Goal: Information Seeking & Learning: Compare options

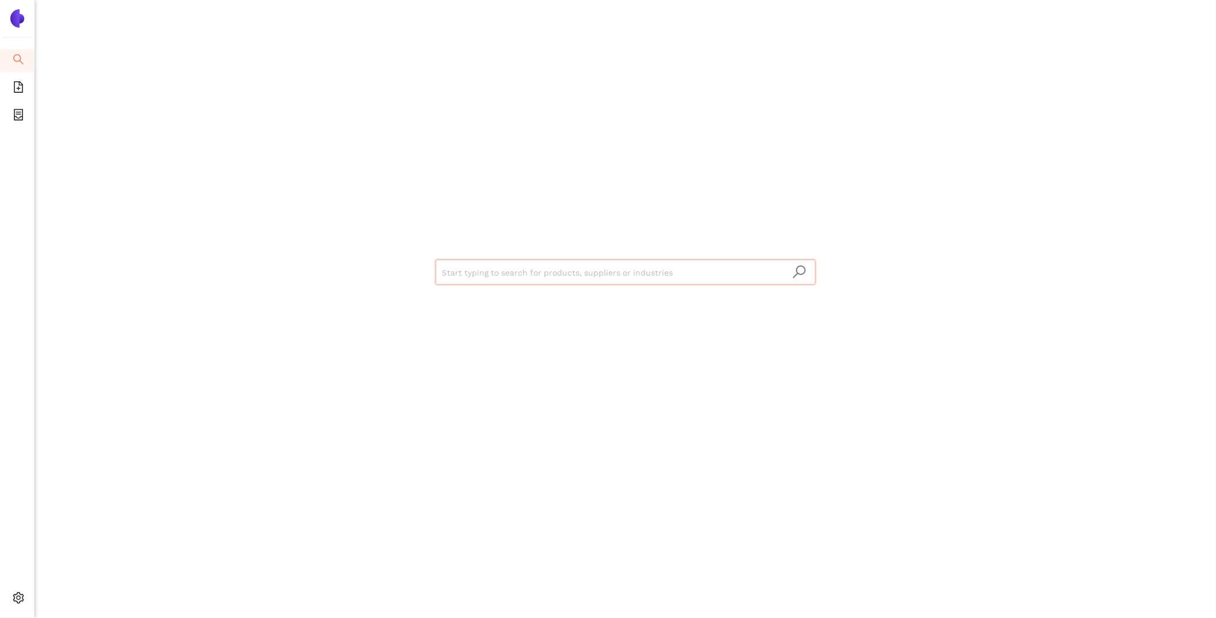
click at [592, 272] on input "search" at bounding box center [626, 272] width 366 height 25
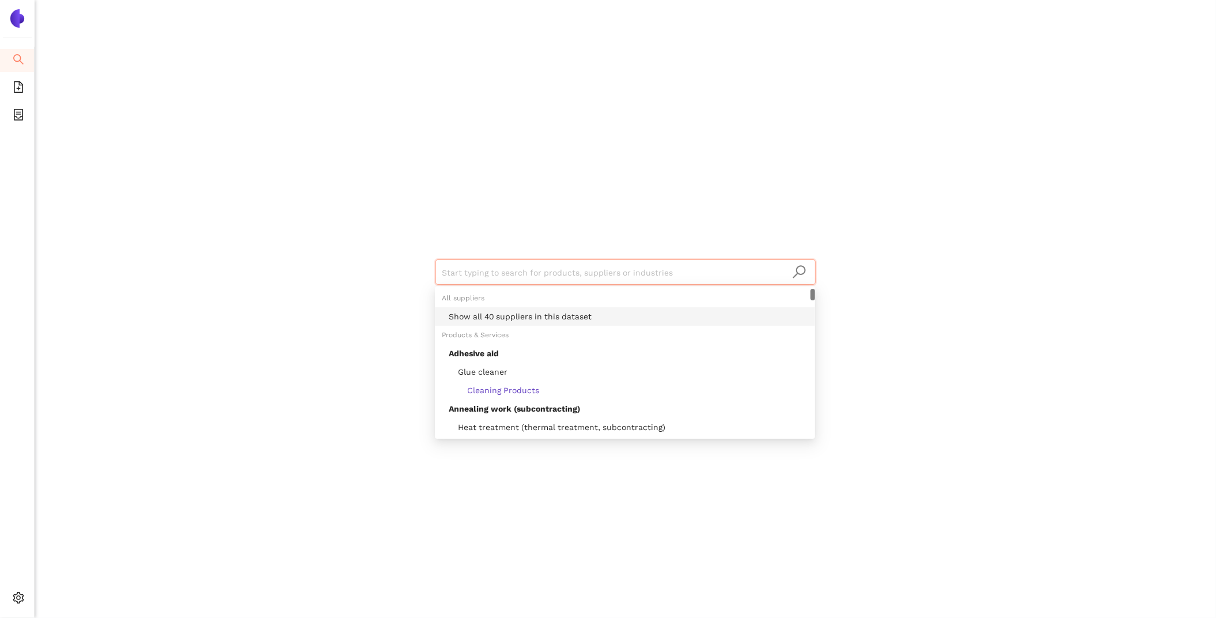
click at [598, 315] on div "Show all 40 suppliers in this dataset" at bounding box center [629, 316] width 360 height 13
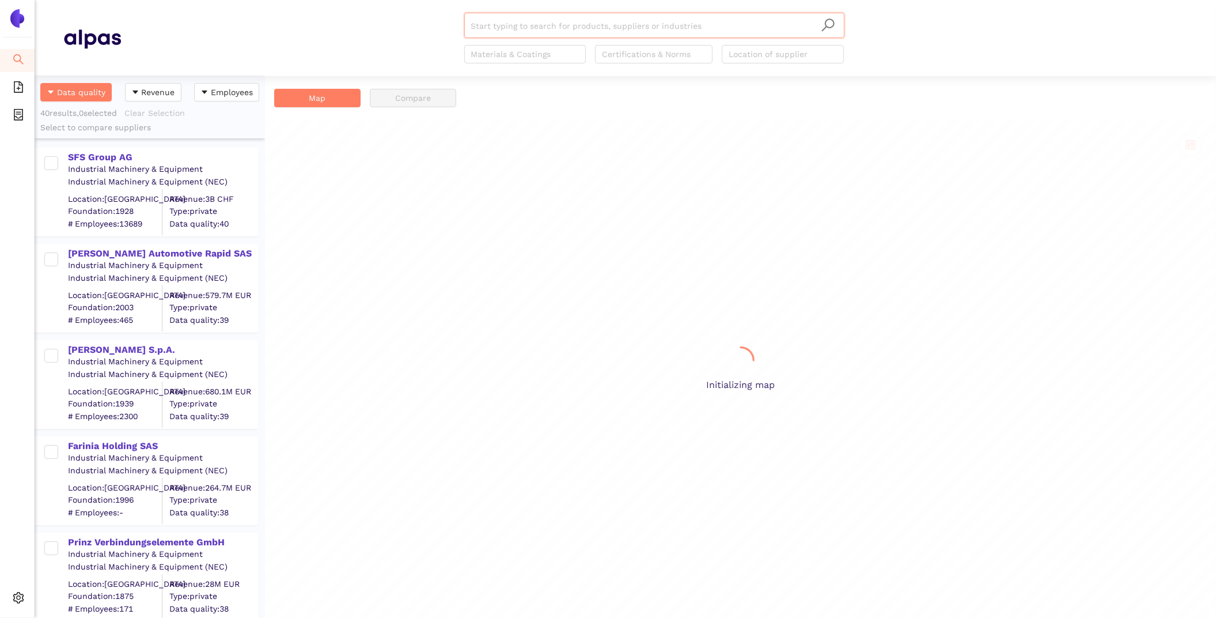
scroll to position [542, 230]
click at [123, 157] on div "SFS Group AG" at bounding box center [162, 157] width 189 height 13
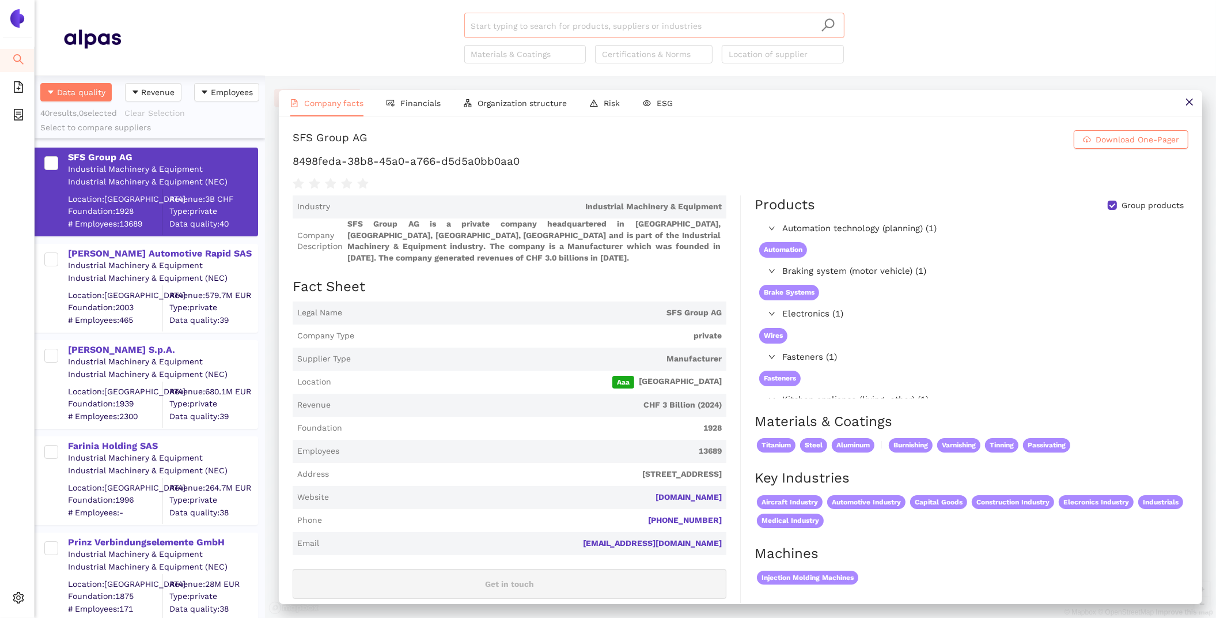
click at [531, 29] on input "search" at bounding box center [654, 25] width 366 height 25
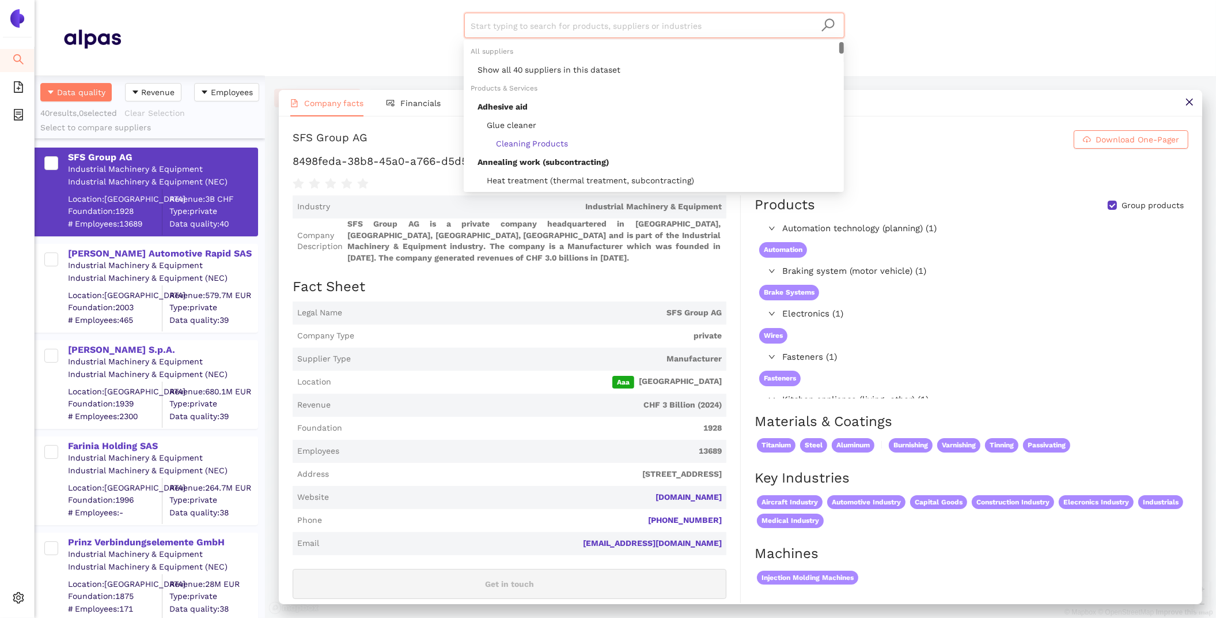
paste input "AAM Germany GmbH"
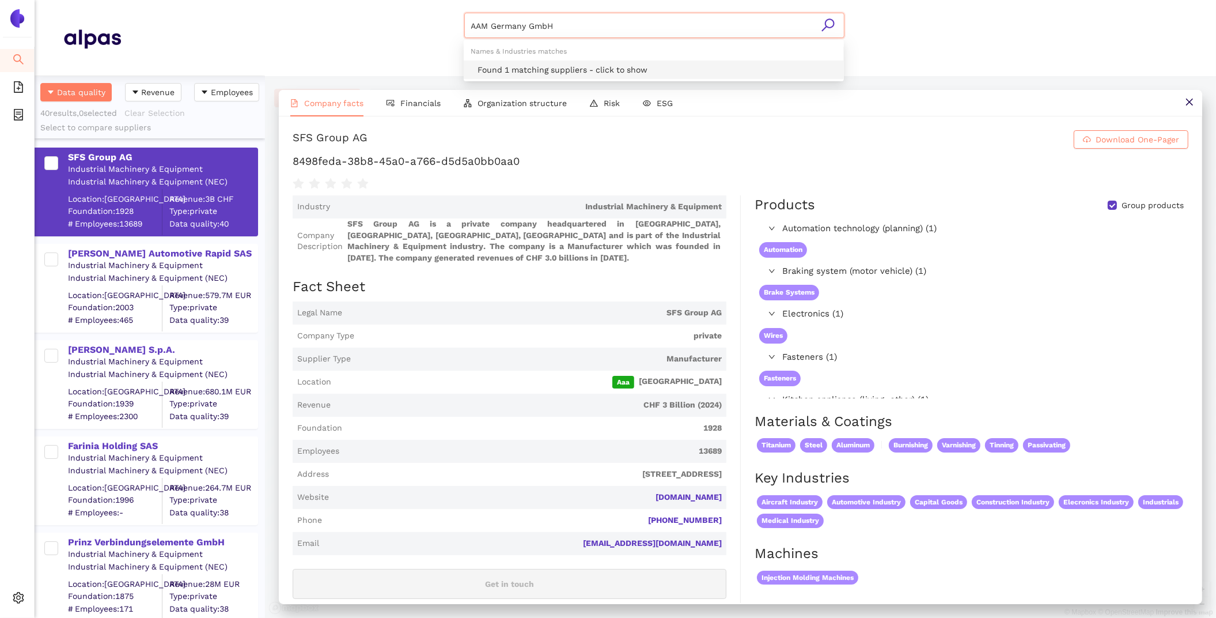
click at [558, 68] on div "Found 1 matching suppliers - click to show" at bounding box center [658, 69] width 360 height 13
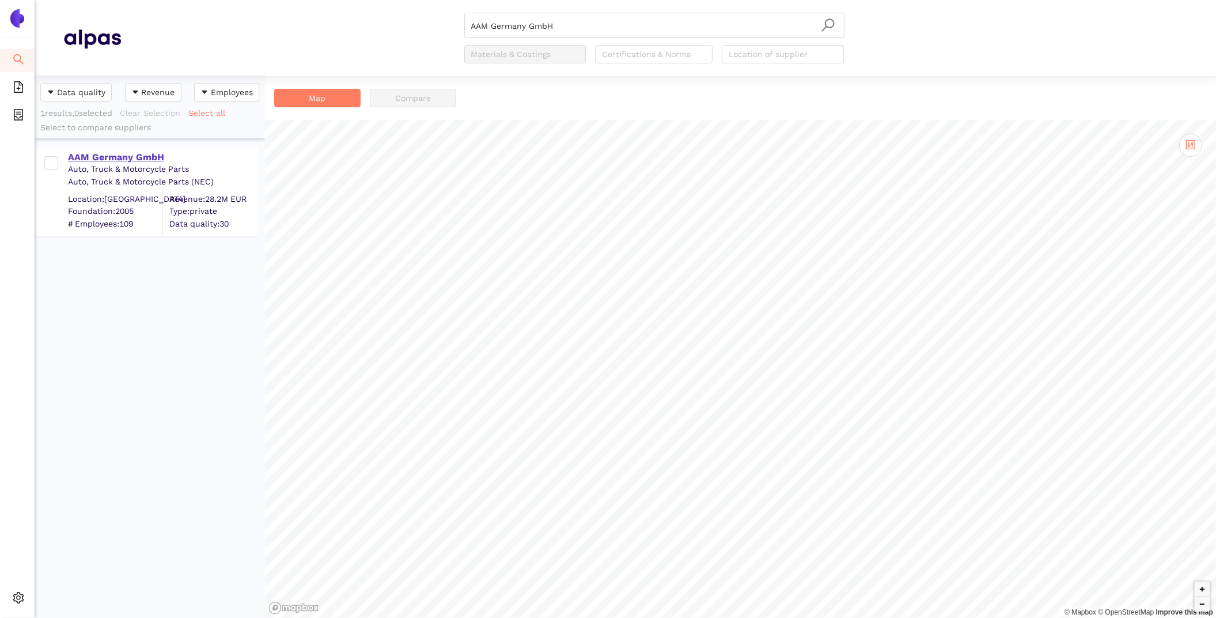
click at [115, 161] on div "AAM Germany GmbH" at bounding box center [162, 157] width 189 height 13
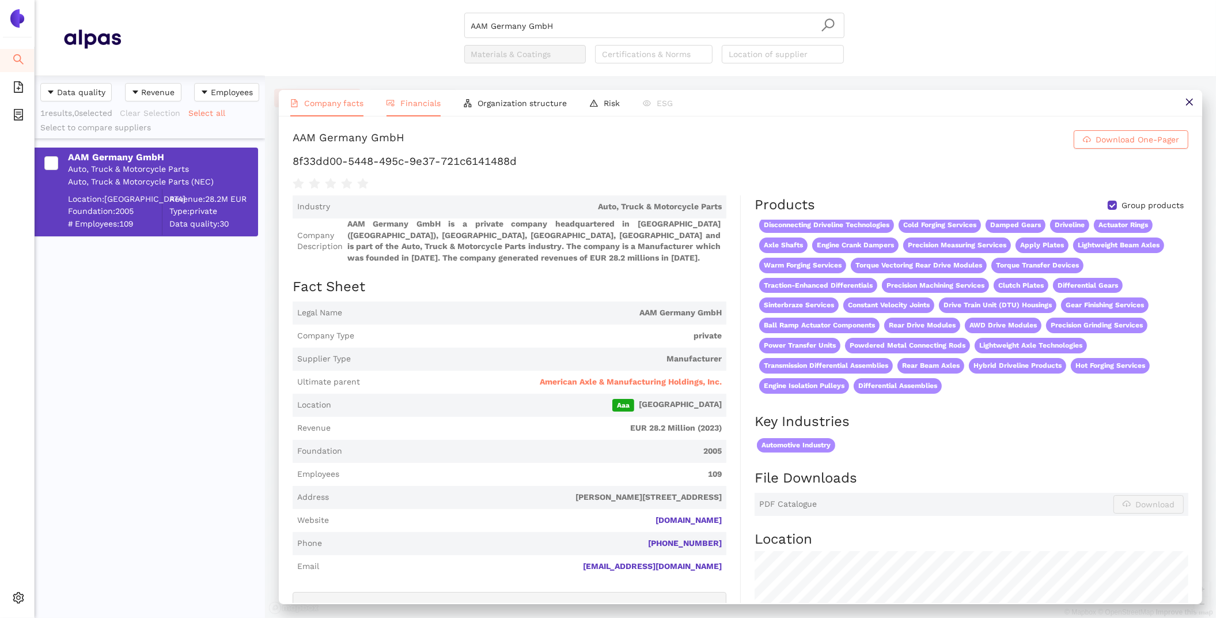
click at [410, 92] on li "Financials" at bounding box center [413, 103] width 77 height 27
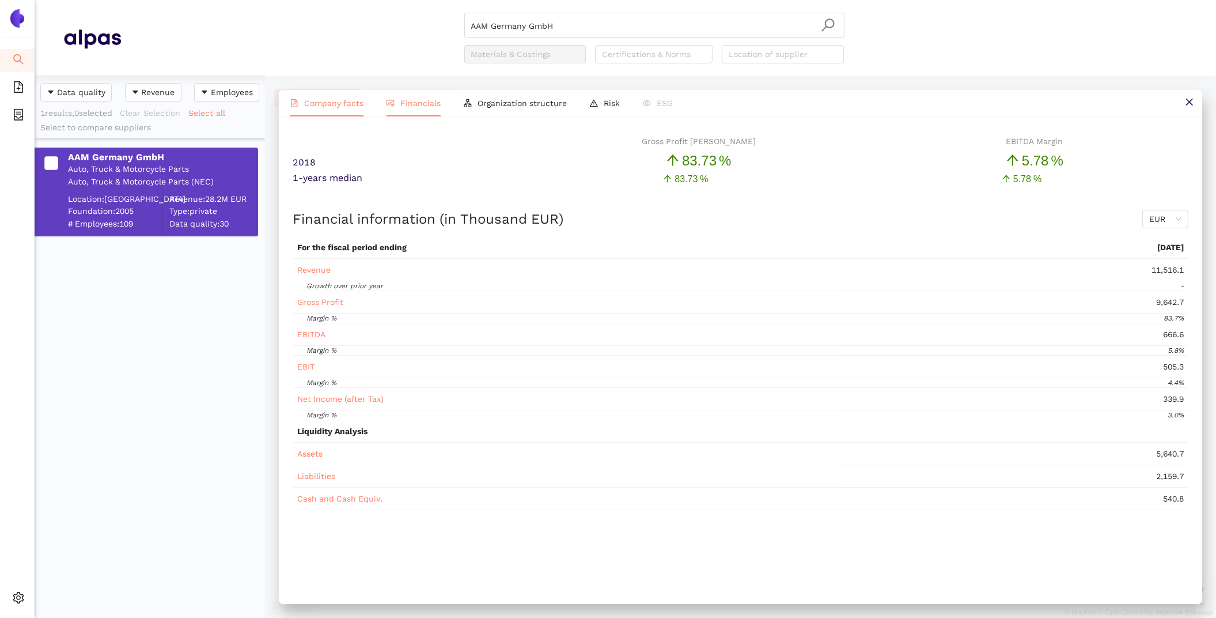
click at [329, 102] on span "Company facts" at bounding box center [333, 103] width 59 height 9
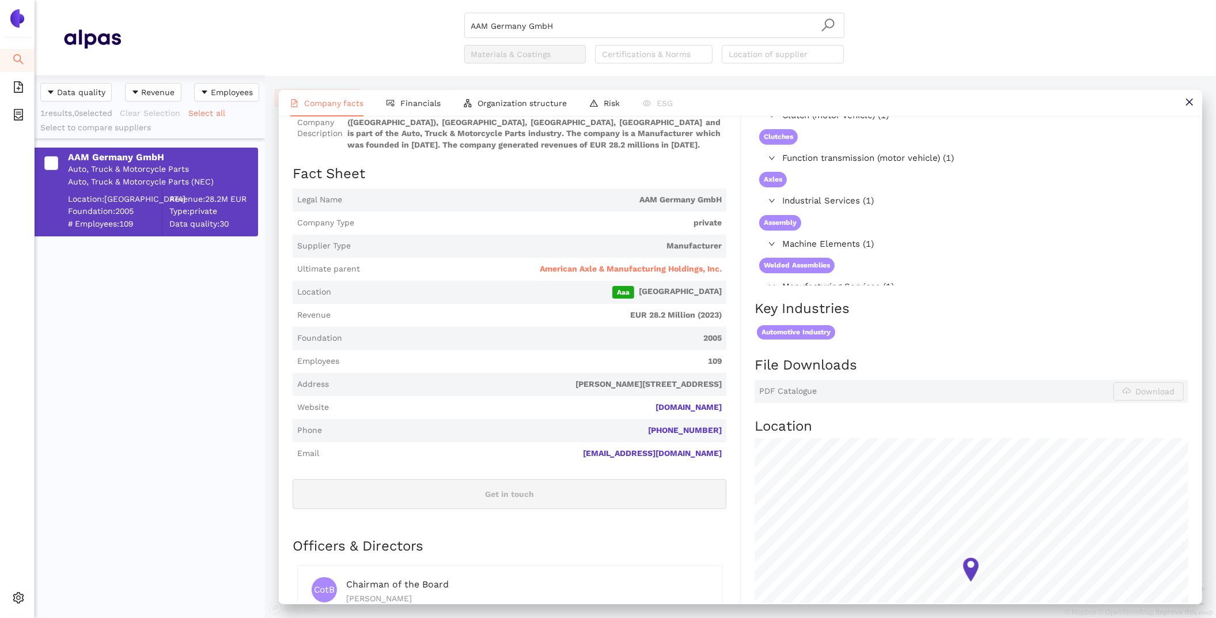
scroll to position [85, 0]
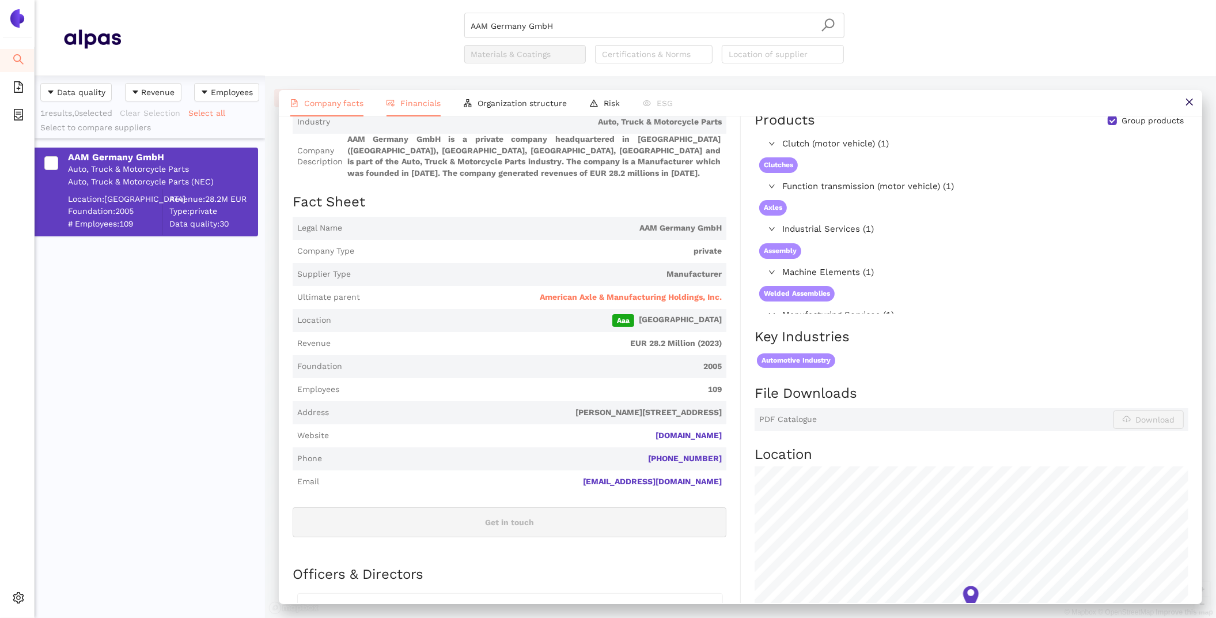
click at [388, 97] on li "Financials" at bounding box center [413, 103] width 77 height 27
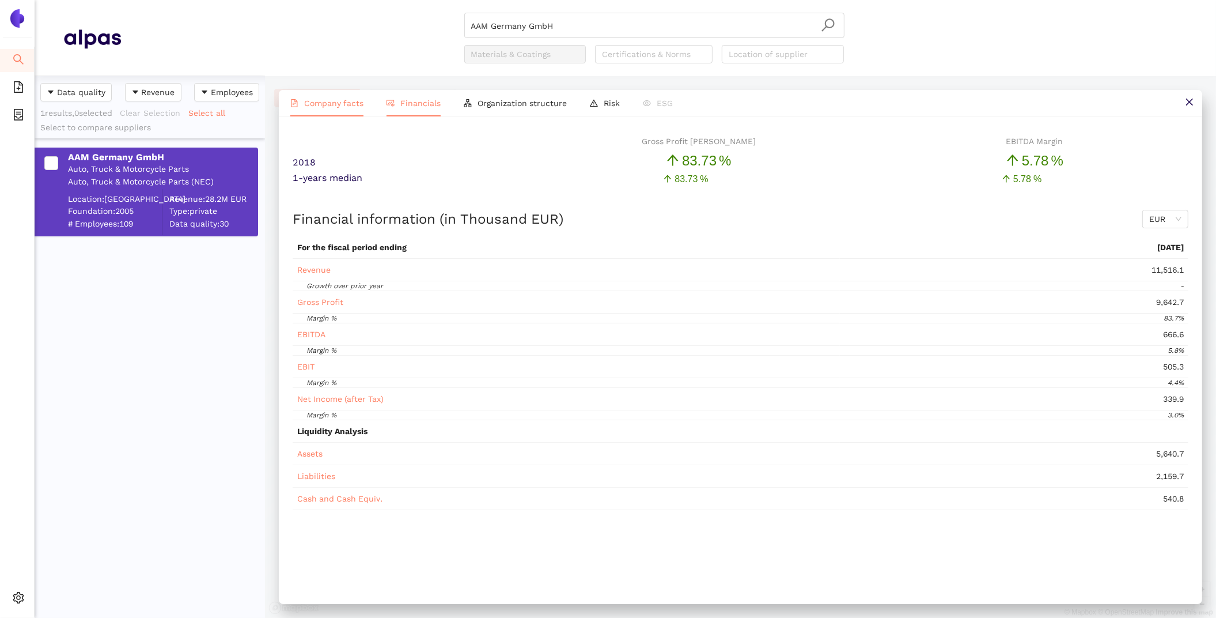
click at [327, 105] on span "Company facts" at bounding box center [333, 103] width 59 height 9
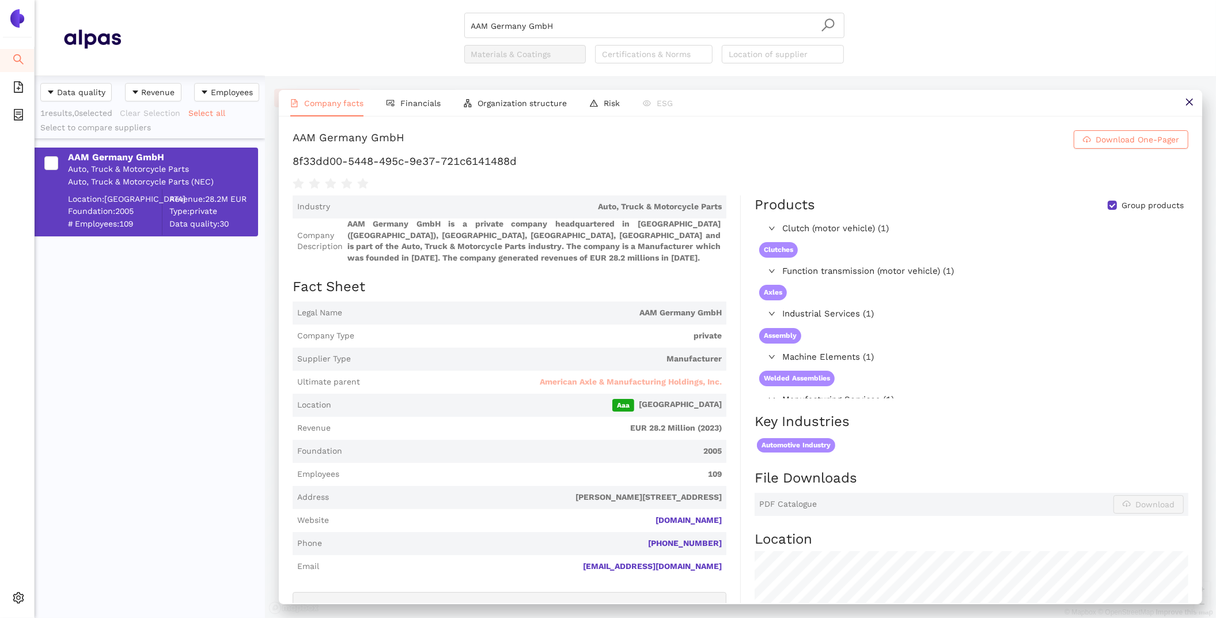
click at [678, 381] on span "American Axle & Manufacturing Holdings, Inc." at bounding box center [631, 382] width 182 height 12
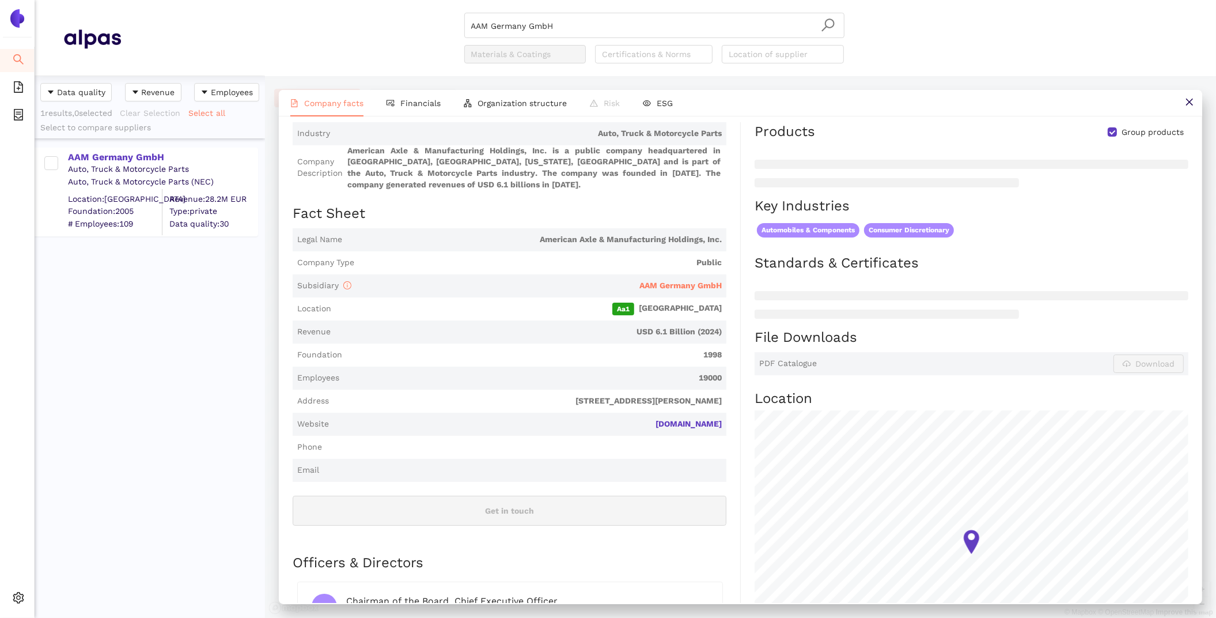
scroll to position [137, 0]
click at [417, 103] on span "Financials" at bounding box center [420, 103] width 40 height 9
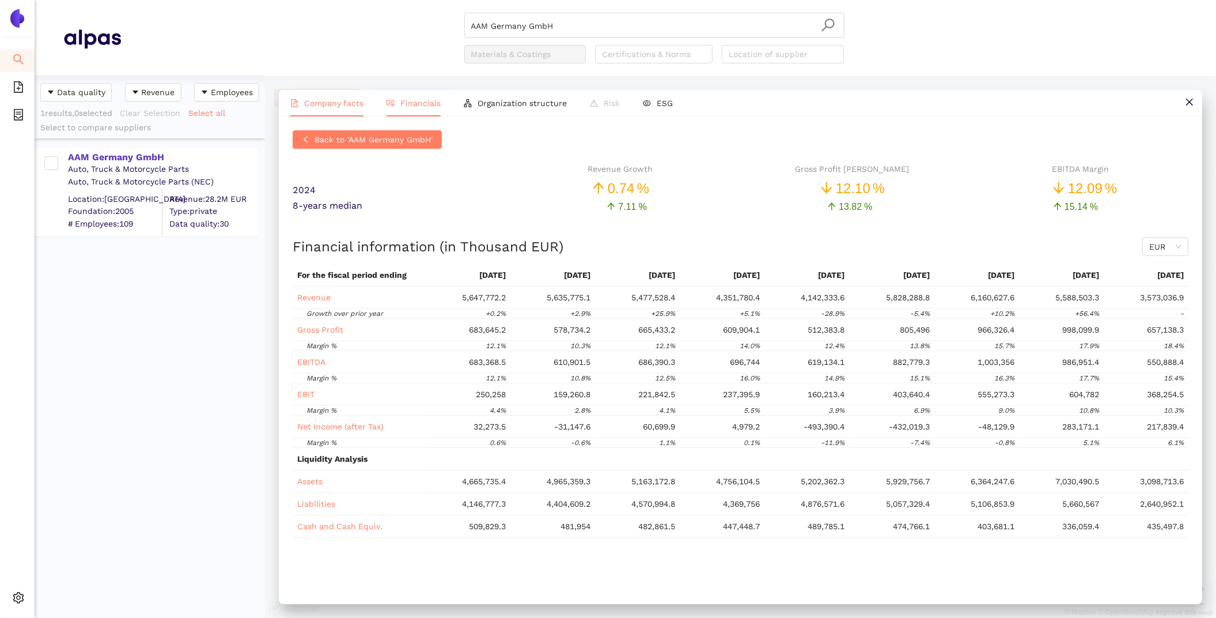
click at [309, 104] on span "Company facts" at bounding box center [333, 103] width 59 height 9
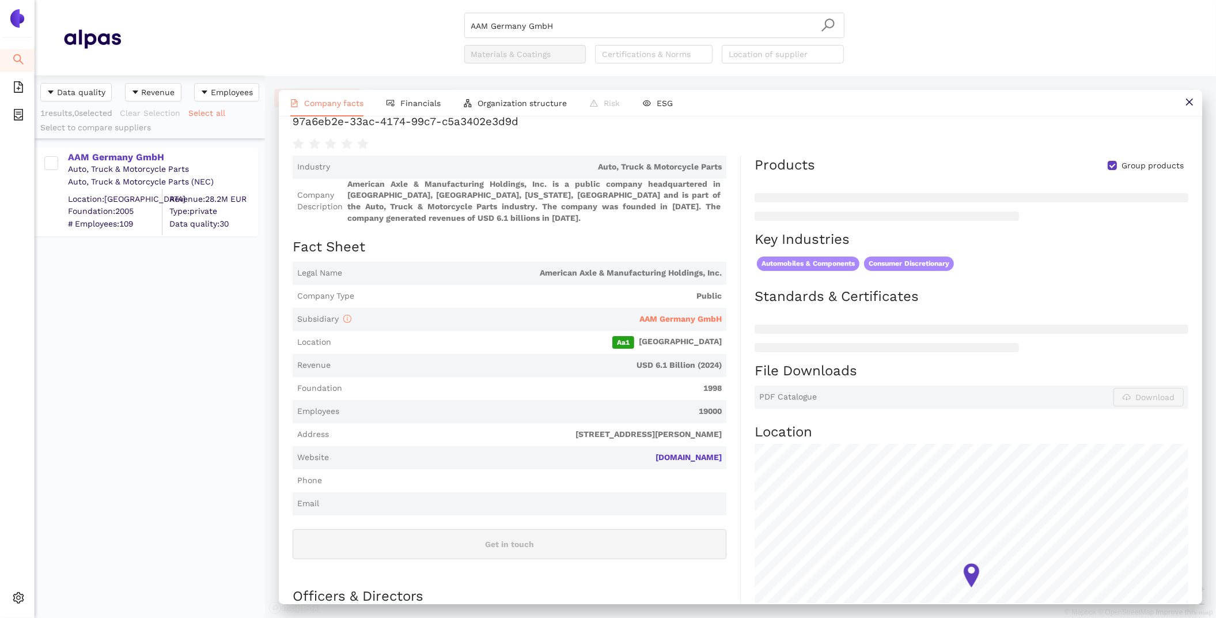
scroll to position [93, 0]
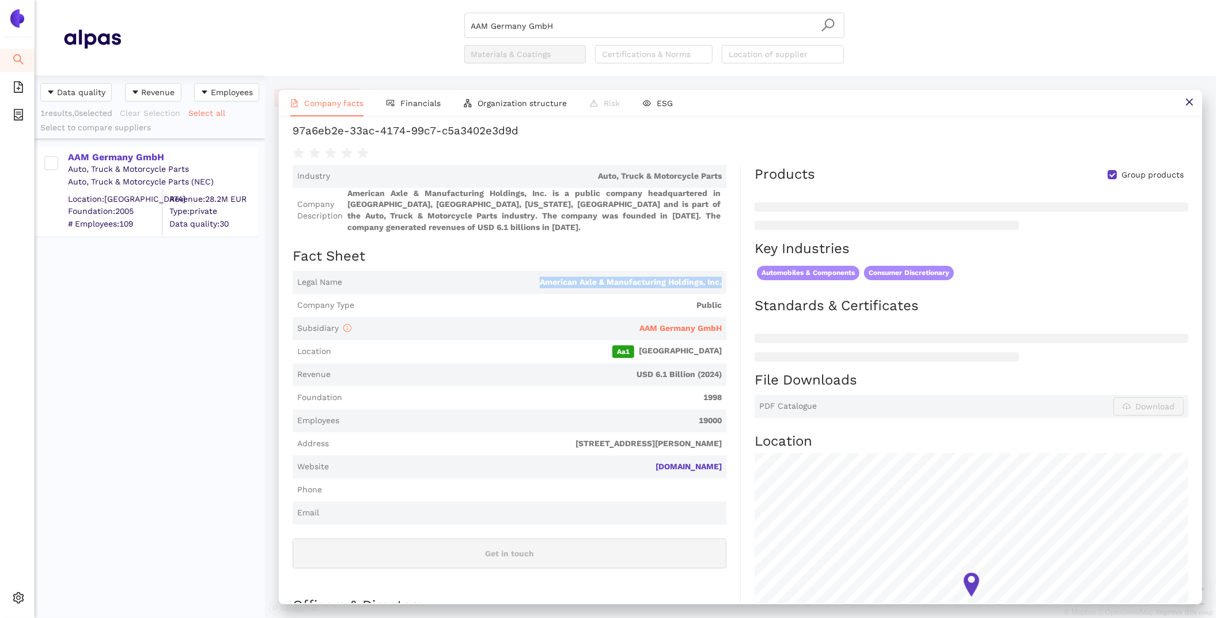
drag, startPoint x: 731, startPoint y: 284, endPoint x: 537, endPoint y: 281, distance: 194.2
click at [537, 281] on div "Industry Auto, Truck & Motorcycle Parts Company Description American Axle & Man…" at bounding box center [517, 533] width 448 height 736
copy span "American Axle & Manufacturing Holdings, Inc."
click at [445, 226] on span "American Axle & Manufacturing Holdings, Inc. is a public company headquartered …" at bounding box center [534, 210] width 375 height 45
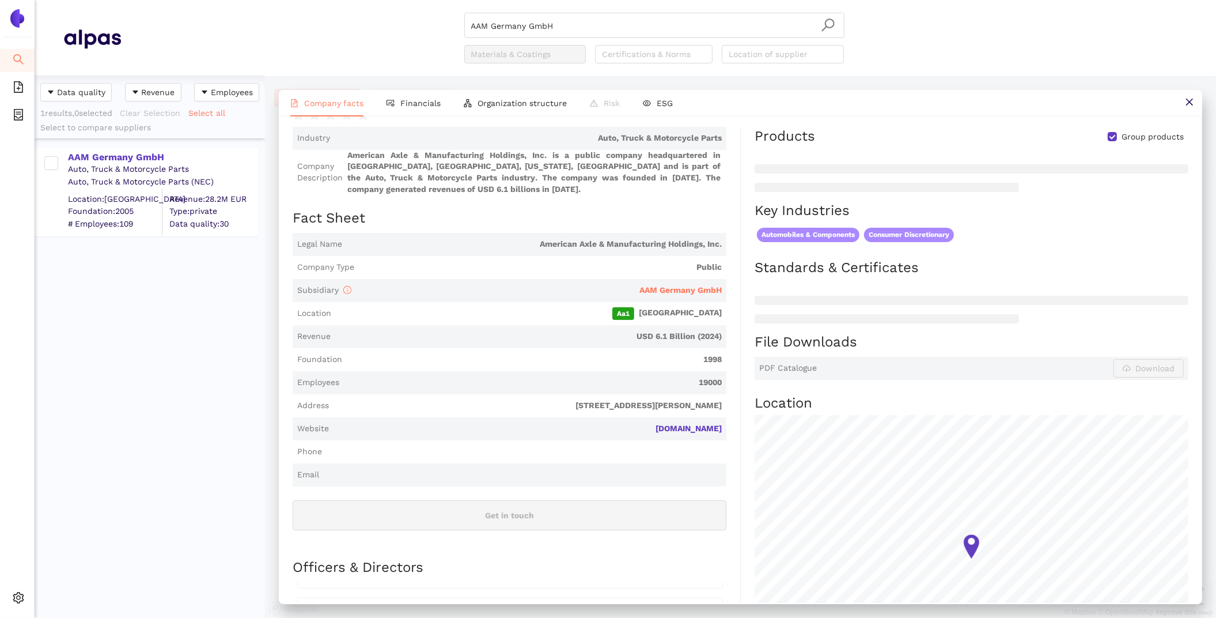
scroll to position [0, 0]
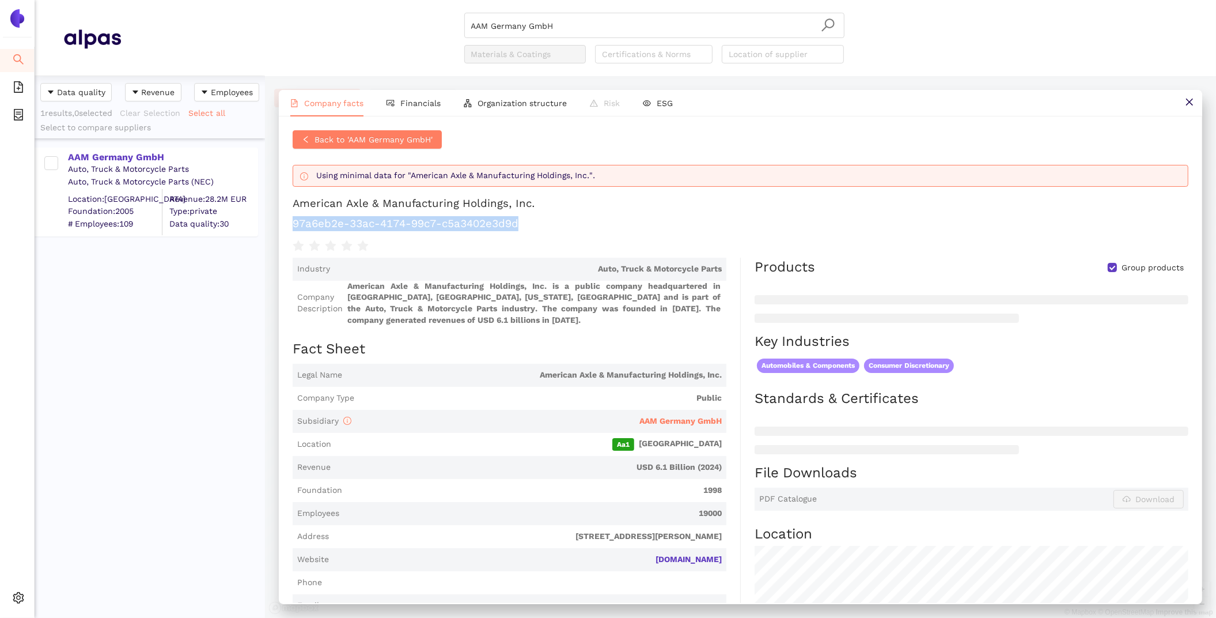
drag, startPoint x: 554, startPoint y: 228, endPoint x: 280, endPoint y: 219, distance: 274.4
click at [280, 219] on div "Back to 'AAM Germany GmbH' Using minimal data for "American Axle & Manufacturin…" at bounding box center [741, 359] width 924 height 486
copy h1 "97a6eb2e-33ac-4174-99c7-c5a3402e3d9d"
click at [526, 426] on span "AAM Germany GmbH" at bounding box center [539, 421] width 366 height 16
drag, startPoint x: 568, startPoint y: 28, endPoint x: 381, endPoint y: -8, distance: 190.2
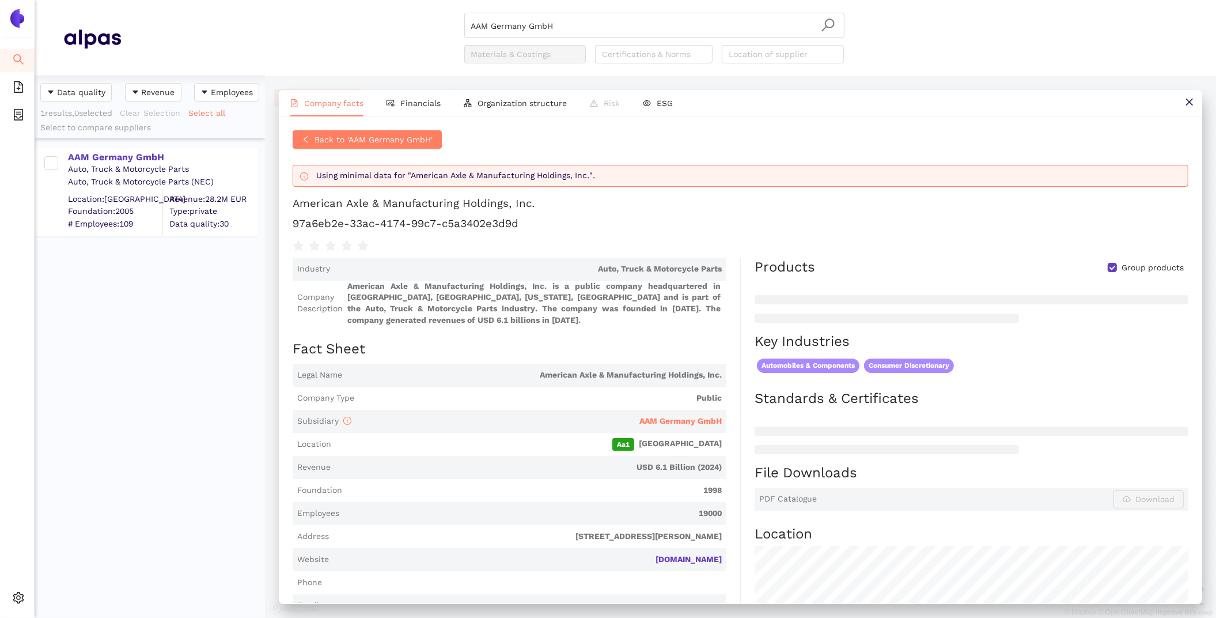
click at [381, 0] on html "Search eSourcing Templates eSourcing Projects Settings AAM [GEOGRAPHIC_DATA] Gm…" at bounding box center [608, 309] width 1216 height 618
paste input "Ecenarro [DOMAIN_NAME]."
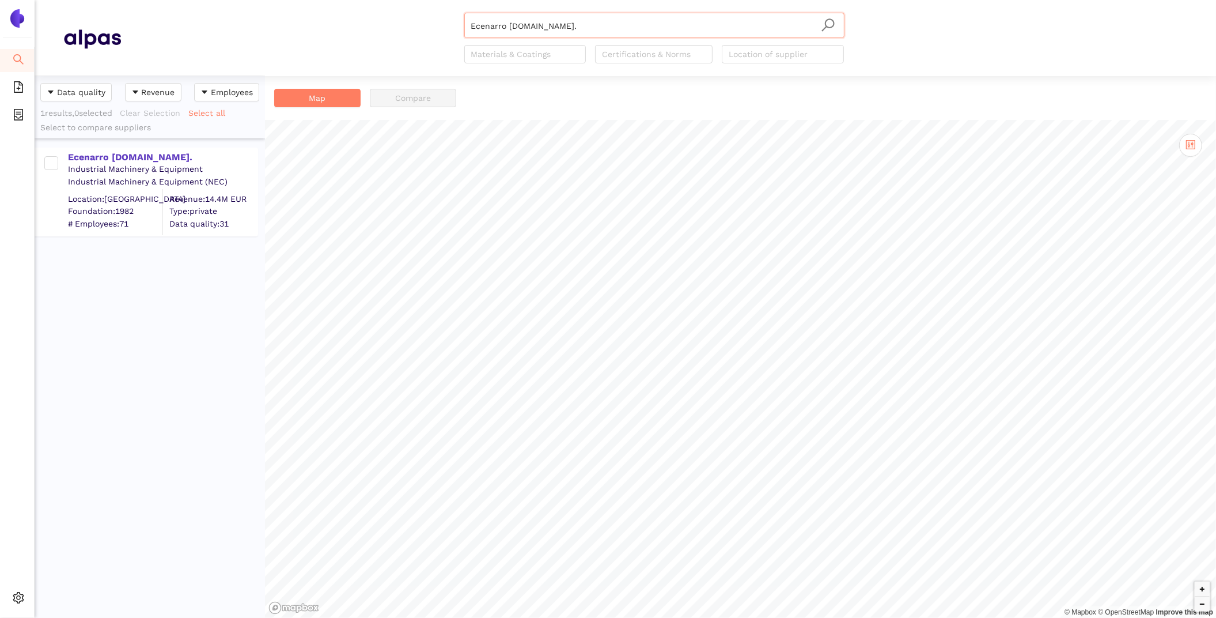
click at [88, 148] on div "Ecenarro [DOMAIN_NAME]. Industrial Machinery & Equipment Industrial Machinery &…" at bounding box center [147, 192] width 224 height 89
click at [89, 152] on div "Ecenarro [DOMAIN_NAME]." at bounding box center [162, 157] width 189 height 13
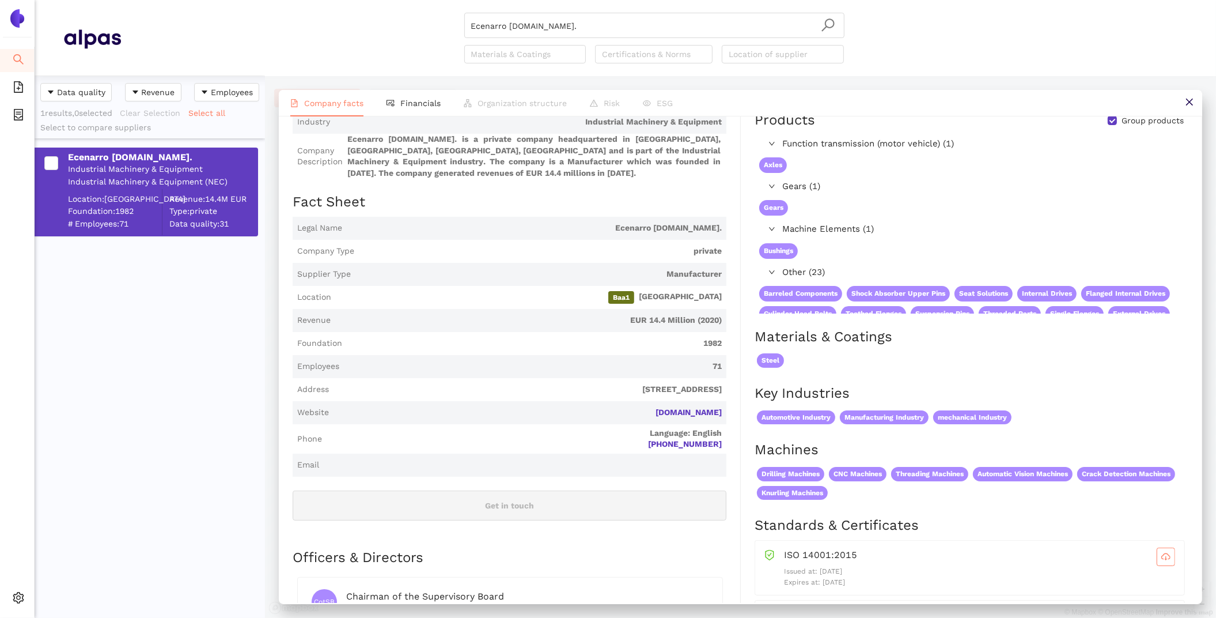
scroll to position [90, 0]
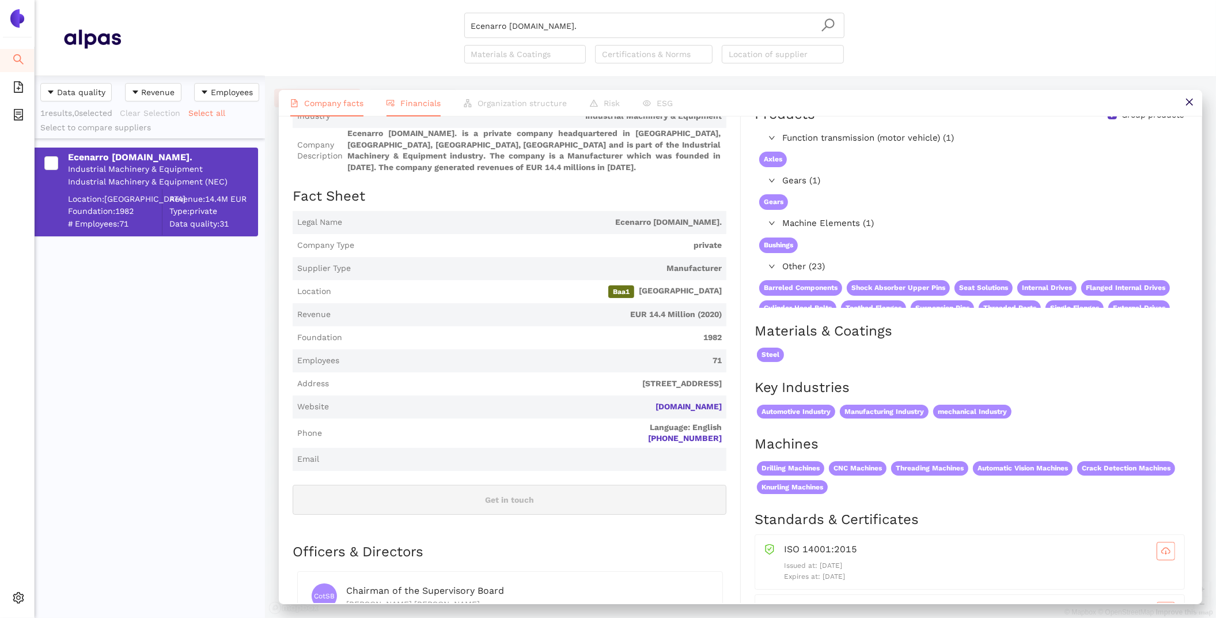
click at [414, 108] on li "Financials" at bounding box center [413, 103] width 77 height 27
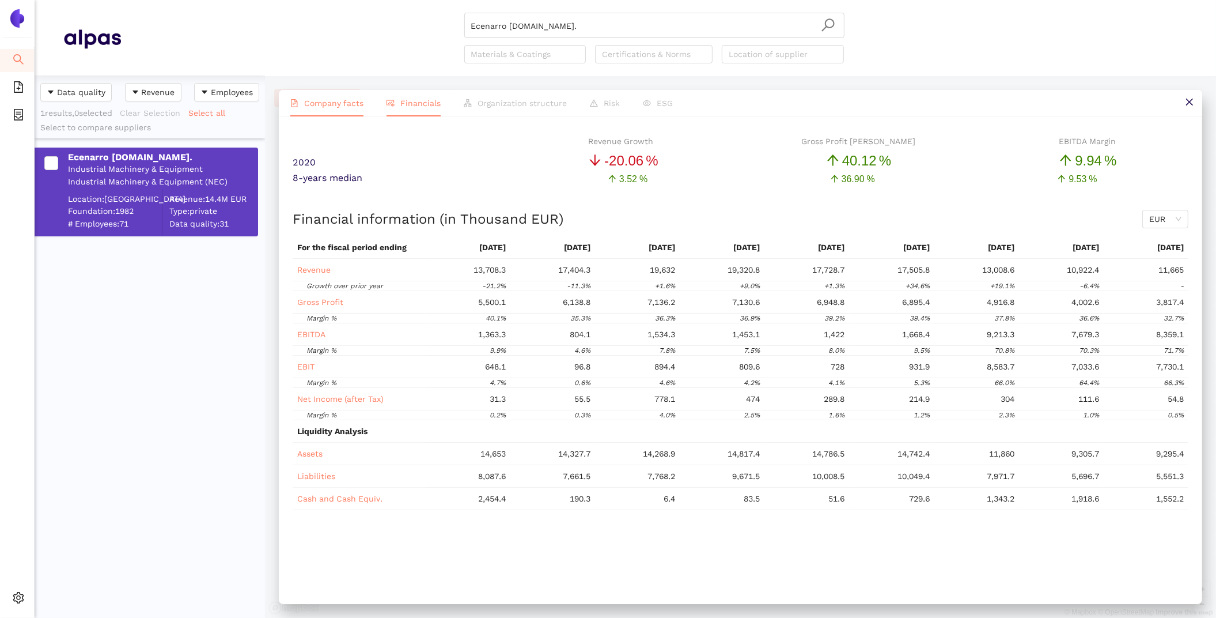
click at [312, 107] on span "Company facts" at bounding box center [333, 103] width 59 height 9
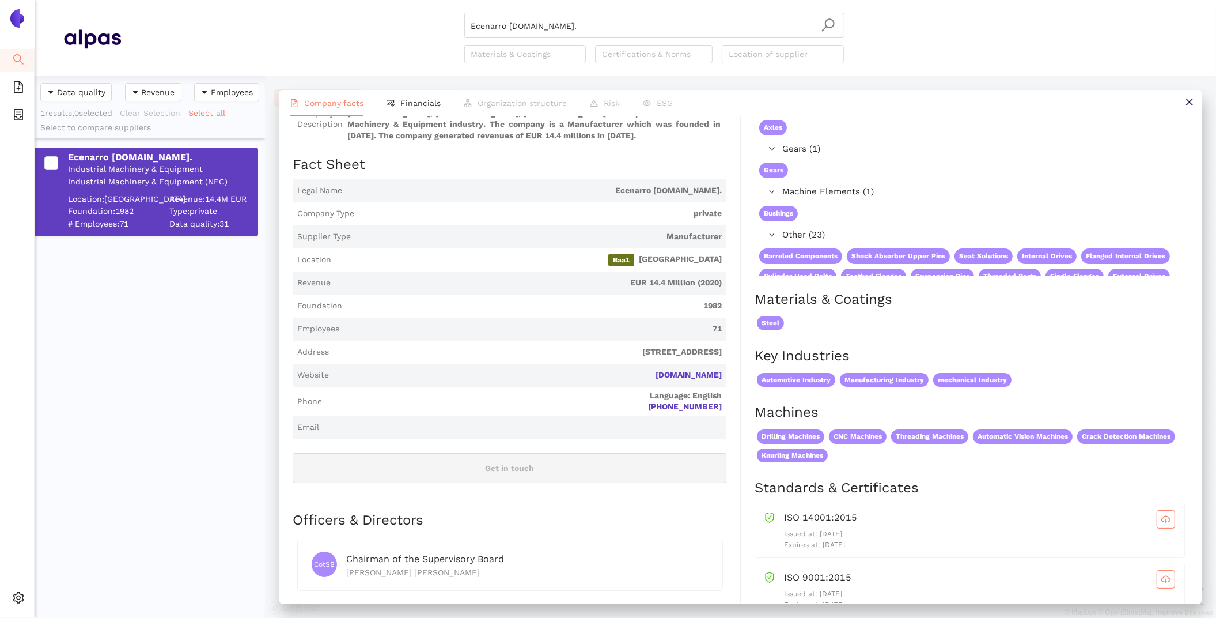
scroll to position [137, 0]
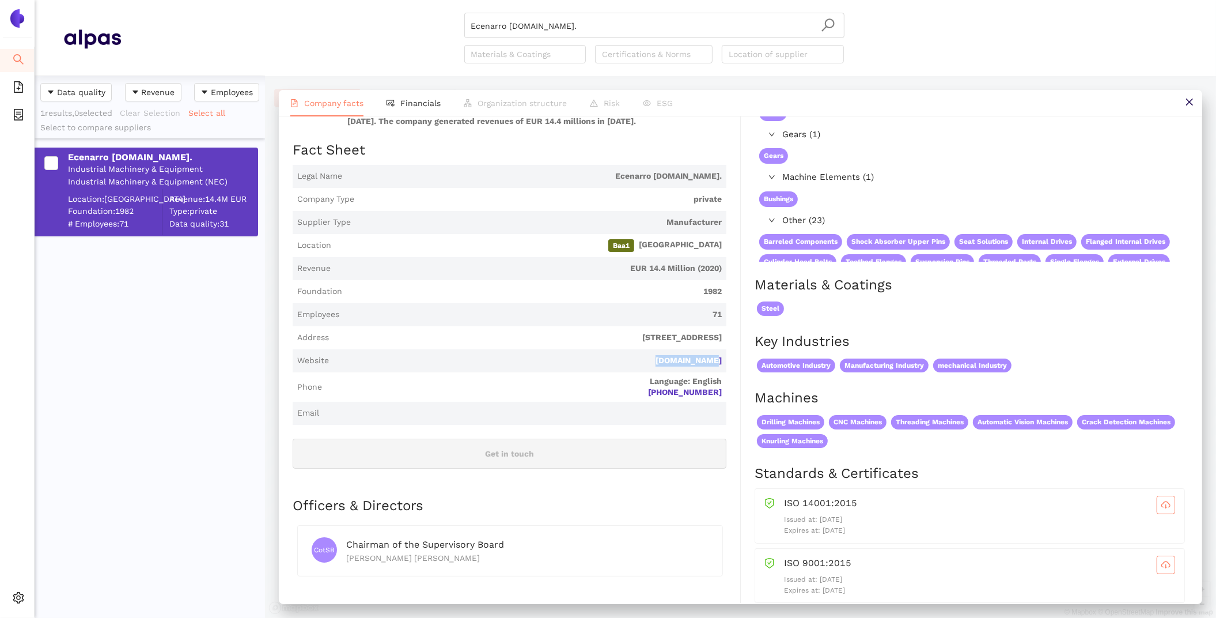
drag, startPoint x: 728, startPoint y: 358, endPoint x: 640, endPoint y: 357, distance: 88.2
copy link "[DOMAIN_NAME]"
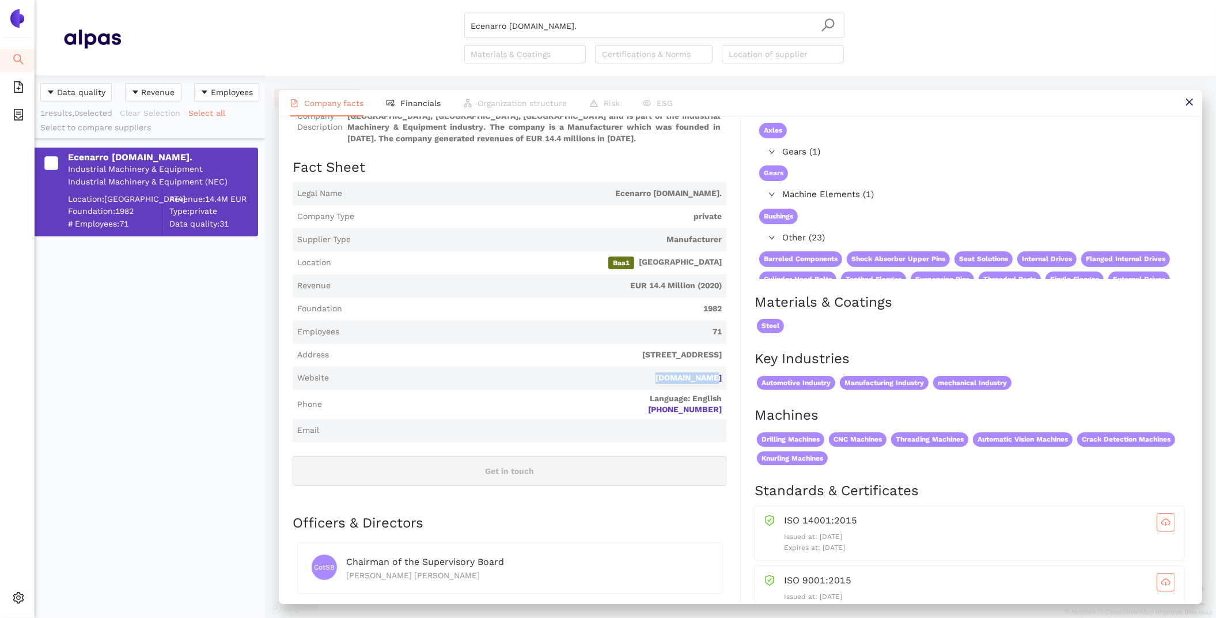
scroll to position [0, 0]
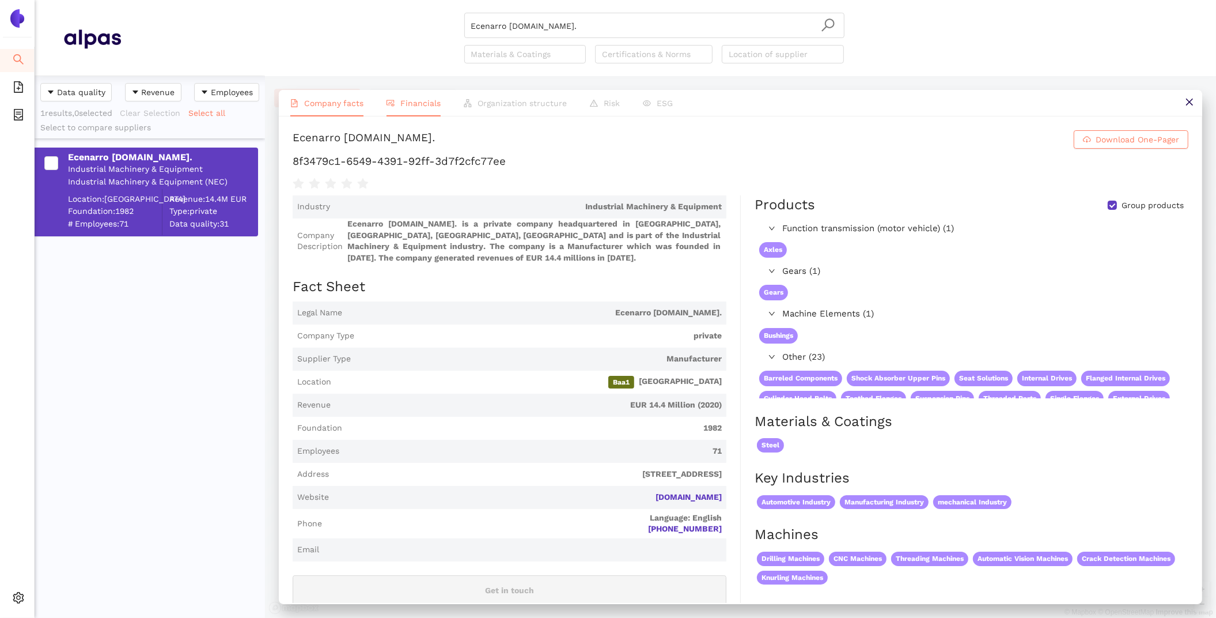
click at [413, 102] on span "Financials" at bounding box center [420, 103] width 40 height 9
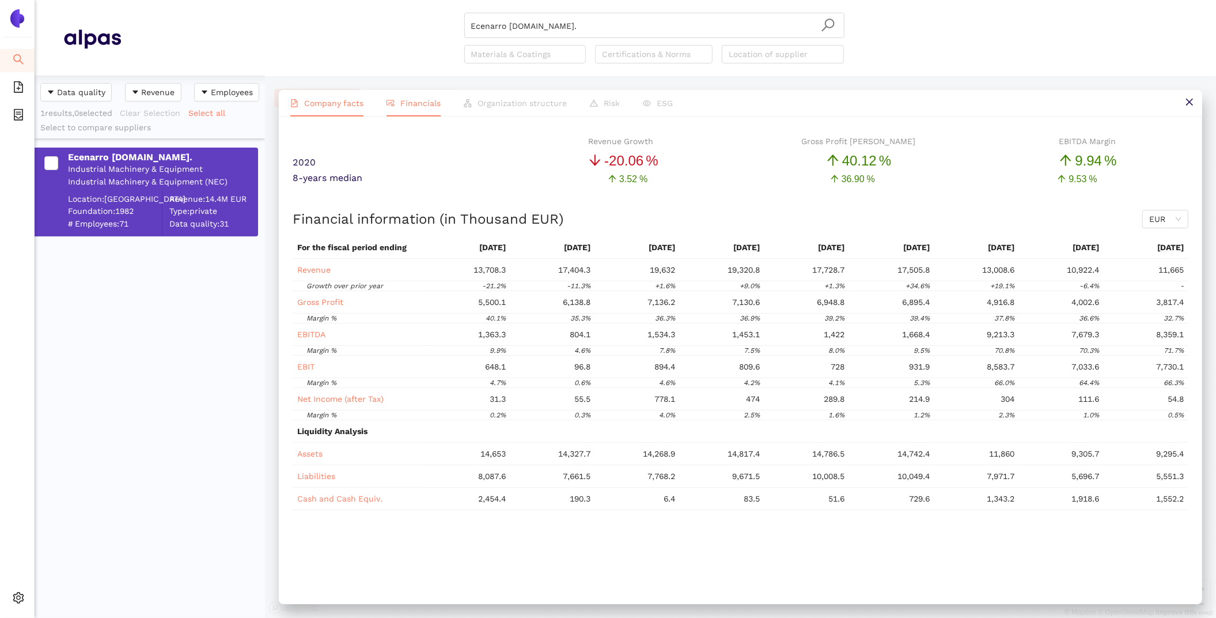
click at [312, 109] on li "Company facts" at bounding box center [327, 103] width 96 height 27
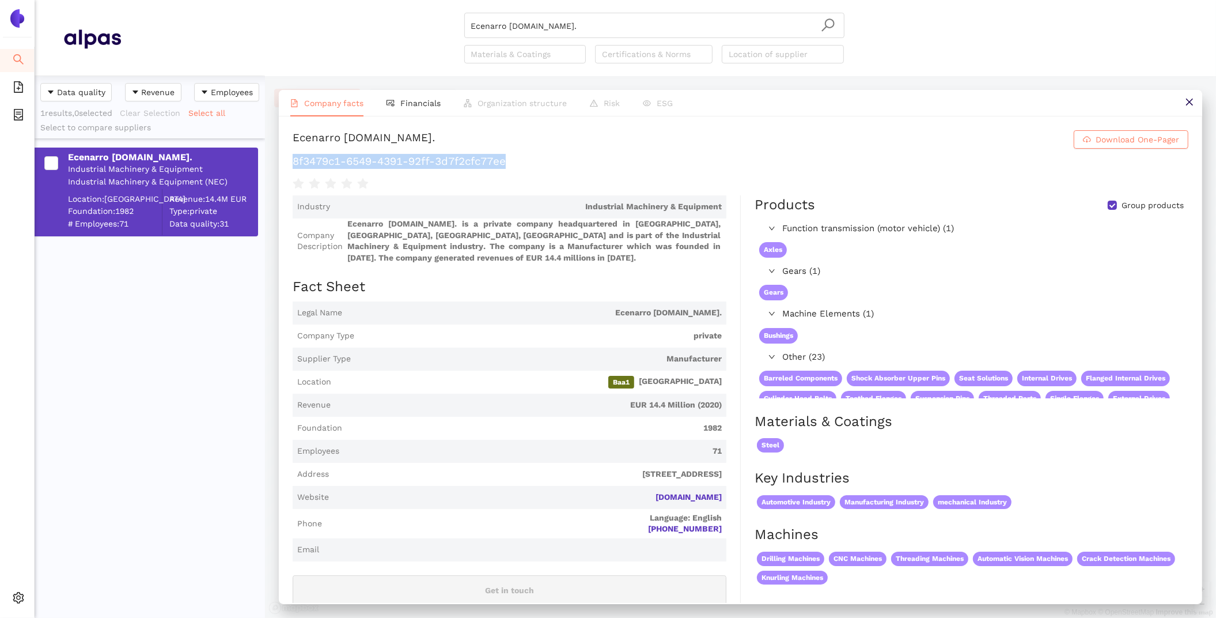
drag, startPoint x: 530, startPoint y: 164, endPoint x: 290, endPoint y: 155, distance: 240.4
click at [290, 155] on div "Ecenarro [DOMAIN_NAME]. Download One-Pager 8f3479c1-6549-4391-92ff-3d7f2cfc77ee…" at bounding box center [741, 359] width 924 height 486
copy h1 "8f3479c1-6549-4391-92ff-3d7f2cfc77ee"
drag, startPoint x: 723, startPoint y: 528, endPoint x: 645, endPoint y: 529, distance: 78.4
click at [645, 529] on span "Phone Language: English [PHONE_NUMBER]" at bounding box center [510, 523] width 434 height 29
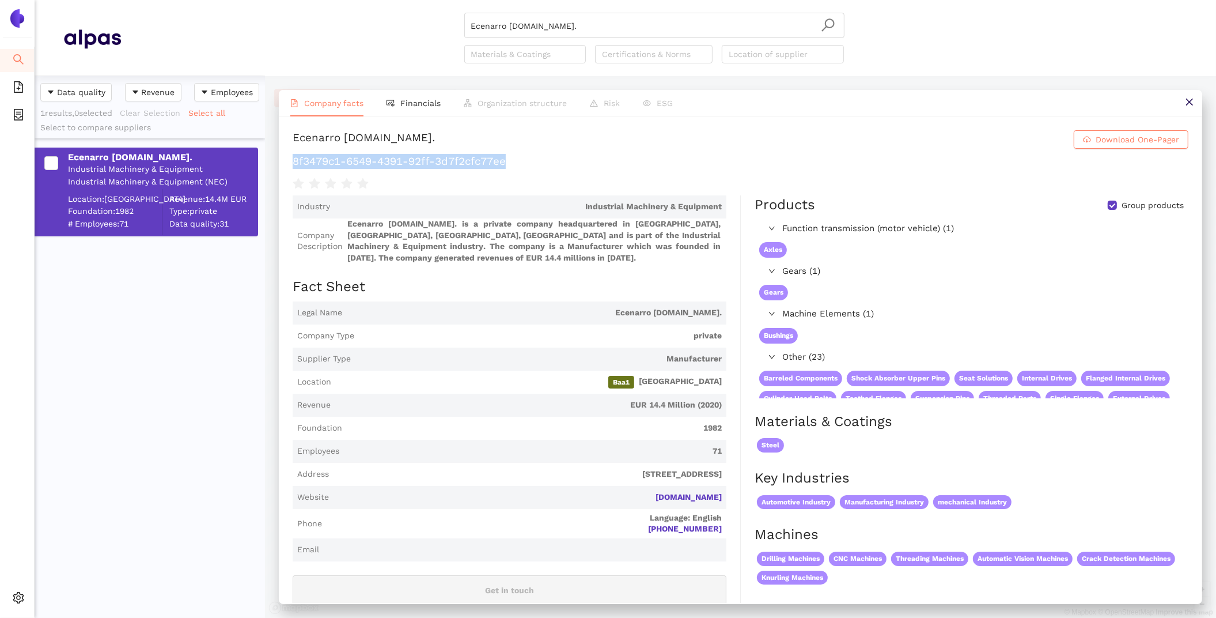
copy link "[PHONE_NUMBER]"
drag, startPoint x: 581, startPoint y: 31, endPoint x: 233, endPoint y: 8, distance: 348.8
click at [233, 8] on header "Ecenarro [DOMAIN_NAME]. Materials & Coatings Certifications & Norms Location of…" at bounding box center [626, 38] width 1182 height 76
paste input "TMA Metal Parts"
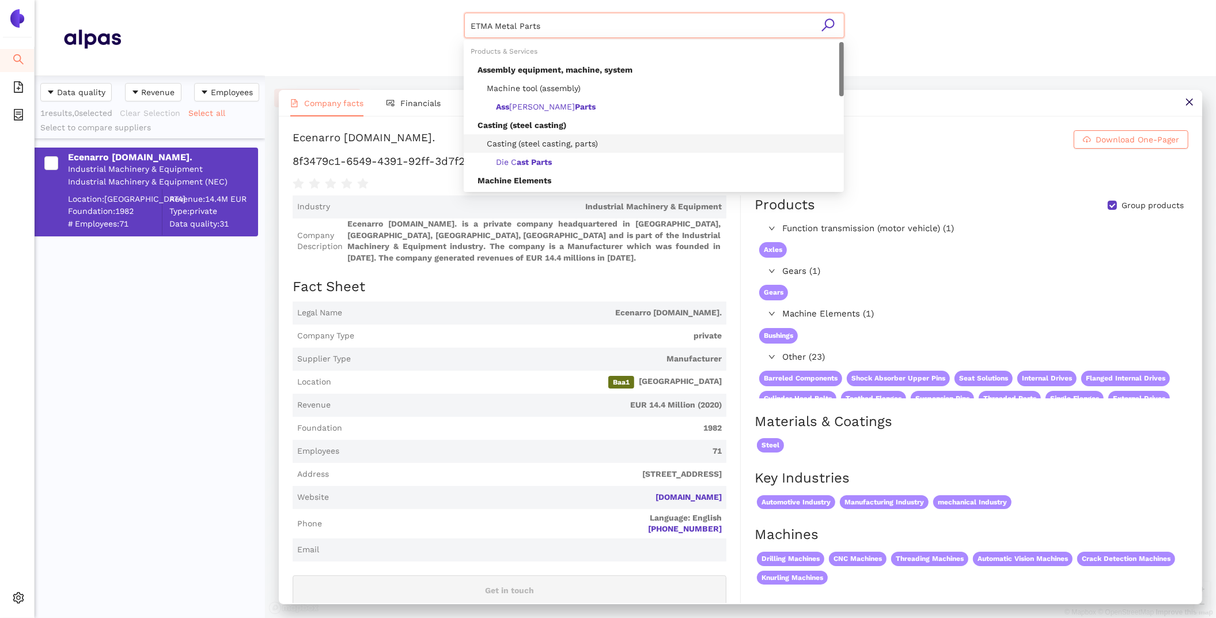
scroll to position [350, 0]
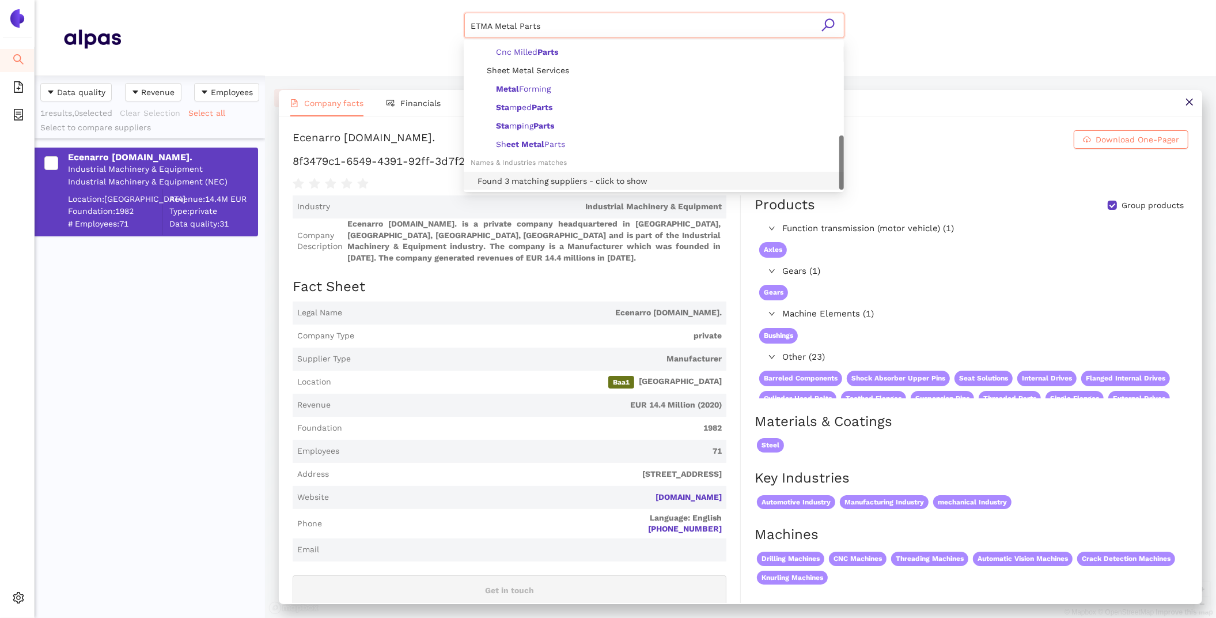
click at [547, 183] on div "Found 3 matching suppliers - click to show" at bounding box center [658, 181] width 360 height 13
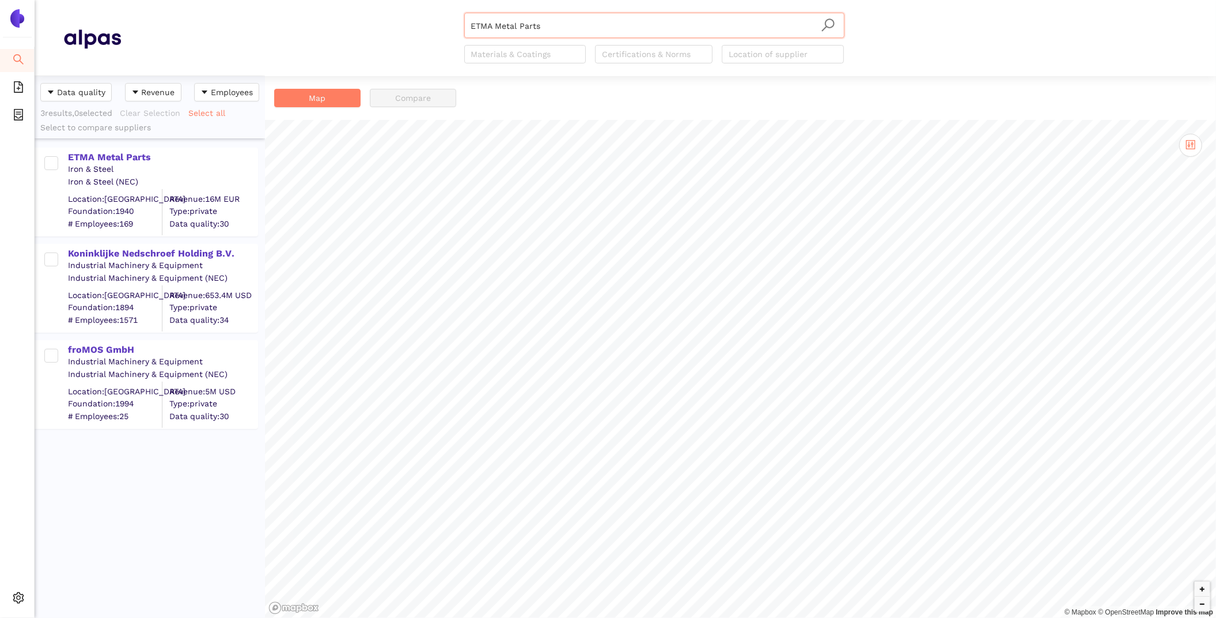
type input "ETMA Metal Parts"
click at [148, 152] on div "ETMA Metal Parts" at bounding box center [162, 157] width 189 height 13
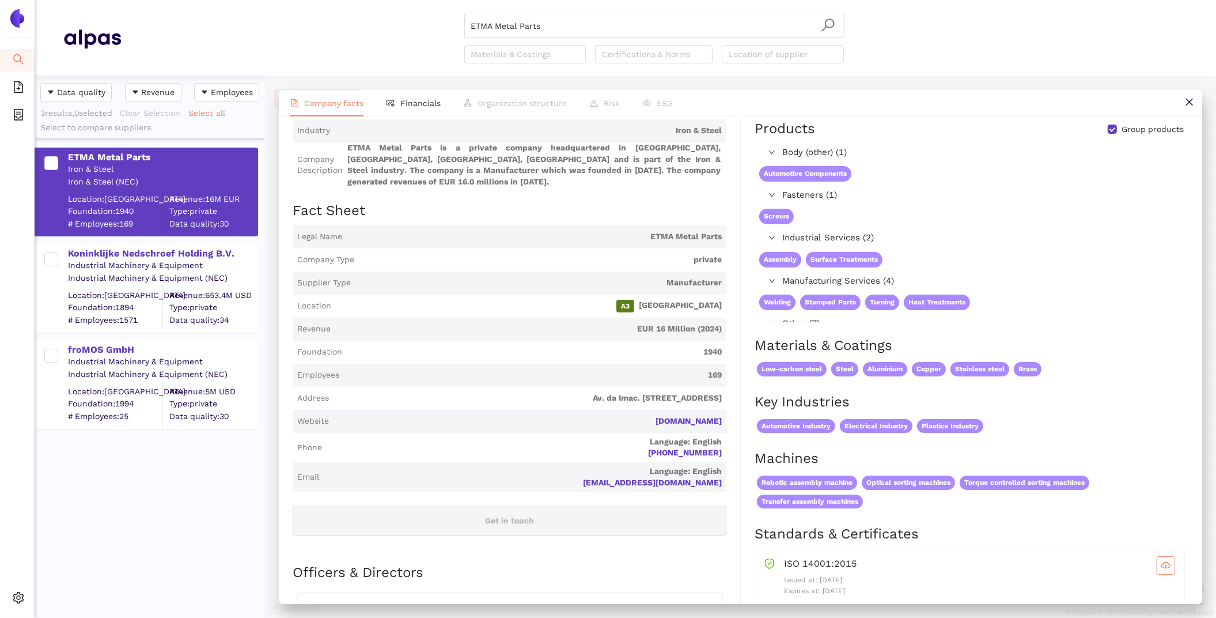
scroll to position [78, 0]
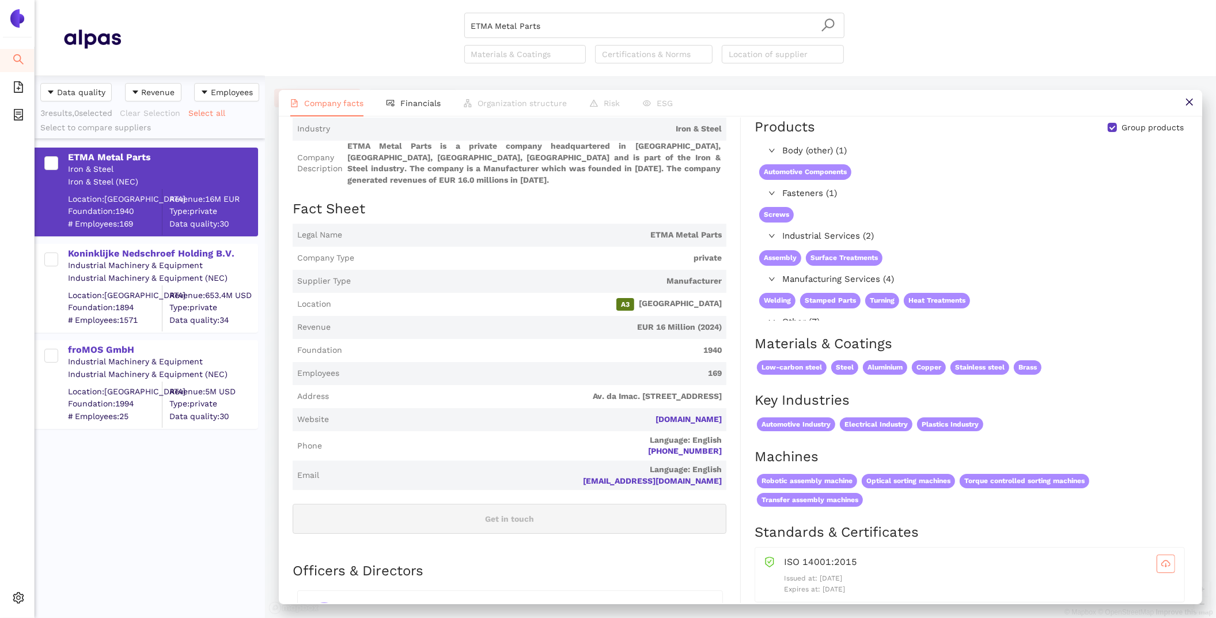
click at [400, 116] on div "ETMA Metal Parts Download One-Pager c6eb93c9-b0b3-4caa-bc48-6843b96b2d0c Indust…" at bounding box center [741, 359] width 924 height 486
click at [400, 101] on span "Financials" at bounding box center [420, 103] width 40 height 9
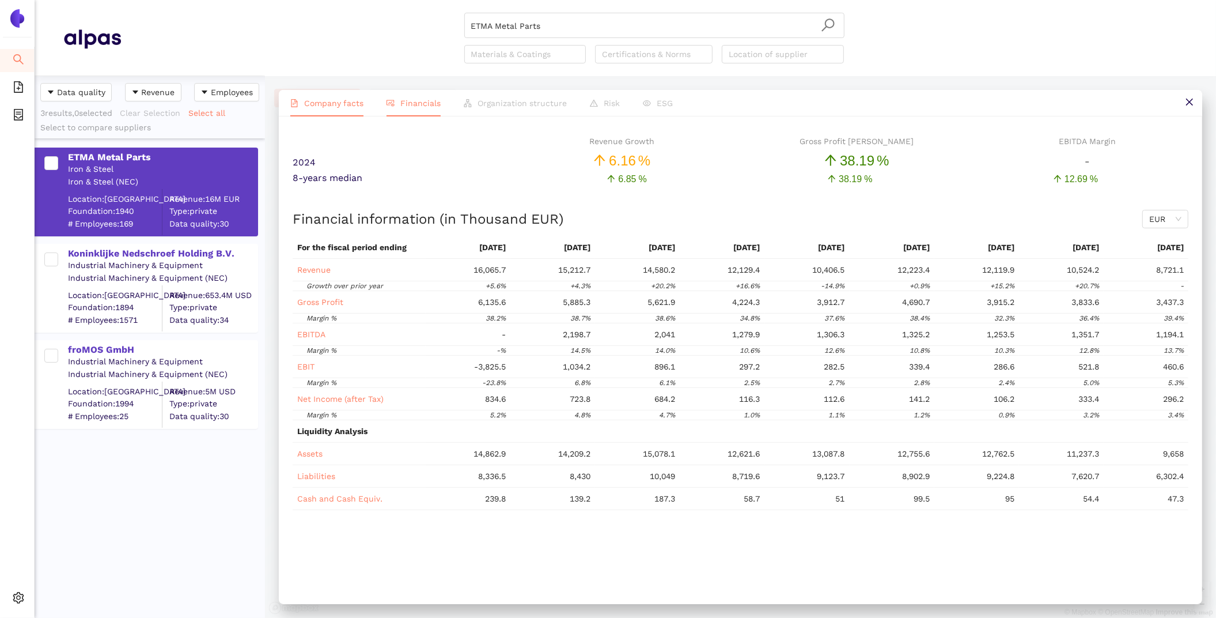
click at [326, 106] on span "Company facts" at bounding box center [333, 103] width 59 height 9
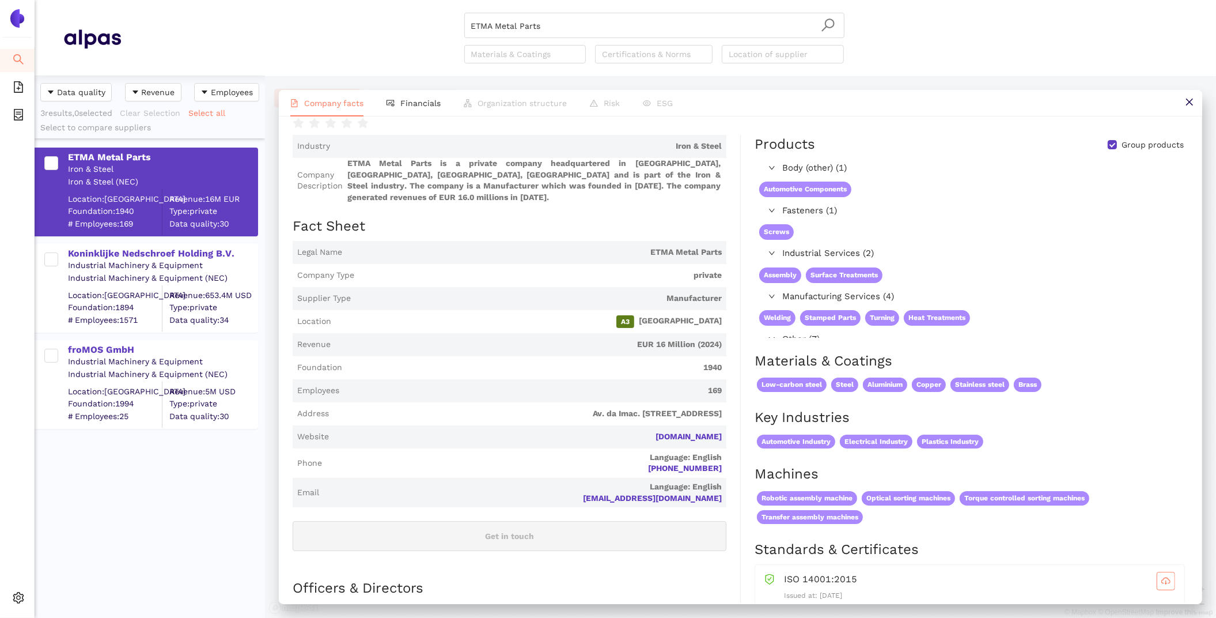
scroll to position [0, 0]
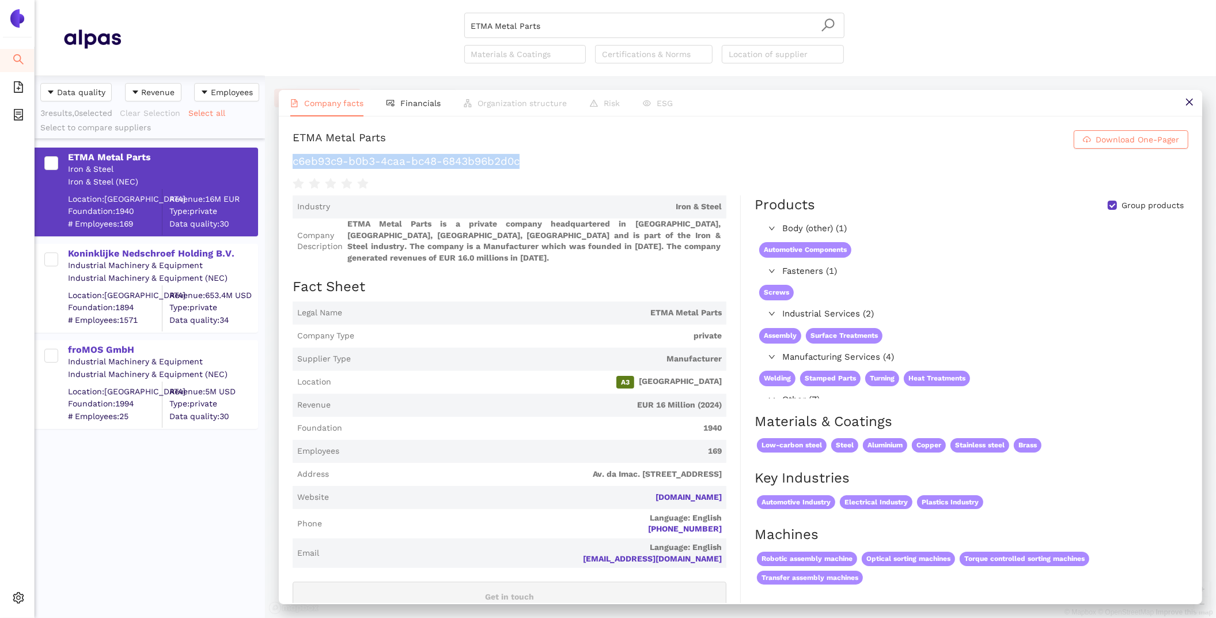
drag, startPoint x: 543, startPoint y: 158, endPoint x: 292, endPoint y: 162, distance: 251.3
click at [293, 162] on h1 "c6eb93c9-b0b3-4caa-bc48-6843b96b2d0c" at bounding box center [741, 161] width 896 height 15
copy h1 "c6eb93c9-b0b3-4caa-bc48-6843b96b2d0c"
drag, startPoint x: 728, startPoint y: 519, endPoint x: 645, endPoint y: 519, distance: 83.0
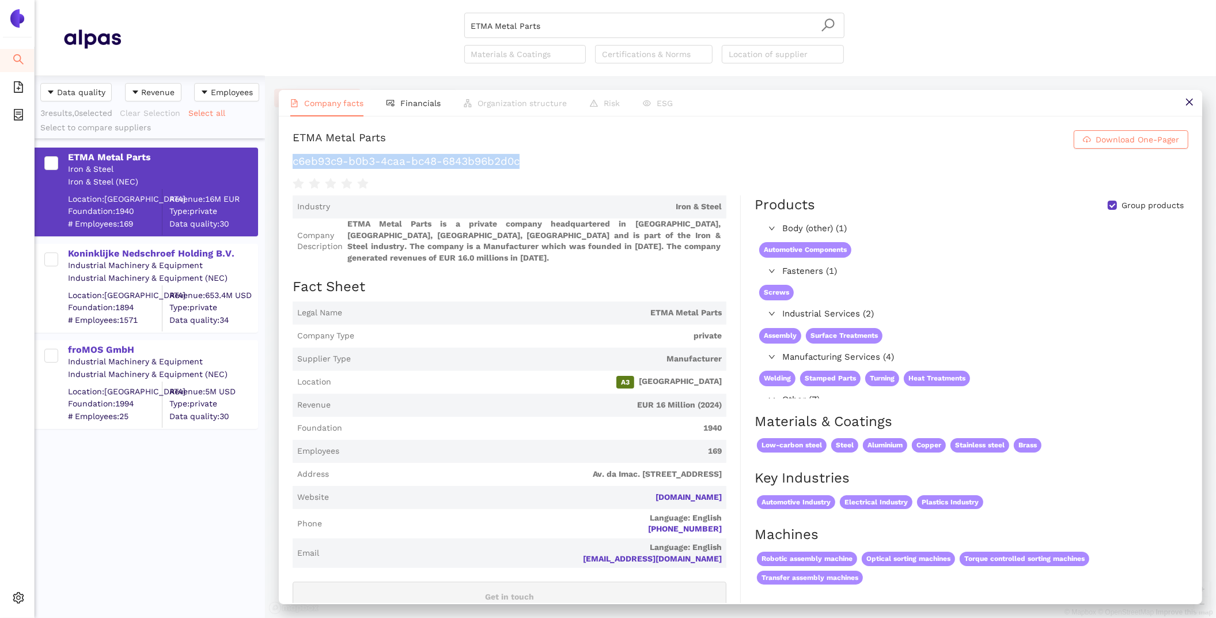
copy link "[PHONE_NUMBER]"
drag, startPoint x: 732, startPoint y: 546, endPoint x: 600, endPoint y: 549, distance: 132.0
copy link "[EMAIL_ADDRESS][DOMAIN_NAME]"
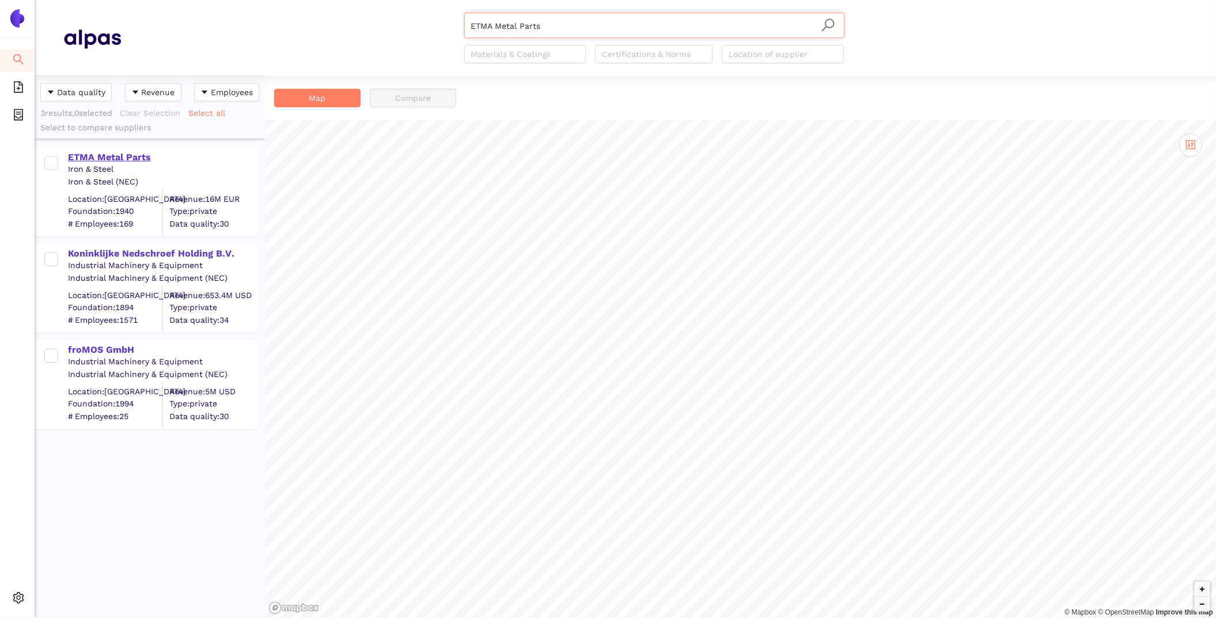
scroll to position [542, 230]
click at [98, 162] on div "ETMA Metal Parts" at bounding box center [162, 157] width 189 height 13
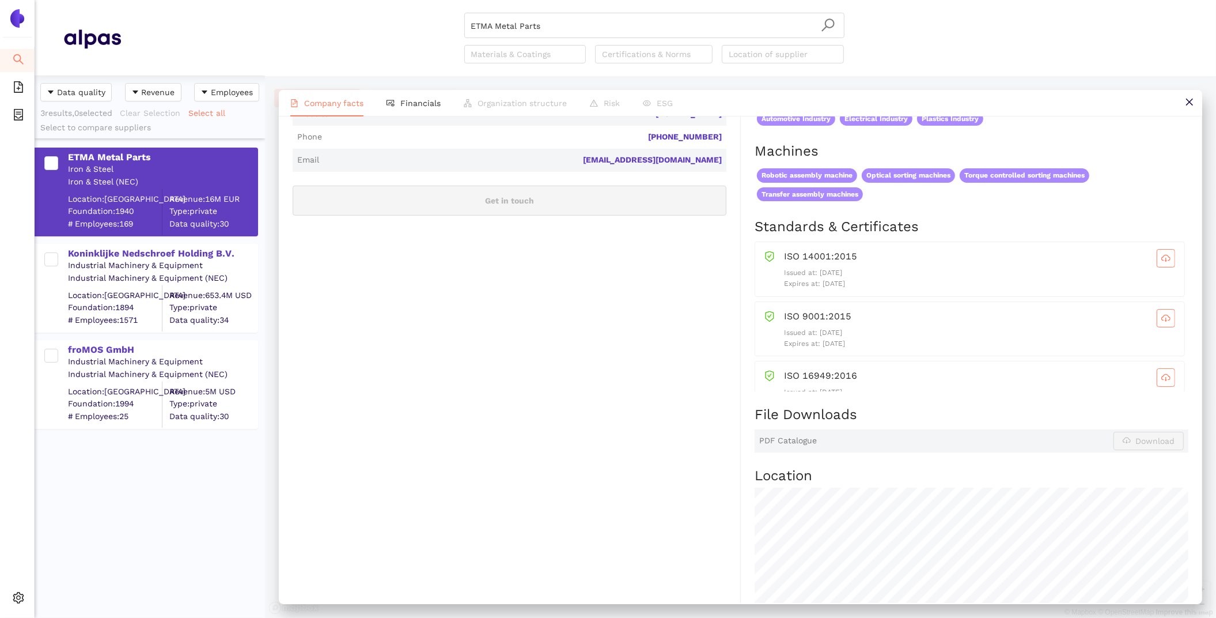
scroll to position [0, 0]
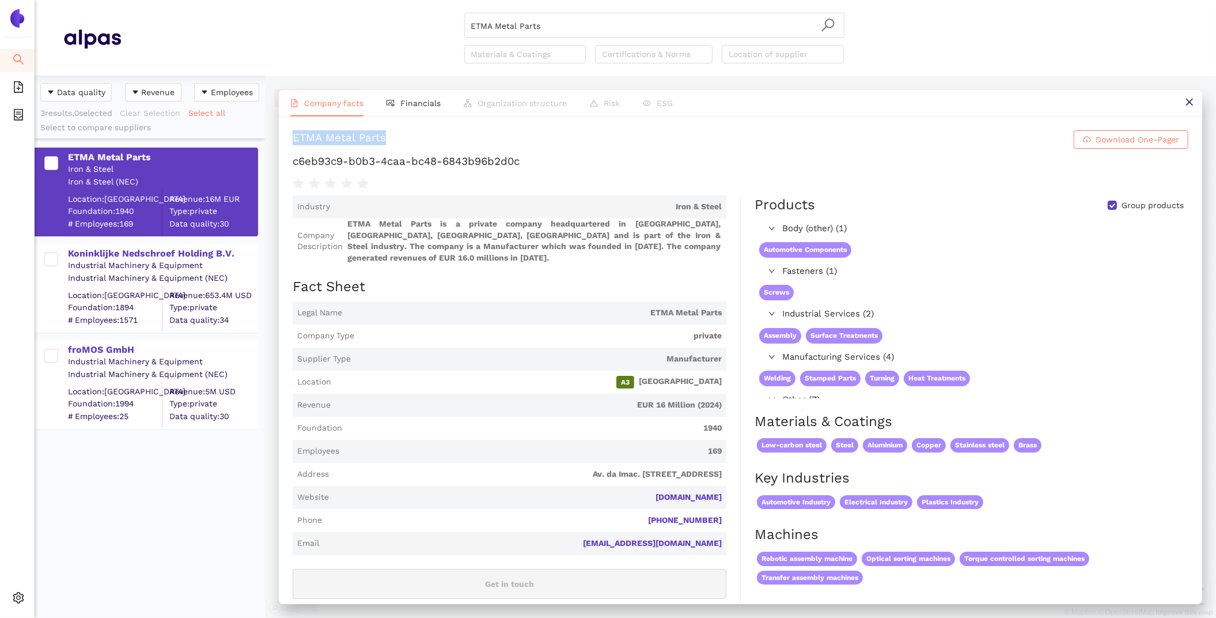
drag, startPoint x: 480, startPoint y: 141, endPoint x: 274, endPoint y: 133, distance: 205.9
click at [274, 133] on div "Company facts Financials Organization structure Risk ESG ETMA Metal Parts Downl…" at bounding box center [740, 347] width 951 height 542
copy div "ETMA Metal Parts"
drag, startPoint x: 734, startPoint y: 486, endPoint x: 644, endPoint y: 485, distance: 89.9
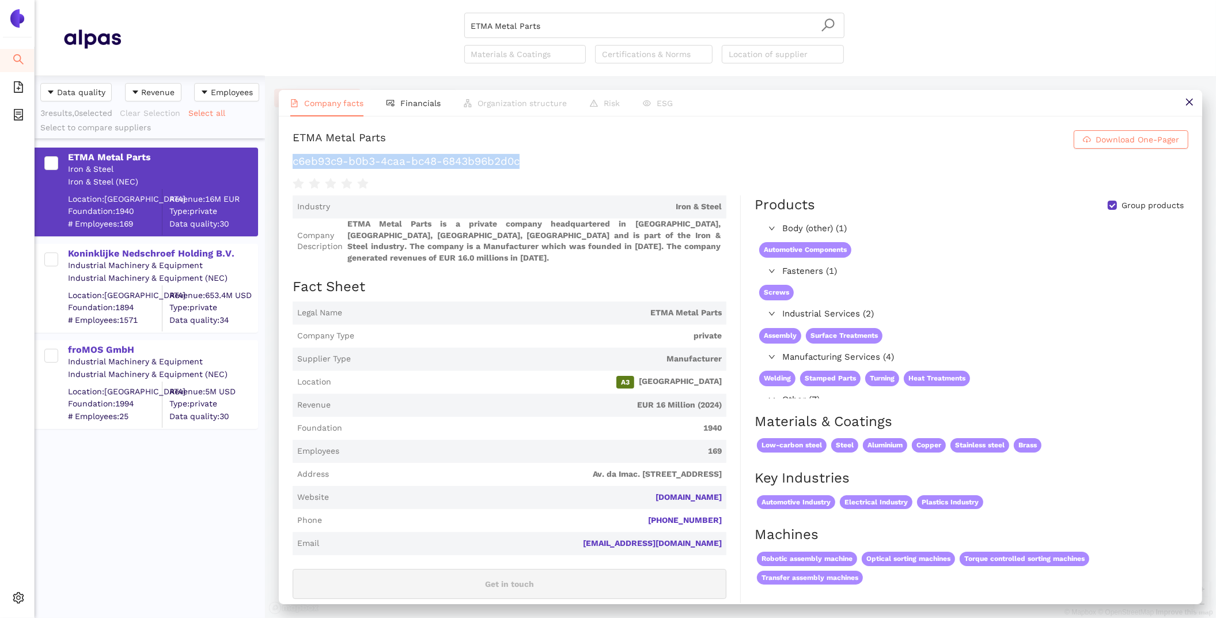
drag, startPoint x: 523, startPoint y: 164, endPoint x: 279, endPoint y: 161, distance: 244.3
click at [279, 161] on div "ETMA Metal Parts Download One-Pager c6eb93c9-b0b3-4caa-bc48-6843b96b2d0c Indust…" at bounding box center [741, 359] width 924 height 486
copy h1 "c6eb93c9-b0b3-4caa-bc48-6843b96b2d0c"
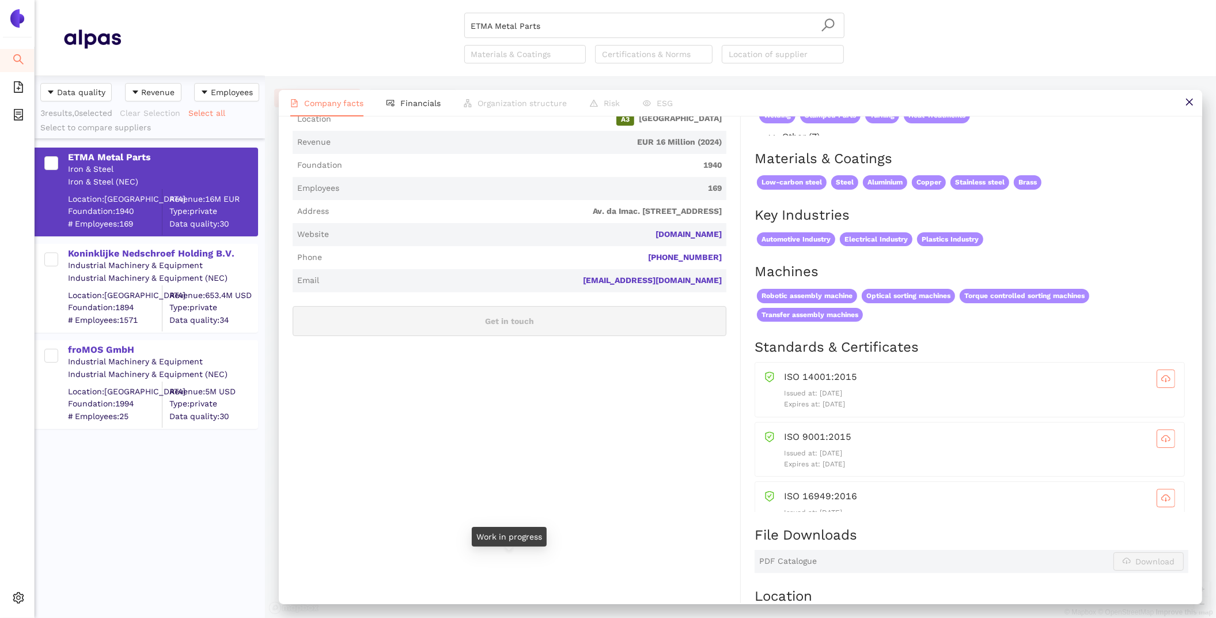
scroll to position [266, 0]
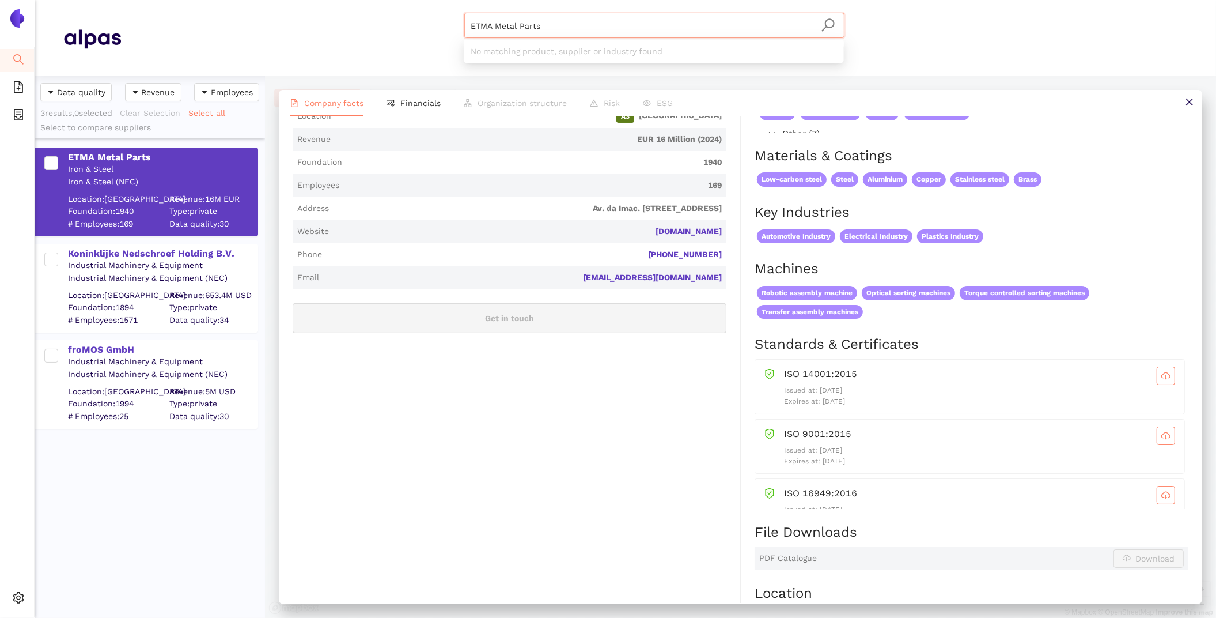
drag, startPoint x: 561, startPoint y: 24, endPoint x: 145, endPoint y: 1, distance: 416.7
click at [176, 1] on header "ETMA Metal Parts Materials & Coatings Certifications & Norms Location of suppli…" at bounding box center [626, 38] width 1182 height 76
drag, startPoint x: 730, startPoint y: 269, endPoint x: 606, endPoint y: 265, distance: 123.9
click at [606, 265] on div "Industry Iron & Steel Company Description ETMA Metal Parts is a private company…" at bounding box center [517, 418] width 448 height 977
copy link "[EMAIL_ADDRESS][DOMAIN_NAME]"
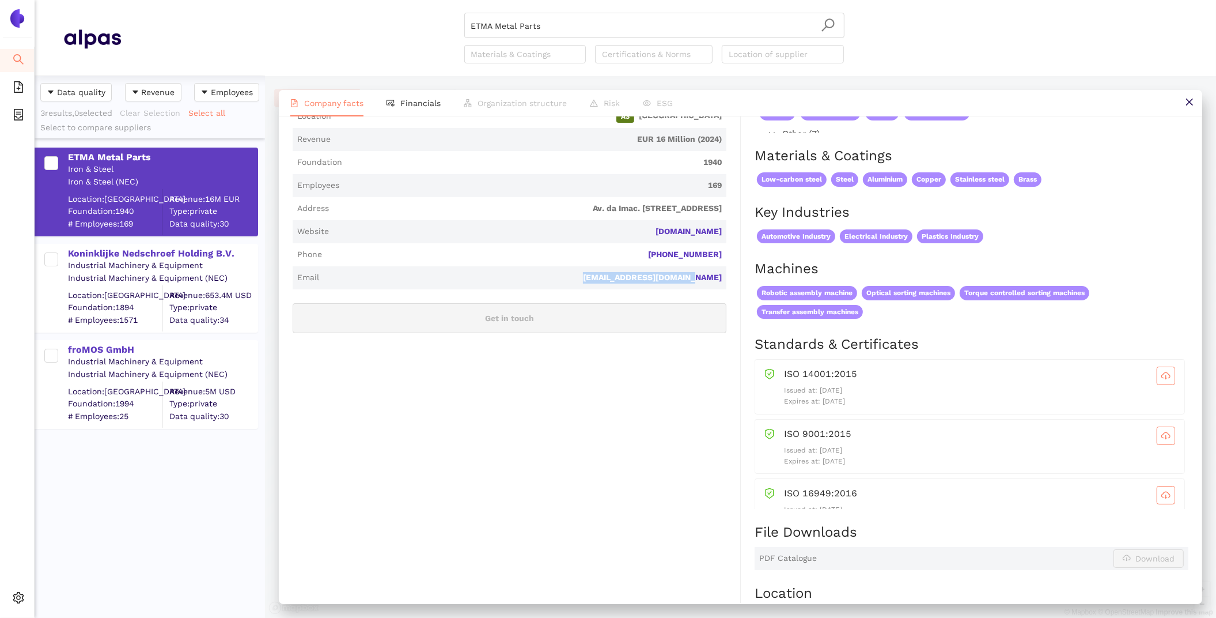
drag, startPoint x: 725, startPoint y: 241, endPoint x: 628, endPoint y: 240, distance: 96.8
click at [628, 243] on span "Phone +351 253 203 570" at bounding box center [510, 254] width 434 height 23
copy link "[PHONE_NUMBER]"
drag, startPoint x: 596, startPoint y: 25, endPoint x: 322, endPoint y: 25, distance: 274.3
click at [331, 25] on div "ETMA Metal Parts Materials & Coatings Certifications & Norms Location of suppli…" at bounding box center [654, 38] width 1067 height 51
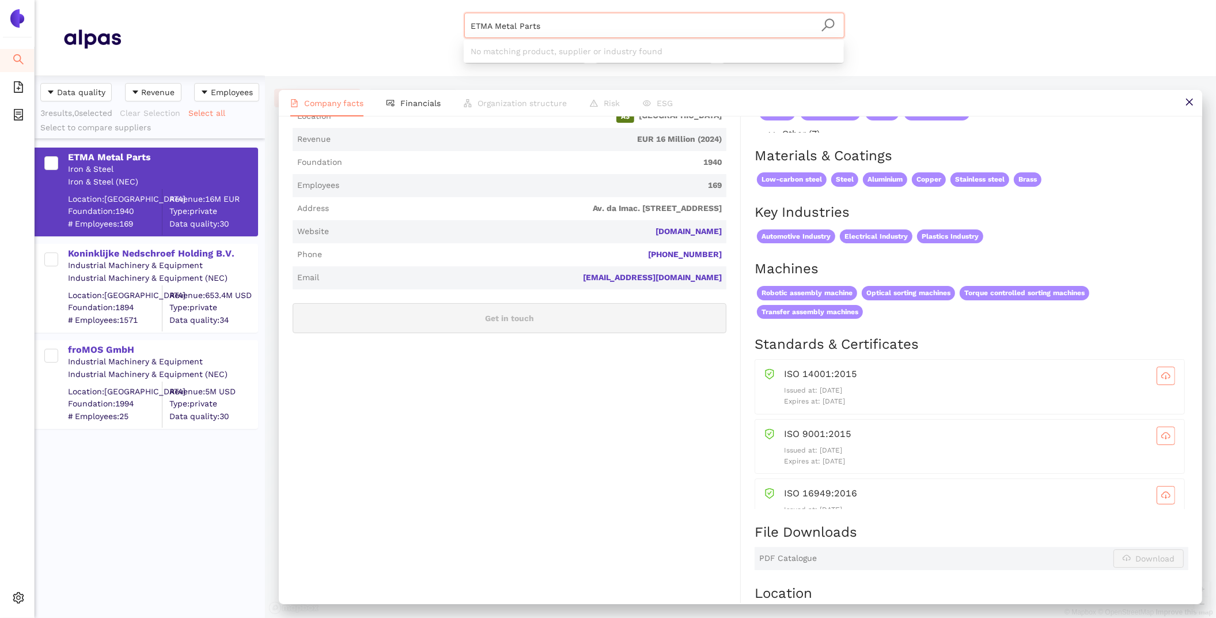
paste input "Gi.Di. Meccanica s.p.a."
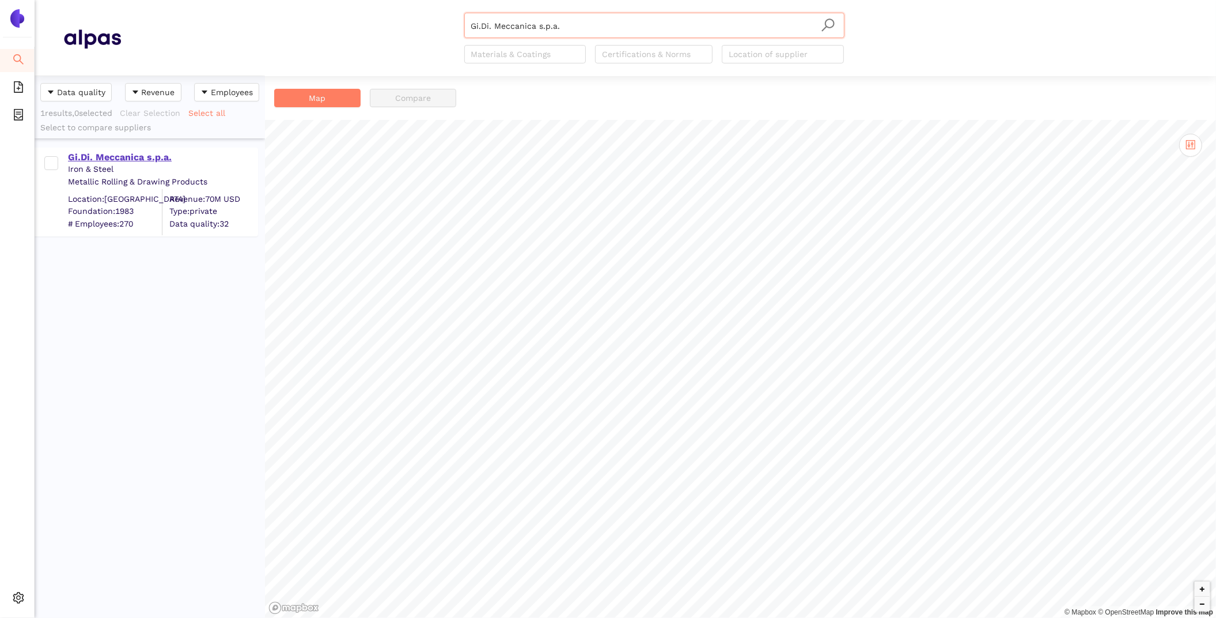
click at [136, 151] on div "Gi.Di. Meccanica s.p.a." at bounding box center [162, 157] width 189 height 13
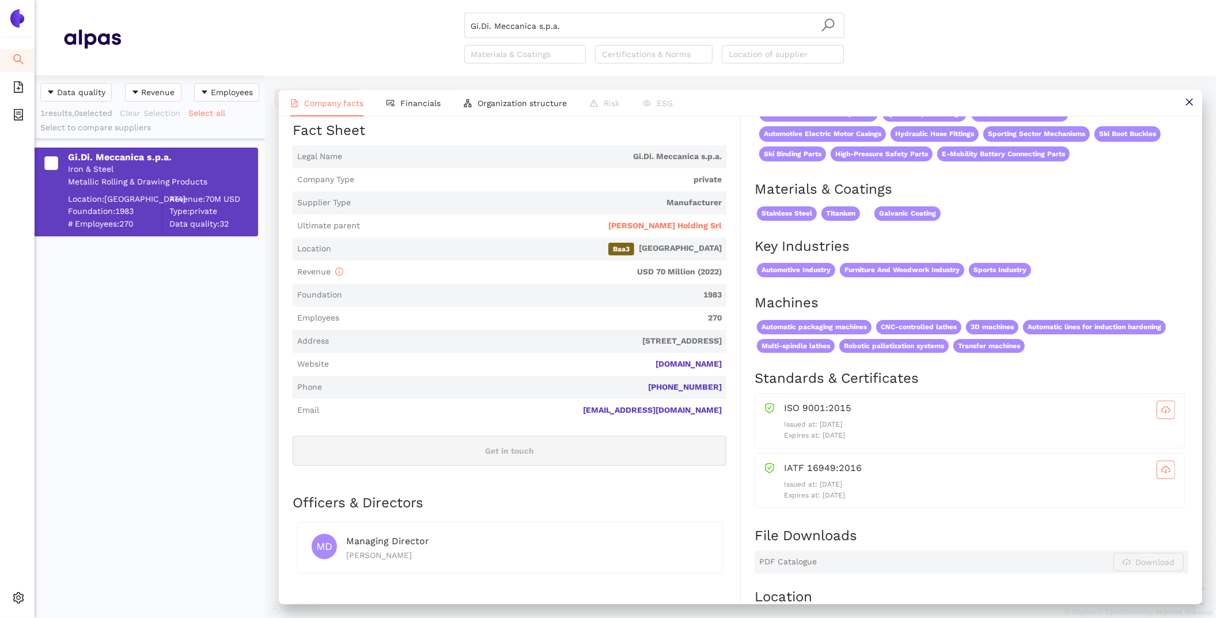
scroll to position [157, 0]
click at [394, 101] on li "Financials" at bounding box center [413, 103] width 77 height 27
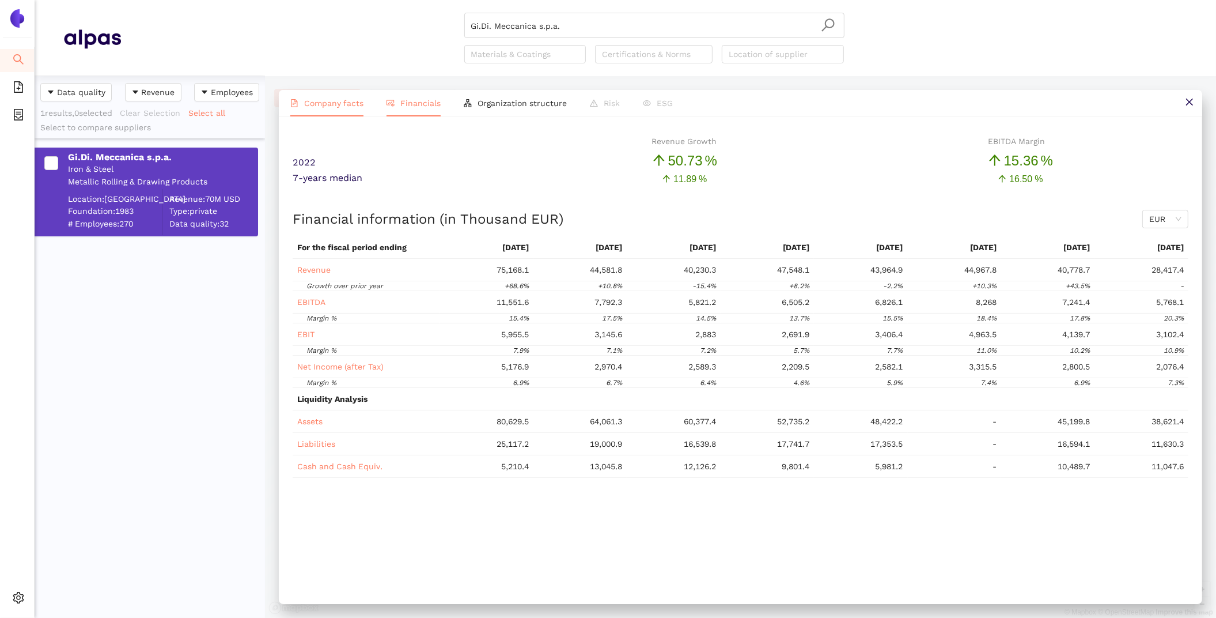
click at [329, 100] on span "Company facts" at bounding box center [333, 103] width 59 height 9
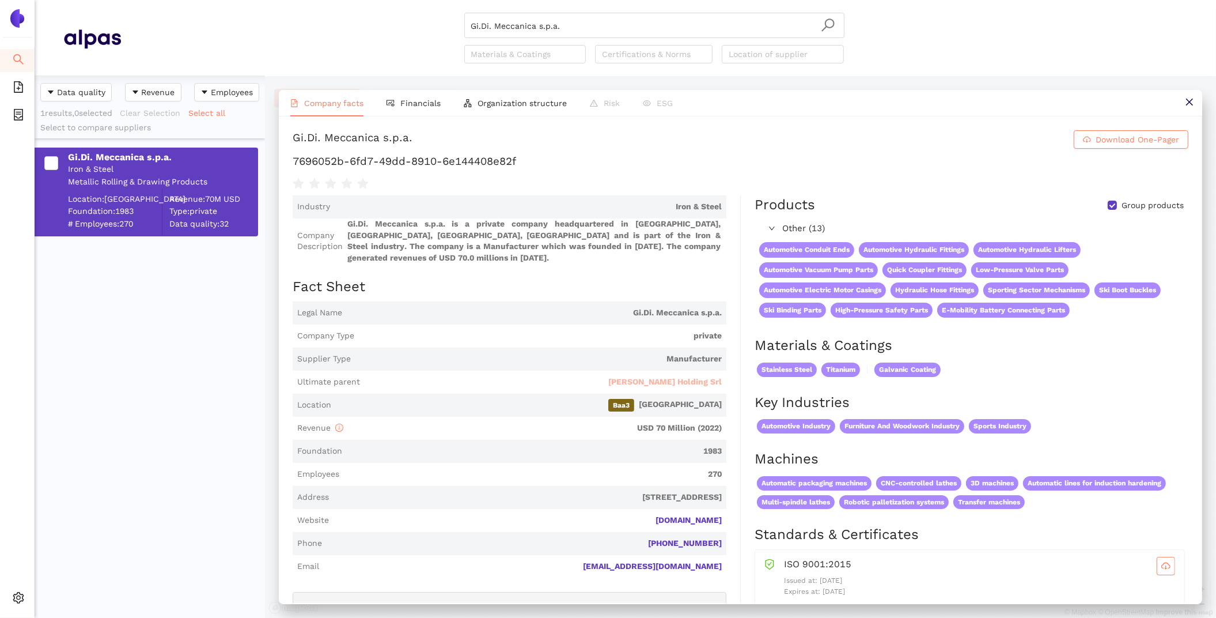
click at [705, 376] on span "Dianne Holding Srl" at bounding box center [665, 382] width 114 height 12
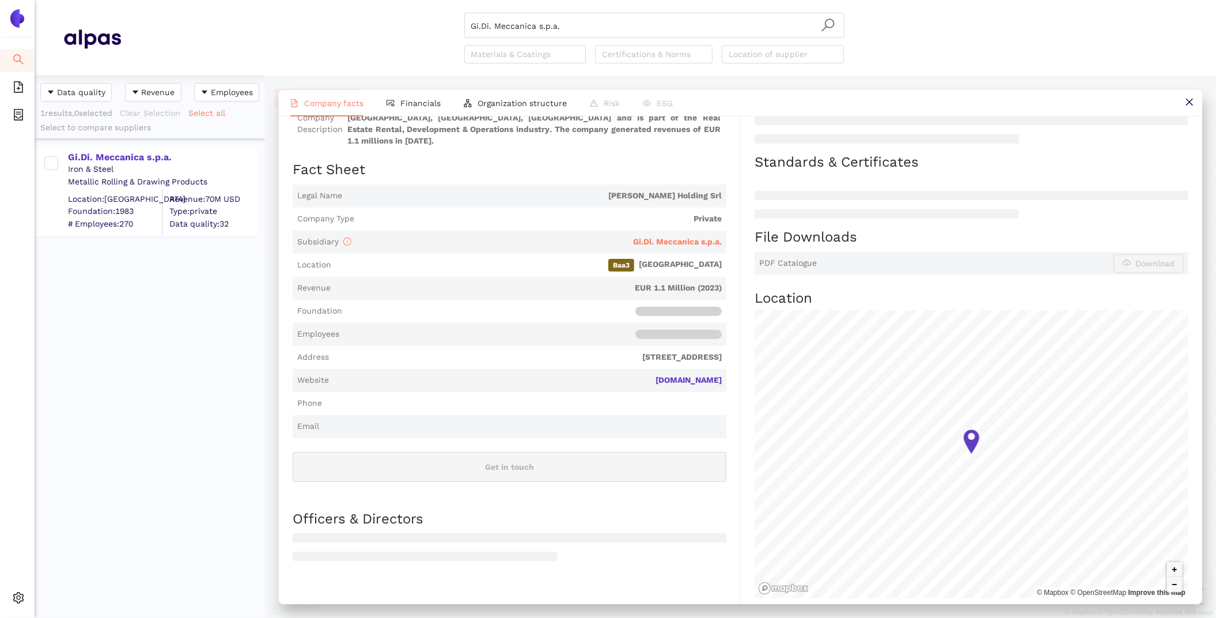
scroll to position [188, 0]
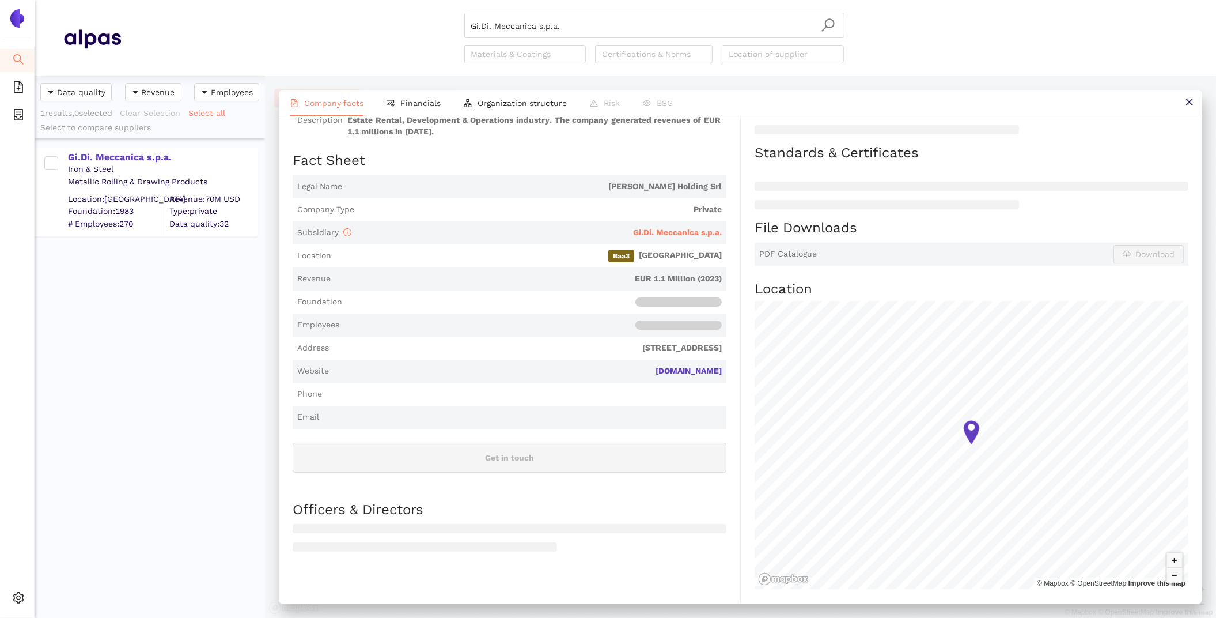
click at [735, 362] on div "Industry Real Estate Rental, Development & Operations Company Description Diann…" at bounding box center [517, 336] width 448 height 534
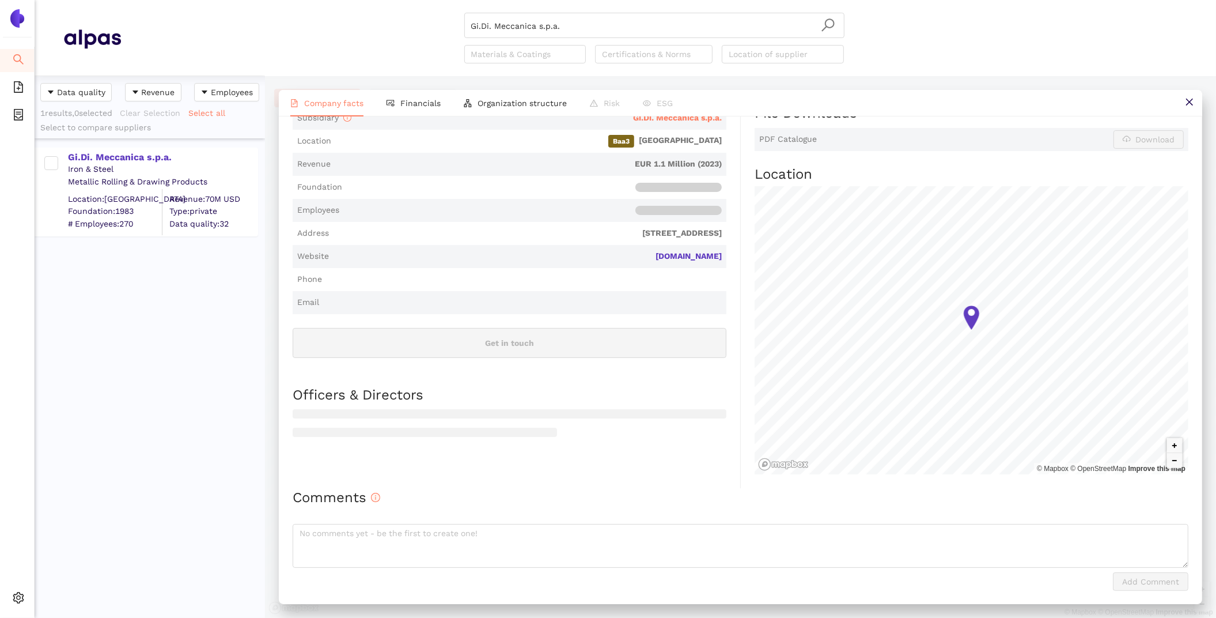
scroll to position [0, 0]
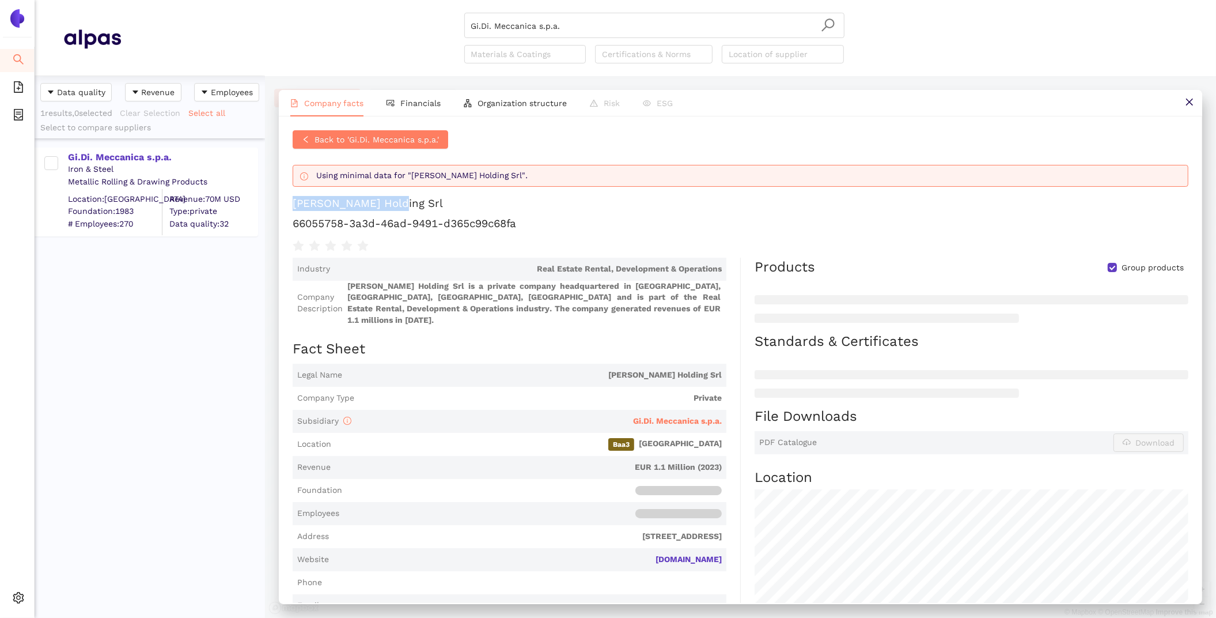
drag, startPoint x: 400, startPoint y: 205, endPoint x: 290, endPoint y: 205, distance: 110.6
click at [290, 205] on div "Back to 'Gi.Di. Meccanica s.p.a.' Using minimal data for "Dianne Holding Srl". …" at bounding box center [741, 359] width 924 height 486
copy div "Dianne Holding Srl"
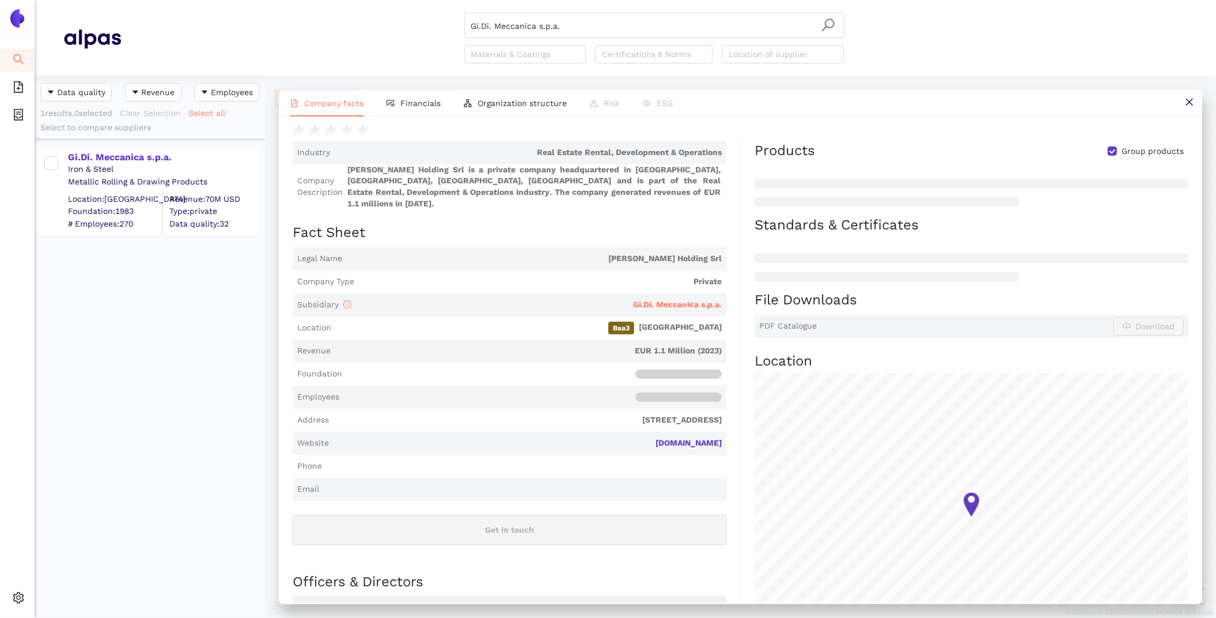
scroll to position [1, 0]
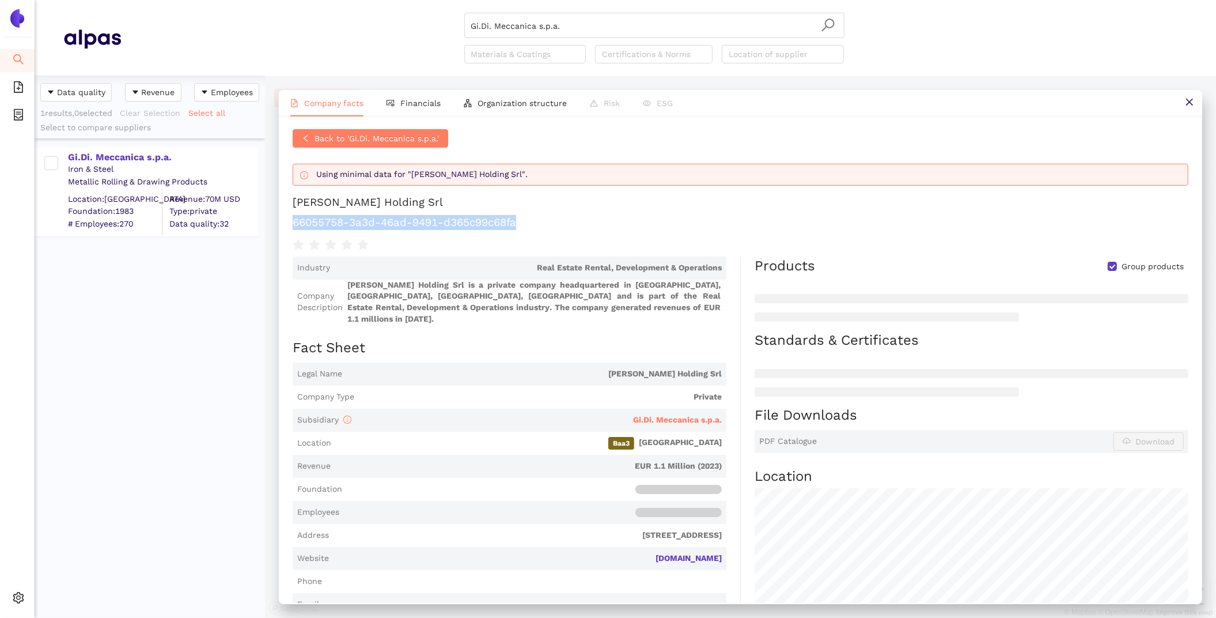
drag, startPoint x: 527, startPoint y: 218, endPoint x: 281, endPoint y: 215, distance: 245.5
click at [281, 215] on div "Back to 'Gi.Di. Meccanica s.p.a.' Using minimal data for "Dianne Holding Srl". …" at bounding box center [741, 359] width 924 height 486
copy h1 "66055758-3a3d-46ad-9491-d365c99c68fa"
drag, startPoint x: 565, startPoint y: 31, endPoint x: 323, endPoint y: -10, distance: 245.4
click at [323, 0] on html "Search eSourcing Templates eSourcing Projects Settings Gi.Di. Meccanica s.p.a. …" at bounding box center [608, 309] width 1216 height 618
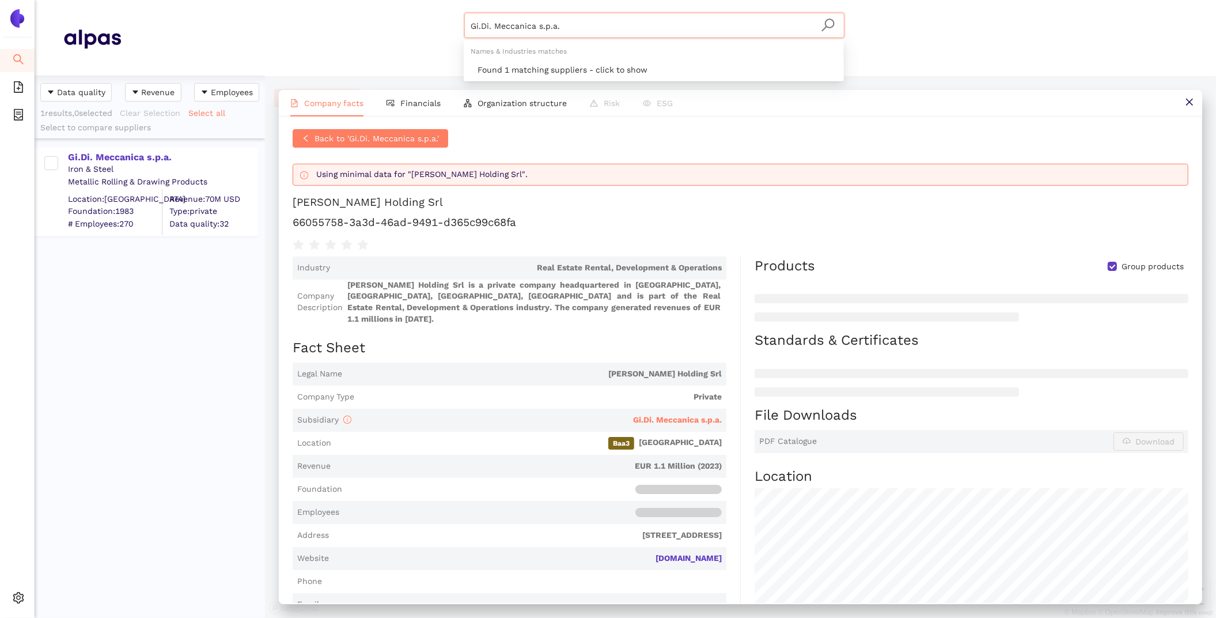
paste input "HEICO Befestigungstechnik GmbH"
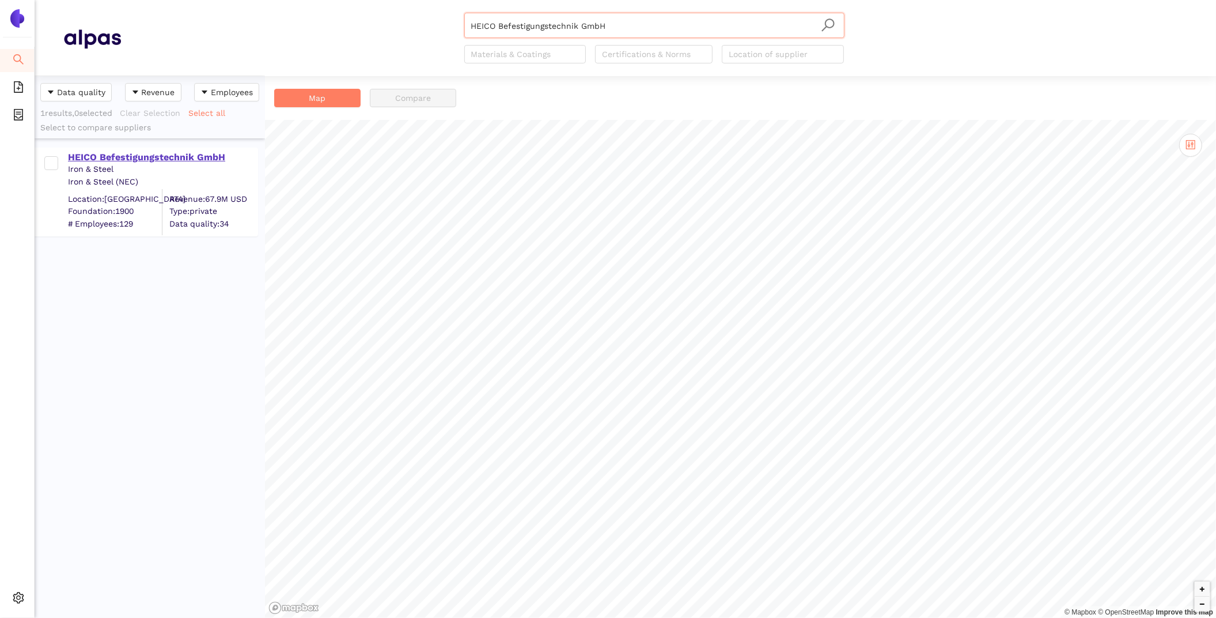
click at [168, 161] on div "HEICO Befestigungstechnik GmbH" at bounding box center [162, 157] width 189 height 13
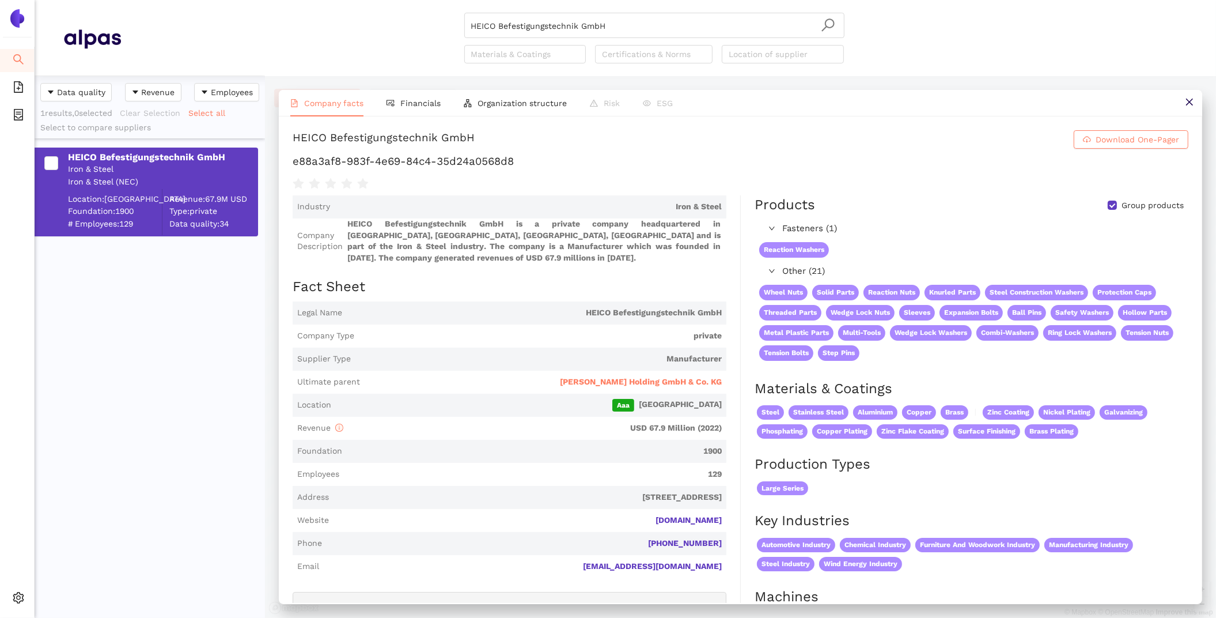
scroll to position [70, 0]
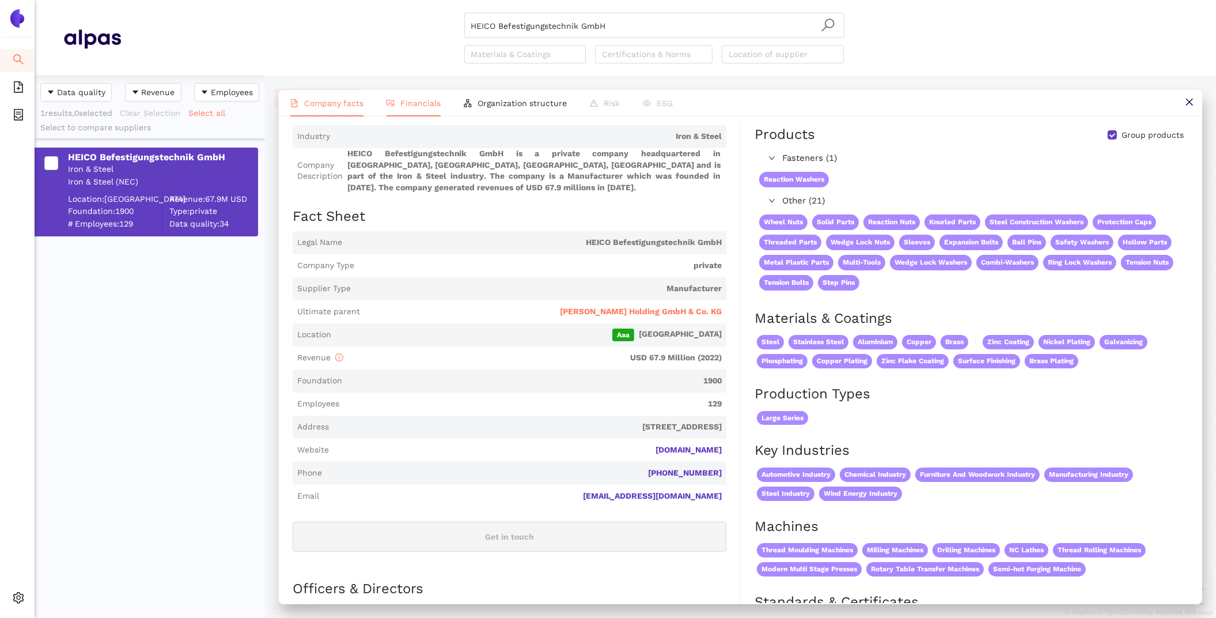
click at [411, 106] on span "Financials" at bounding box center [420, 103] width 40 height 9
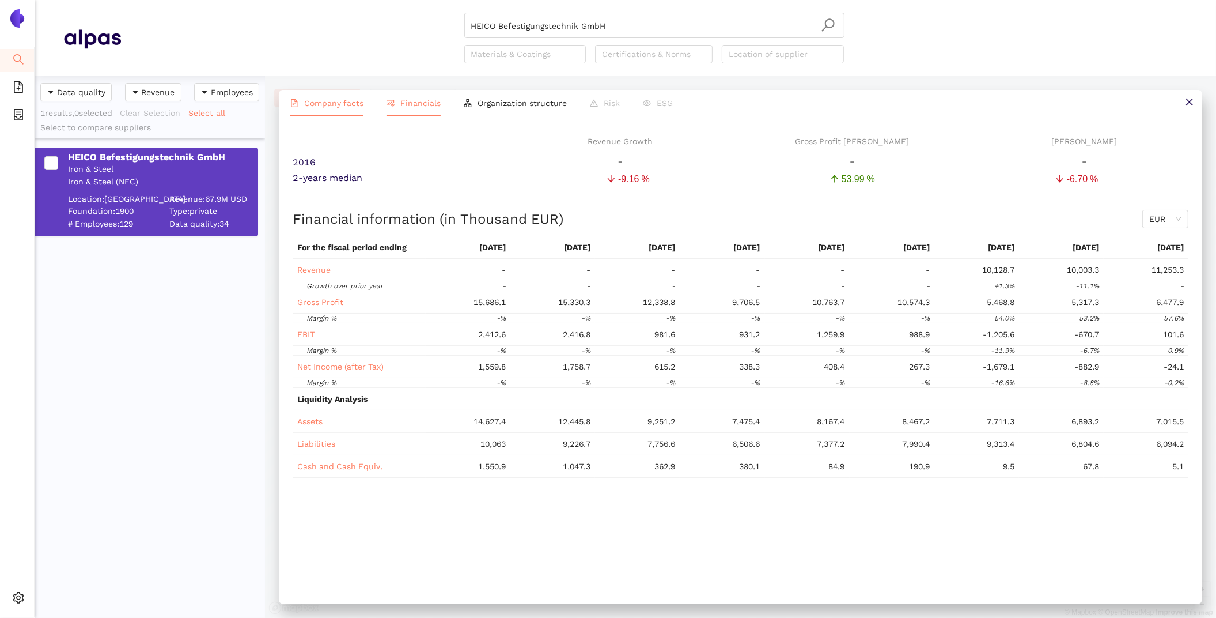
click at [315, 106] on span "Company facts" at bounding box center [333, 103] width 59 height 9
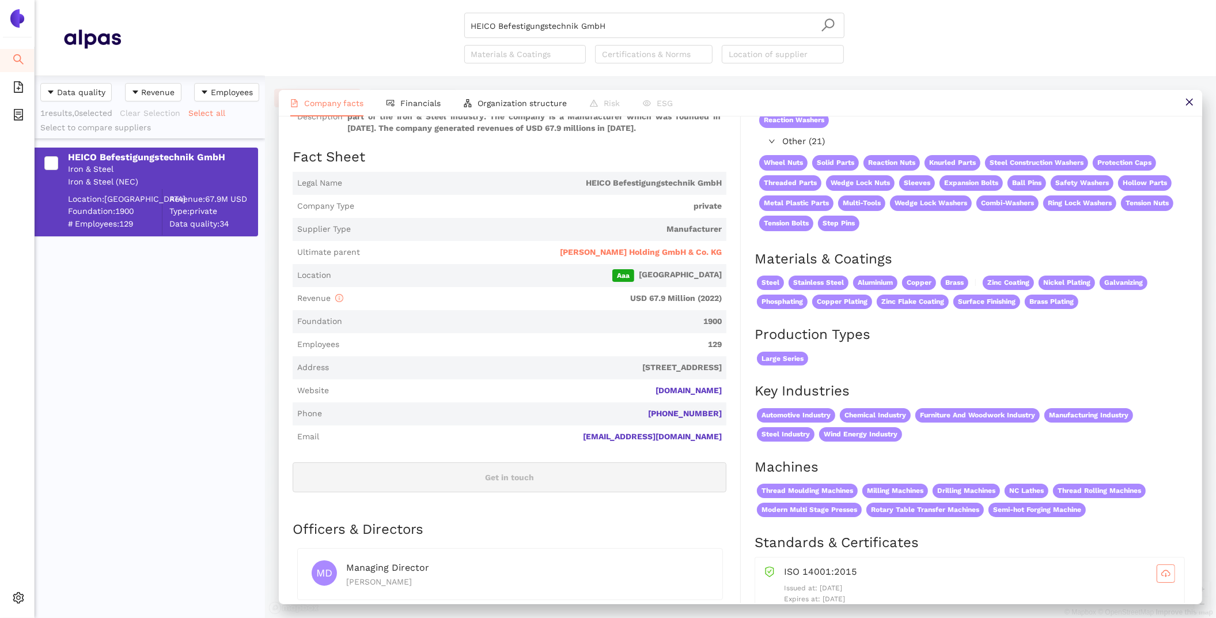
scroll to position [126, 0]
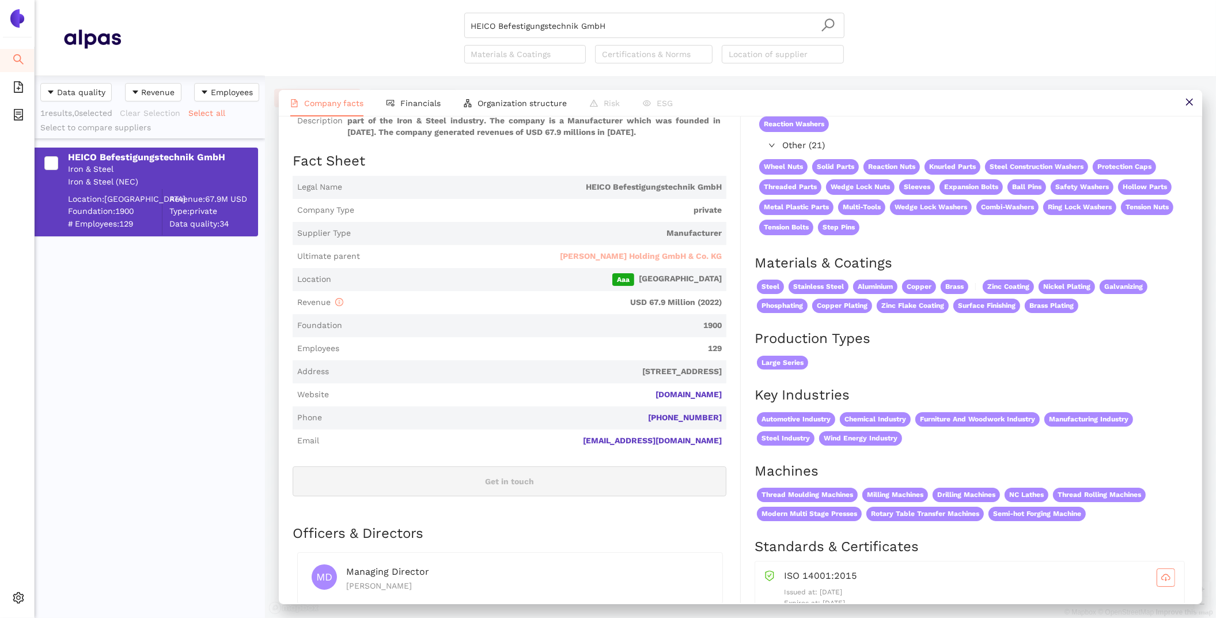
click at [693, 258] on span "Theo Heimann Holding GmbH & Co. KG" at bounding box center [641, 257] width 162 height 12
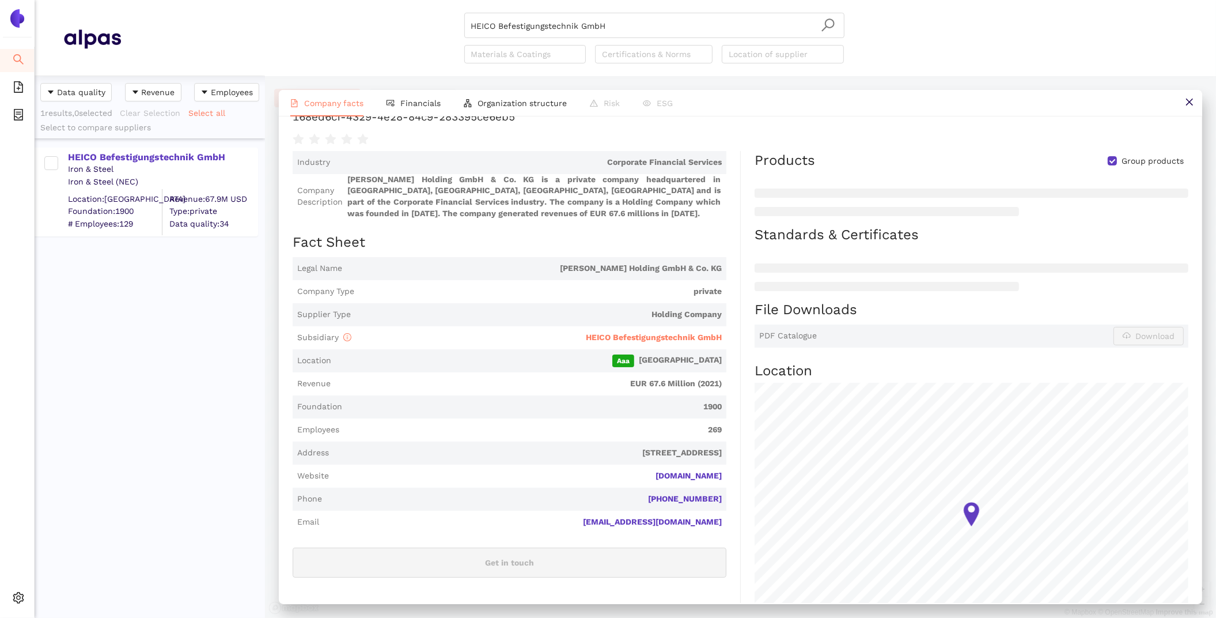
scroll to position [122, 0]
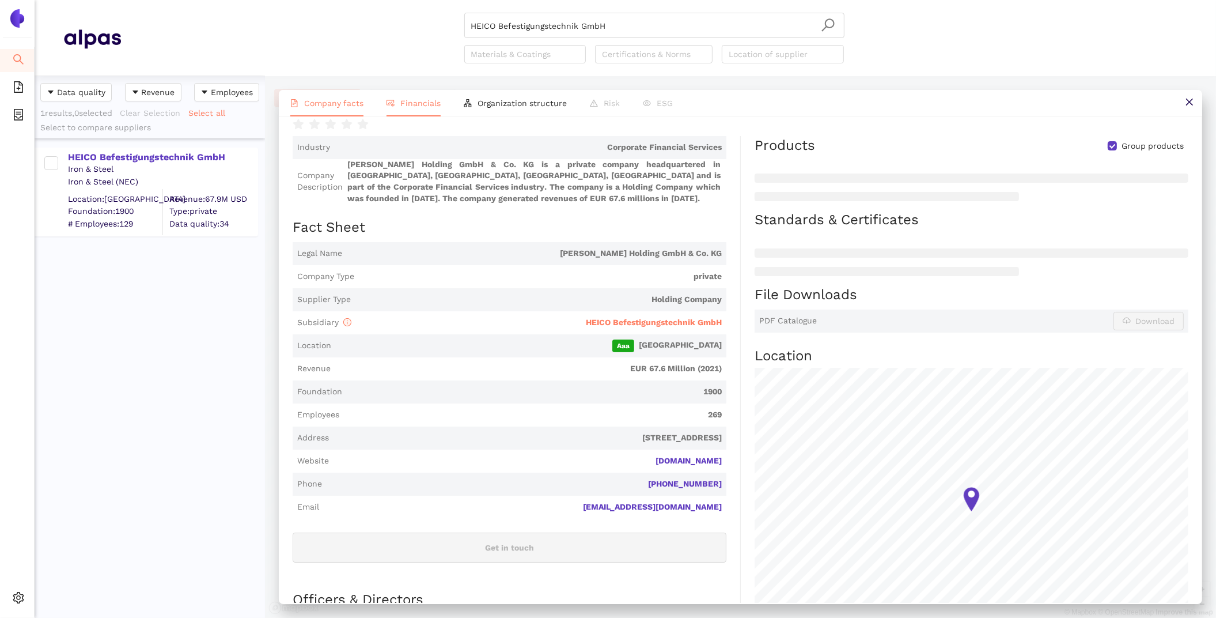
click at [417, 93] on li "Financials" at bounding box center [413, 103] width 77 height 27
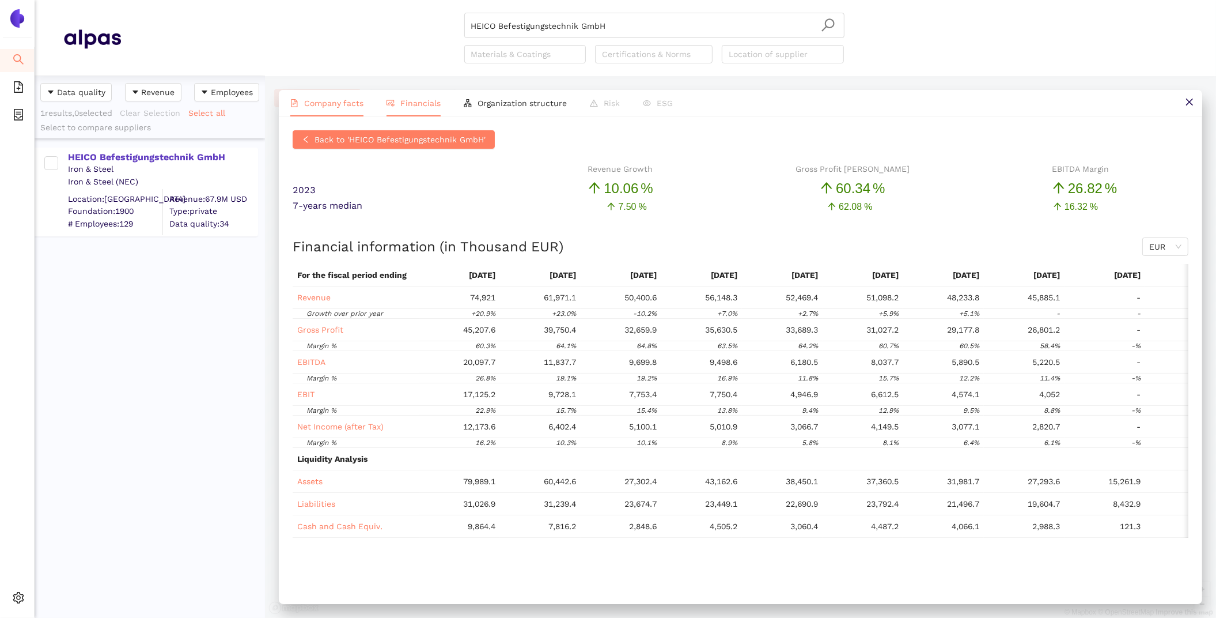
click at [328, 112] on li "Company facts" at bounding box center [327, 103] width 96 height 27
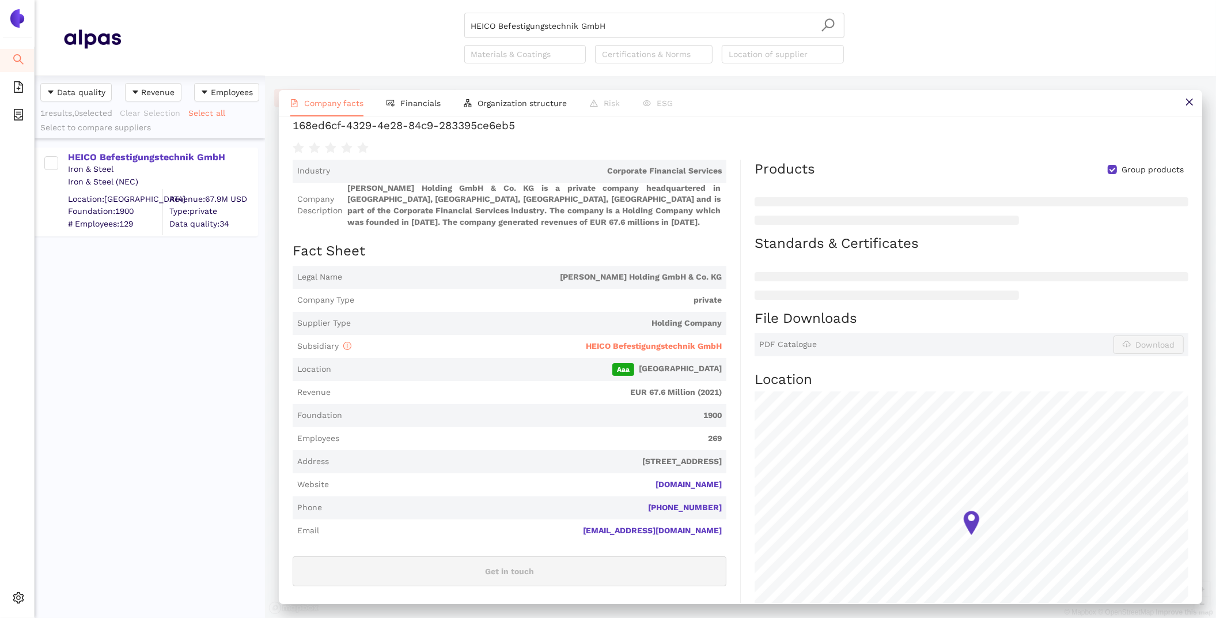
scroll to position [99, 0]
click at [402, 100] on span "Financials" at bounding box center [420, 103] width 40 height 9
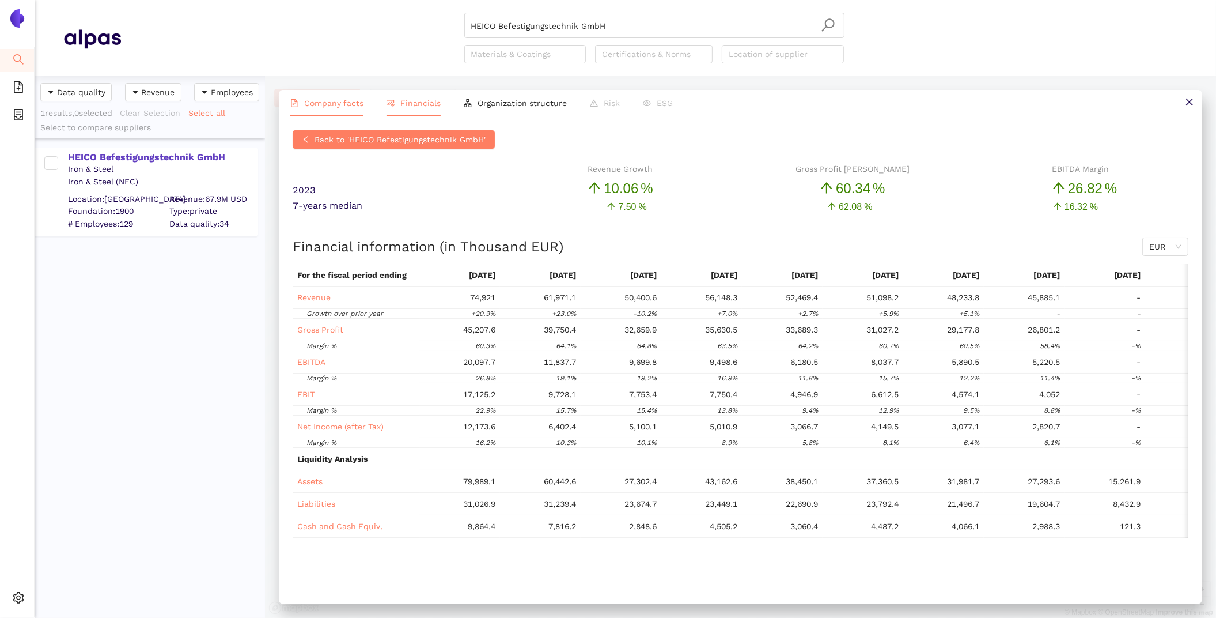
click at [340, 100] on span "Company facts" at bounding box center [333, 103] width 59 height 9
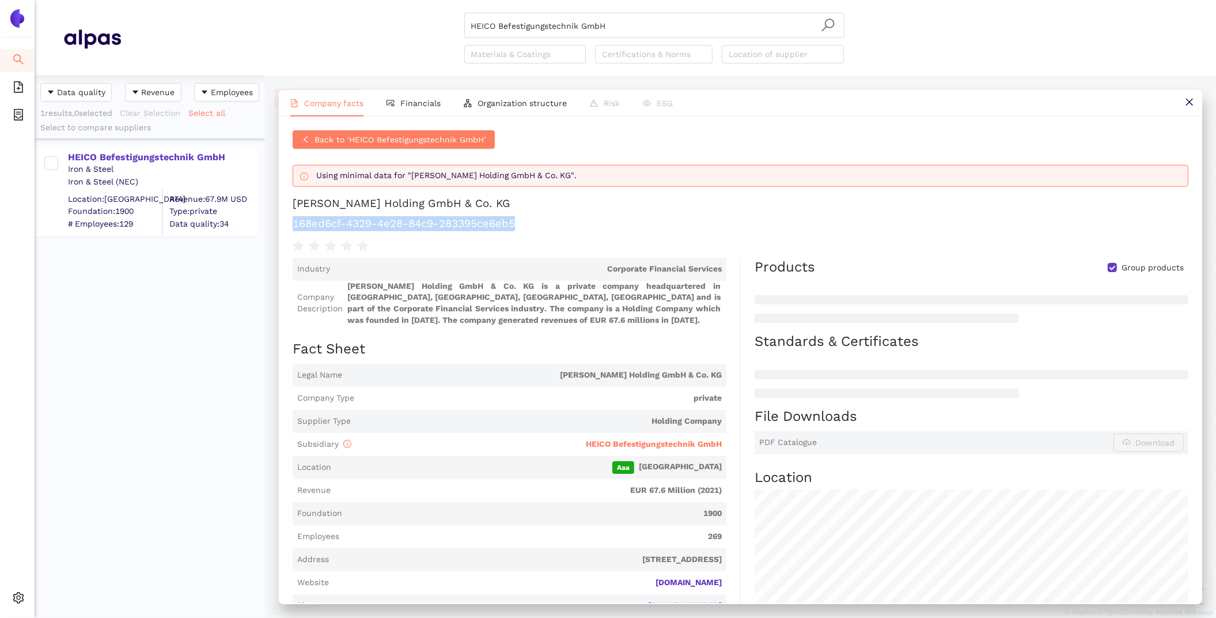
drag, startPoint x: 528, startPoint y: 224, endPoint x: 274, endPoint y: 220, distance: 254.1
click at [274, 220] on div "Company facts Financials Organization structure Risk ESG Back to 'HEICO Befesti…" at bounding box center [740, 347] width 951 height 542
copy h1 "168ed6cf-4329-4e28-84c9-283395ce6eb5"
click at [416, 104] on span "Financials" at bounding box center [420, 103] width 40 height 9
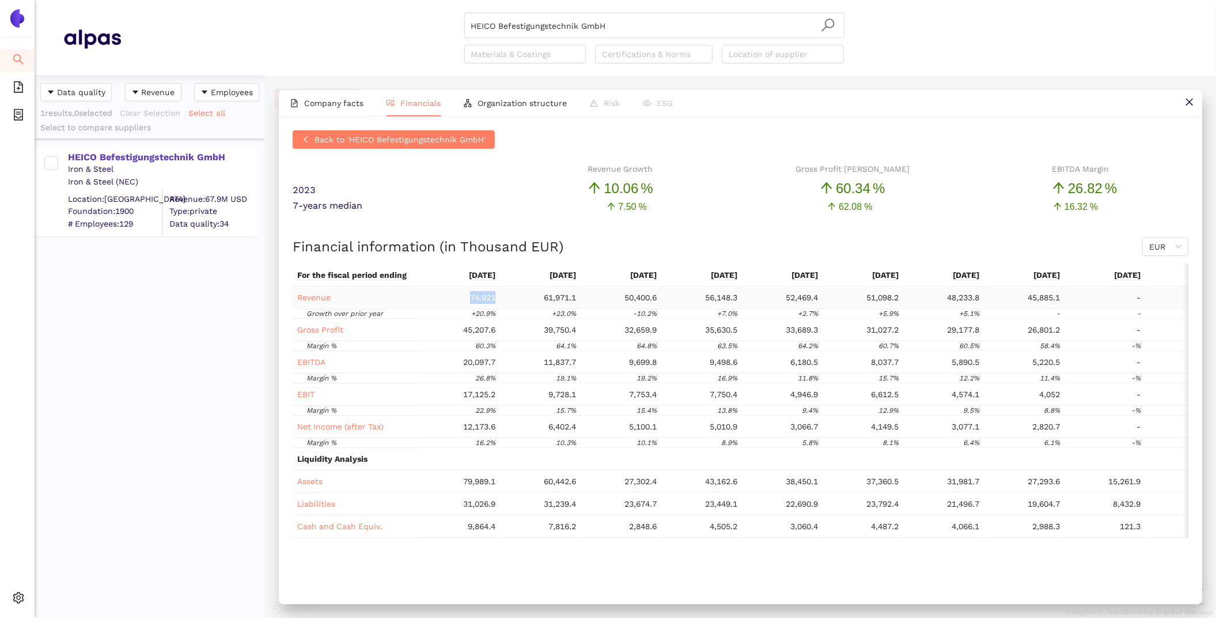
drag, startPoint x: 496, startPoint y: 295, endPoint x: 468, endPoint y: 295, distance: 27.7
click at [468, 295] on td "74,921" at bounding box center [459, 297] width 81 height 22
copy span "74,921"
drag, startPoint x: 646, startPoint y: 19, endPoint x: 285, endPoint y: 5, distance: 362.1
click at [285, 5] on header "HEICO Befestigungstechnik GmbH Materials & Coatings Certifications & Norms Loca…" at bounding box center [626, 38] width 1182 height 76
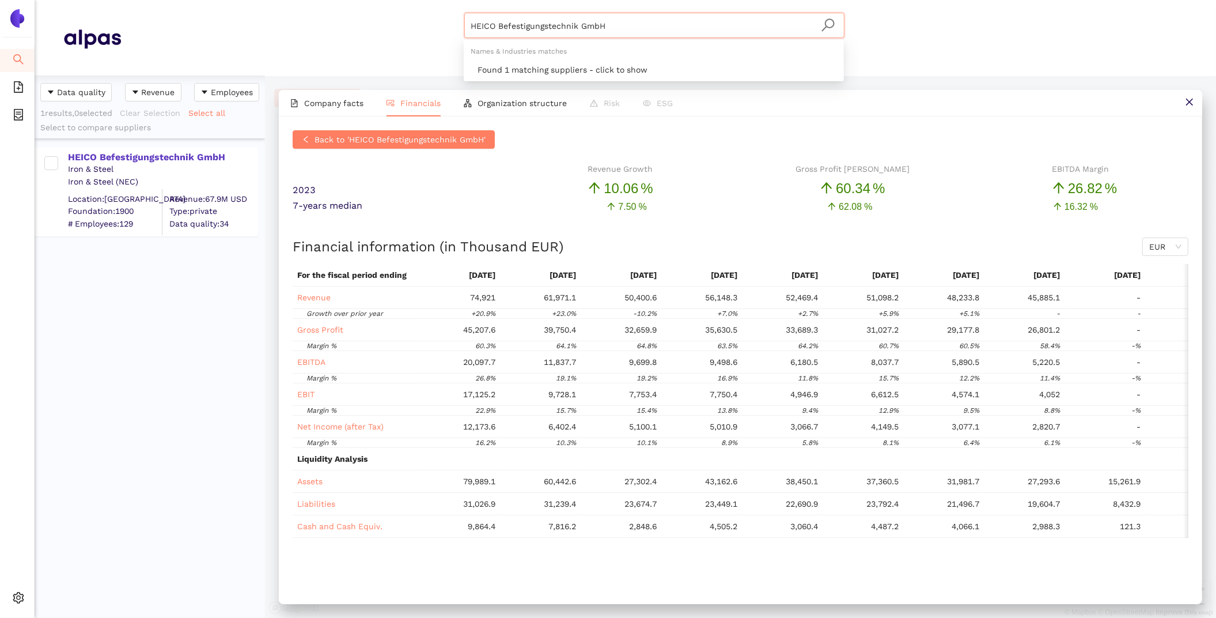
drag, startPoint x: 635, startPoint y: 29, endPoint x: 327, endPoint y: -4, distance: 309.4
click at [327, 0] on html "Search eSourcing Templates eSourcing Projects Settings HEICO Befestigungstechni…" at bounding box center [608, 309] width 1216 height 618
paste input "Kamax Holding GmbH & Co. KG"
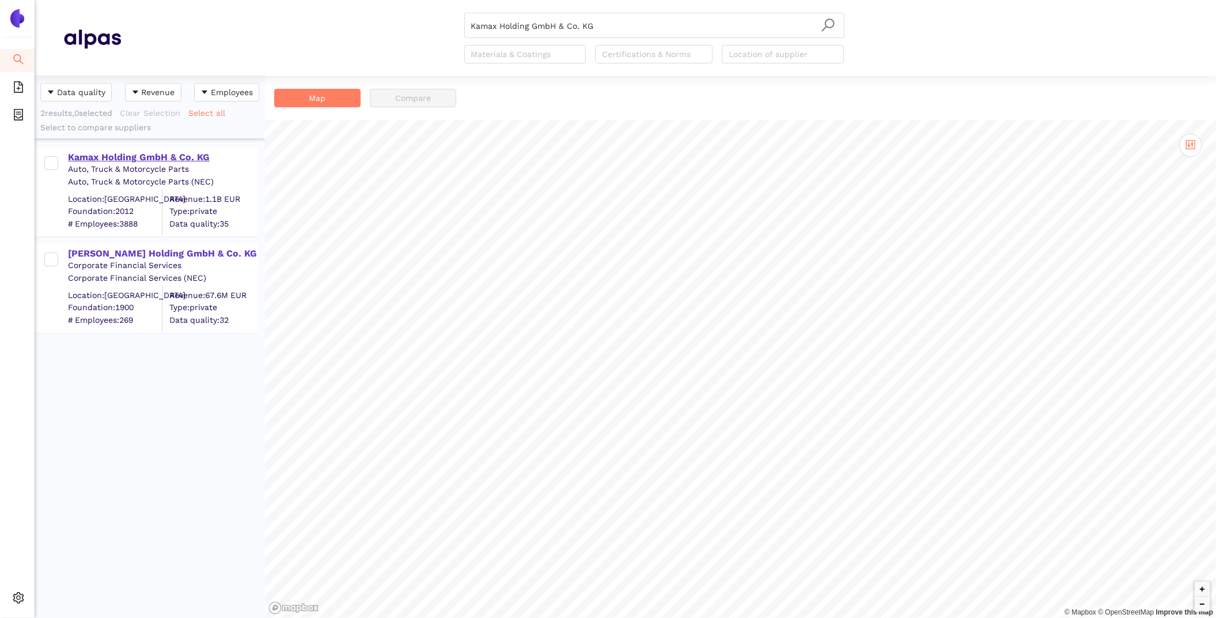
click at [188, 154] on div "Kamax Holding GmbH & Co. KG" at bounding box center [162, 157] width 189 height 13
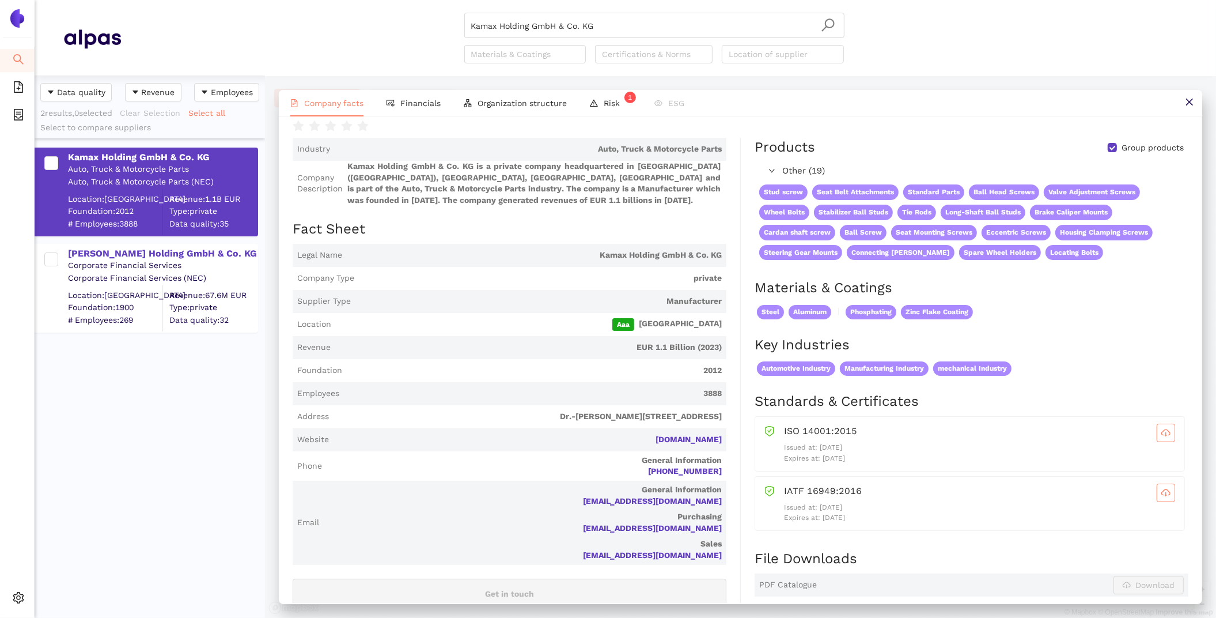
scroll to position [56, 0]
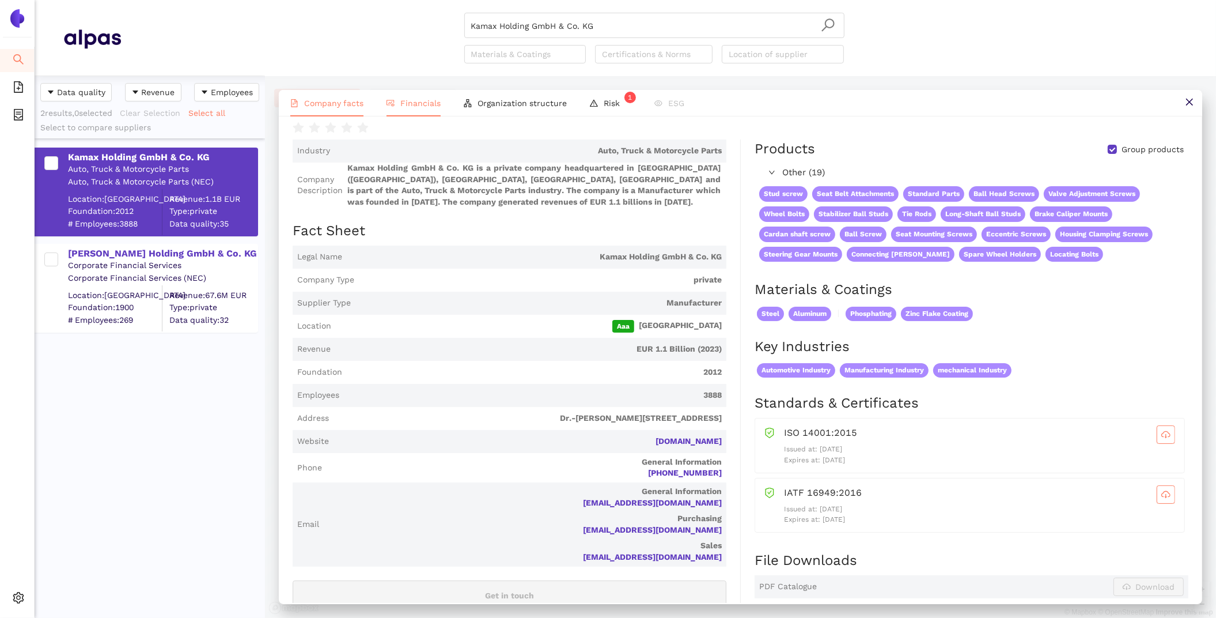
click at [405, 103] on span "Financials" at bounding box center [420, 103] width 40 height 9
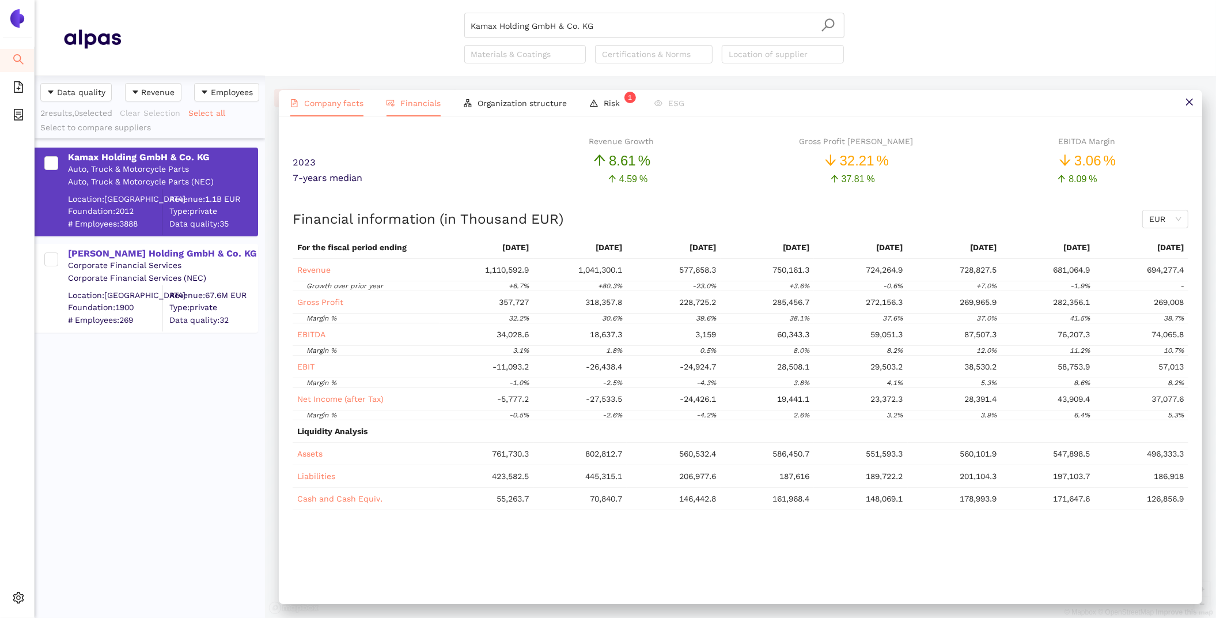
click at [326, 103] on span "Company facts" at bounding box center [333, 103] width 59 height 9
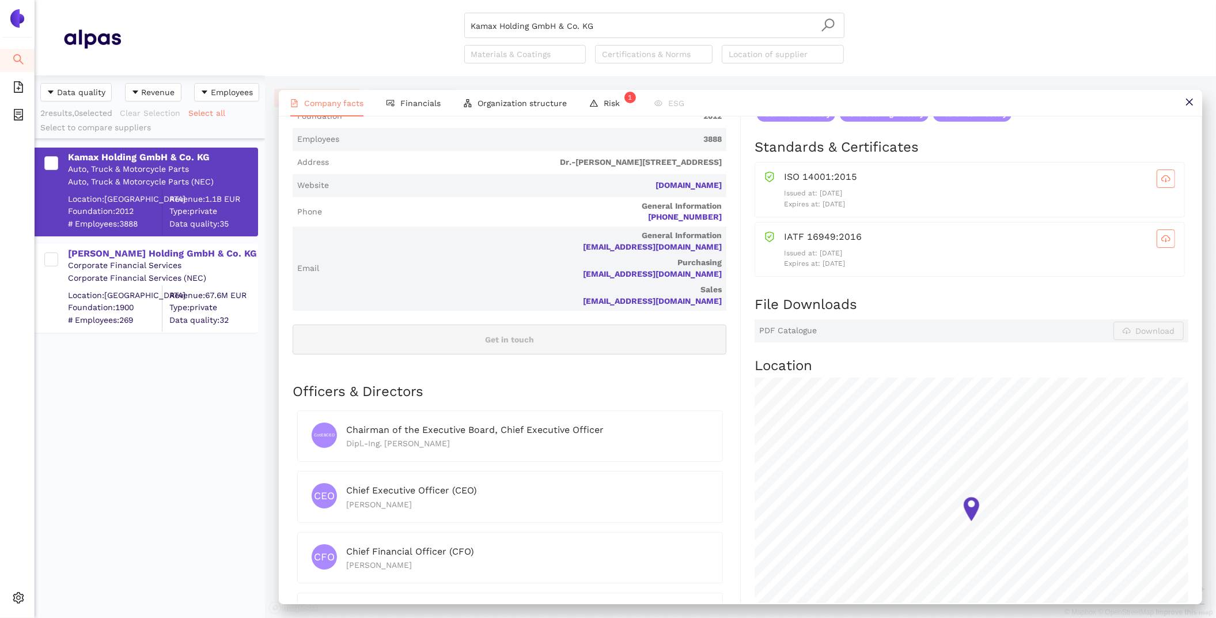
scroll to position [312, 0]
drag, startPoint x: 623, startPoint y: 31, endPoint x: 513, endPoint y: 29, distance: 110.1
click at [513, 29] on input "Kamax Holding GmbH & Co. KG" at bounding box center [654, 25] width 366 height 25
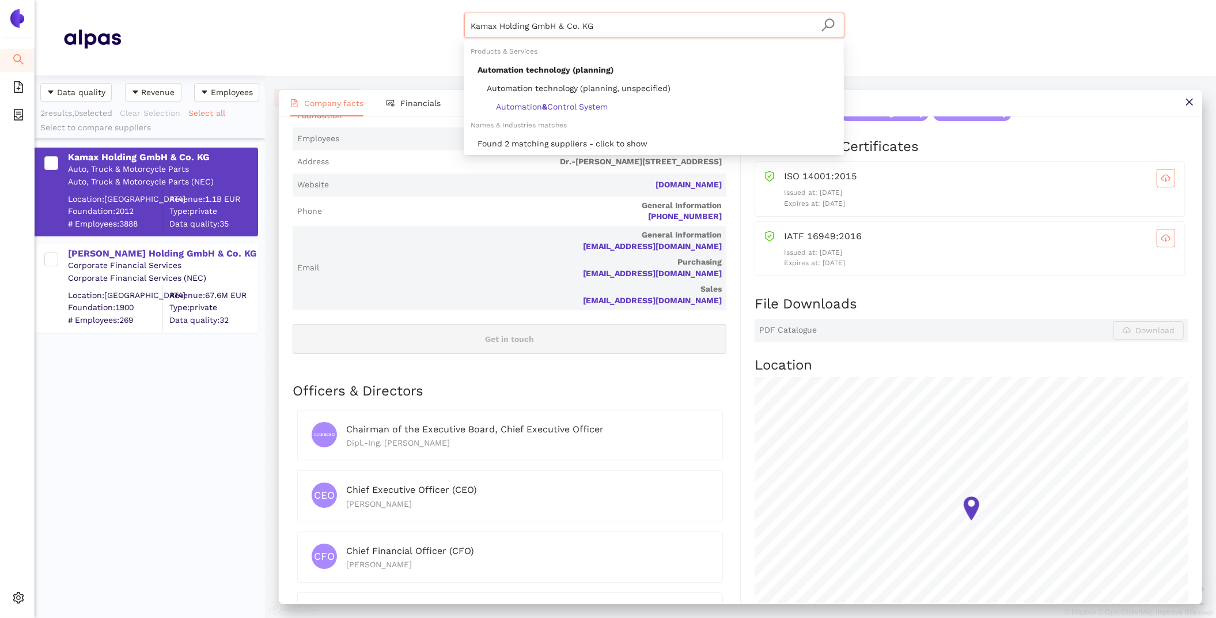
click at [590, 27] on input "Kamax Holding GmbH & Co. KG" at bounding box center [654, 25] width 366 height 25
drag, startPoint x: 648, startPoint y: 25, endPoint x: 365, endPoint y: 16, distance: 283.6
click at [372, 17] on div "Kamax Holding GmbH & Co. KG Materials & Coatings Certifications & Norms Locatio…" at bounding box center [654, 38] width 1067 height 51
paste input "Prinz Verbindungselemente GmbH"
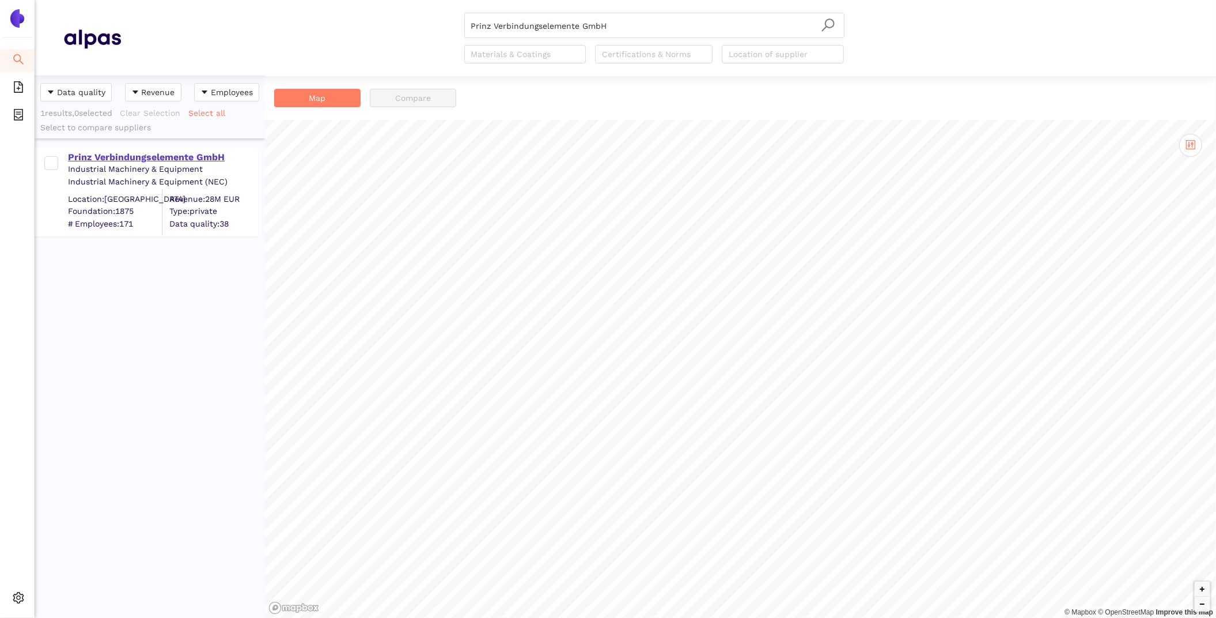
click at [162, 157] on div "Prinz Verbindungselemente GmbH" at bounding box center [162, 157] width 189 height 13
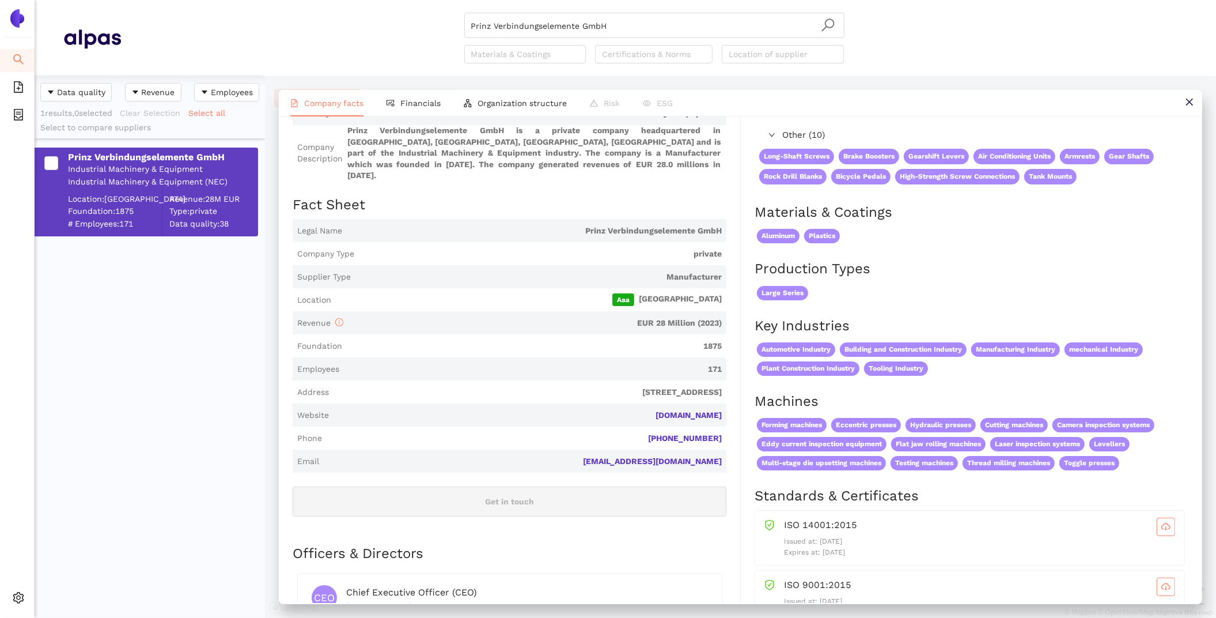
scroll to position [110, 0]
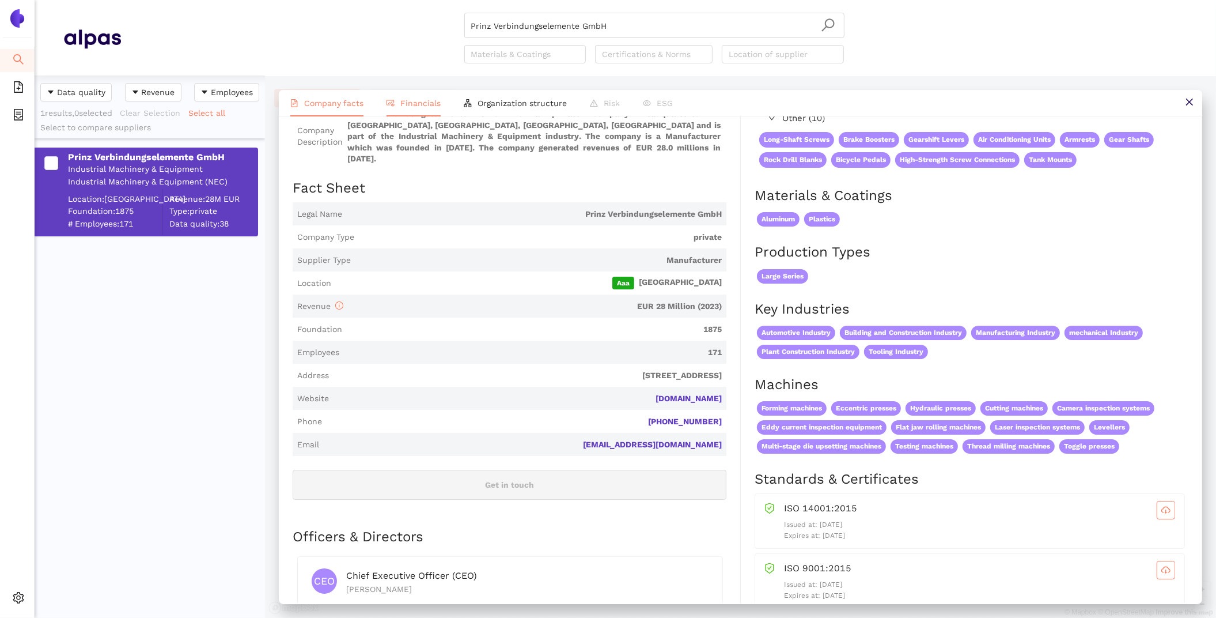
click at [416, 101] on span "Financials" at bounding box center [420, 103] width 40 height 9
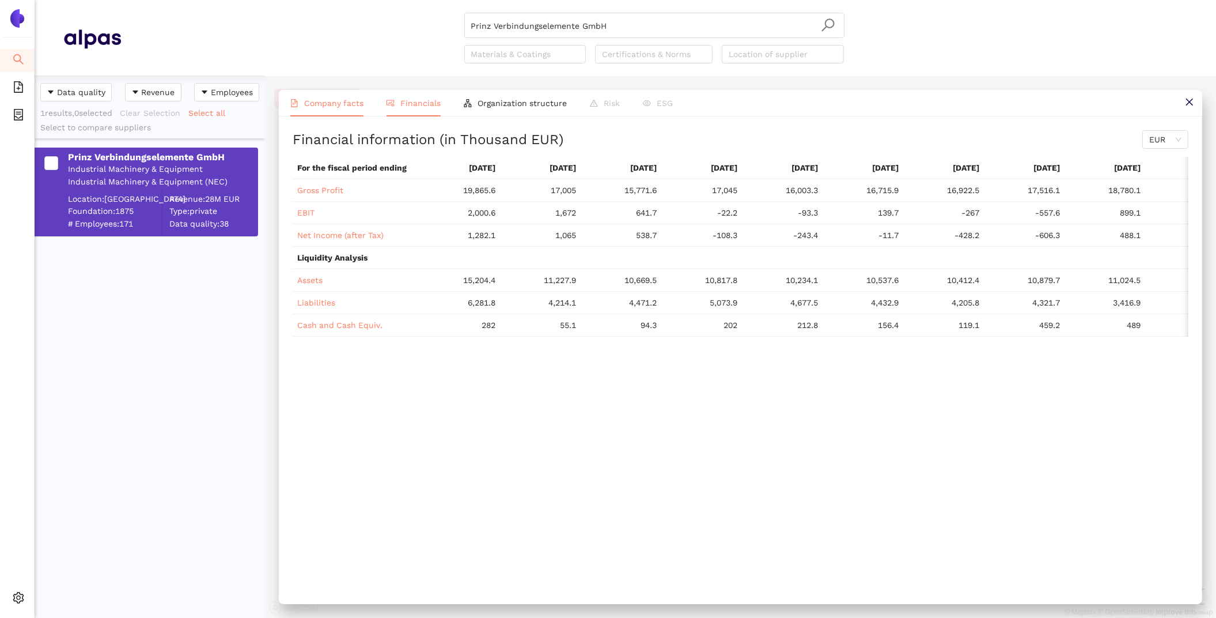
click at [319, 105] on span "Company facts" at bounding box center [333, 103] width 59 height 9
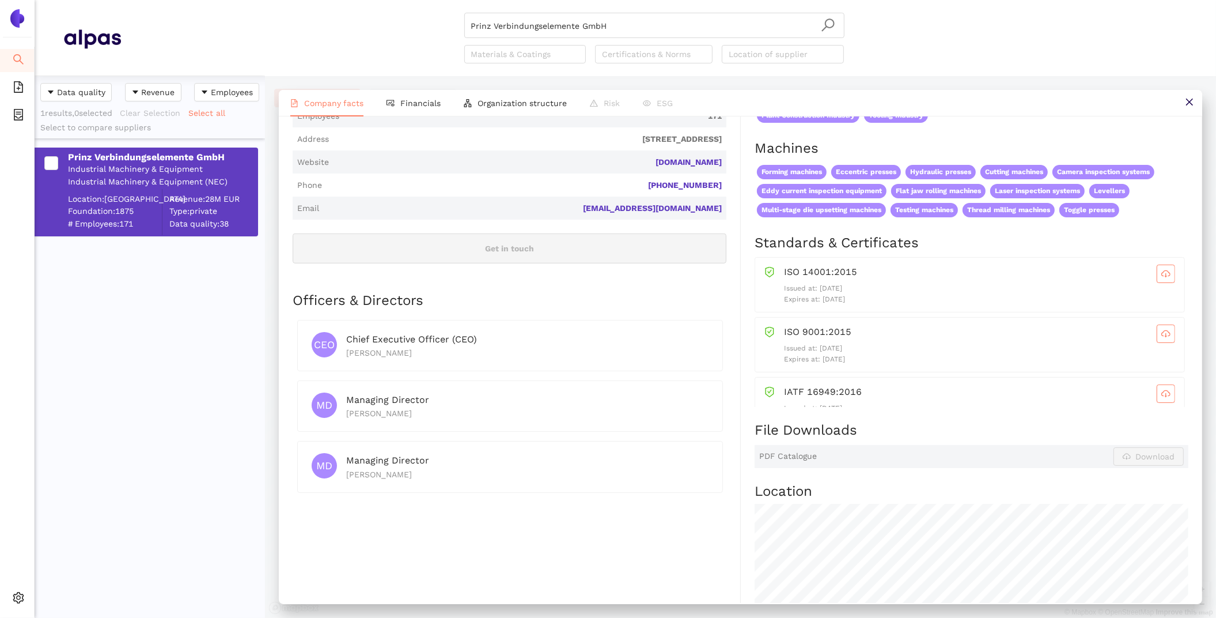
scroll to position [398, 0]
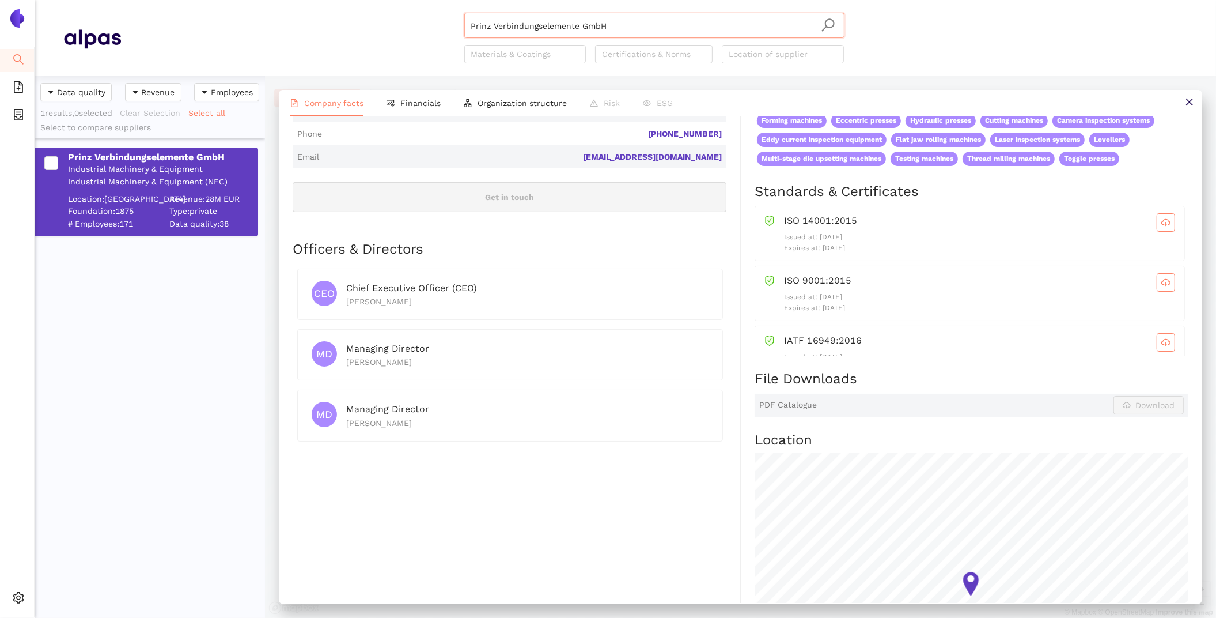
drag, startPoint x: 649, startPoint y: 22, endPoint x: 266, endPoint y: -38, distance: 387.9
click at [266, 0] on html "Search eSourcing Templates eSourcing Projects Settings Prinz Verbindungselement…" at bounding box center [608, 309] width 1216 height 618
paste input "Tigges GmbH & Co. KG"
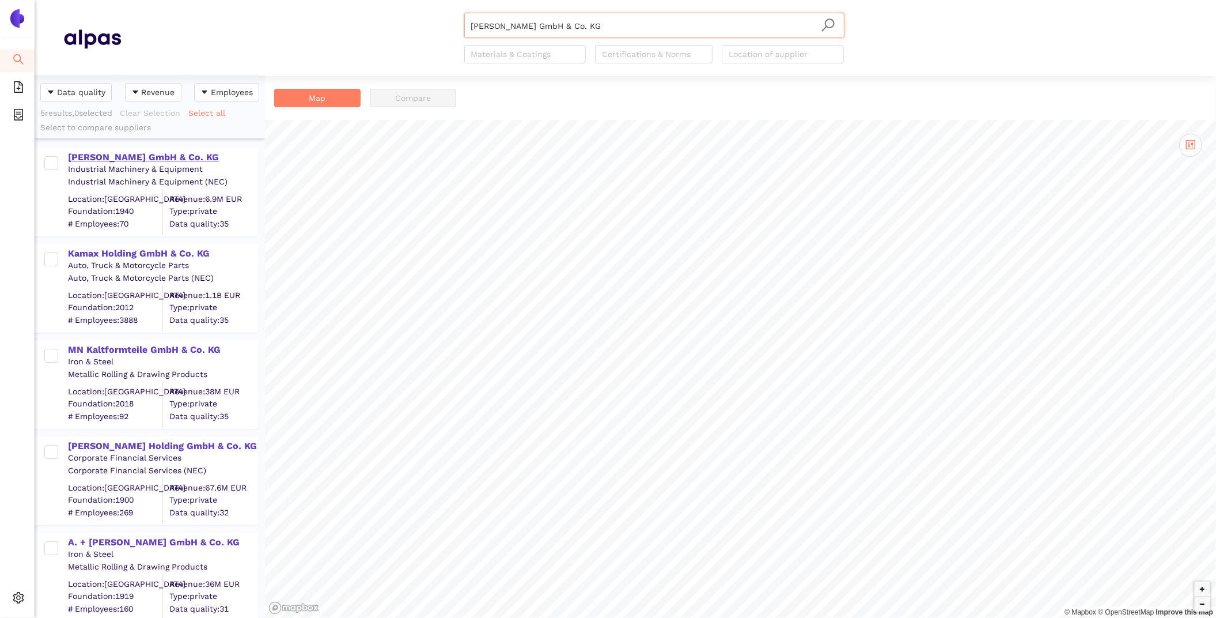
click at [87, 158] on div "Tigges GmbH & Co. KG" at bounding box center [162, 157] width 189 height 13
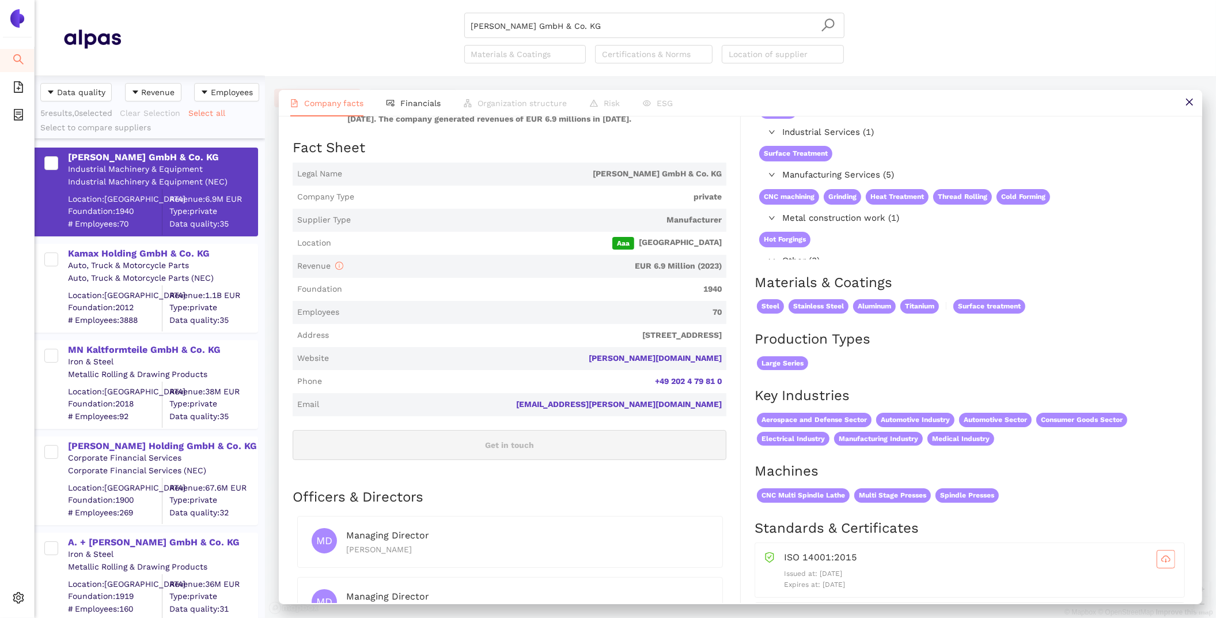
scroll to position [139, 0]
click at [429, 106] on span "Financials" at bounding box center [420, 103] width 40 height 9
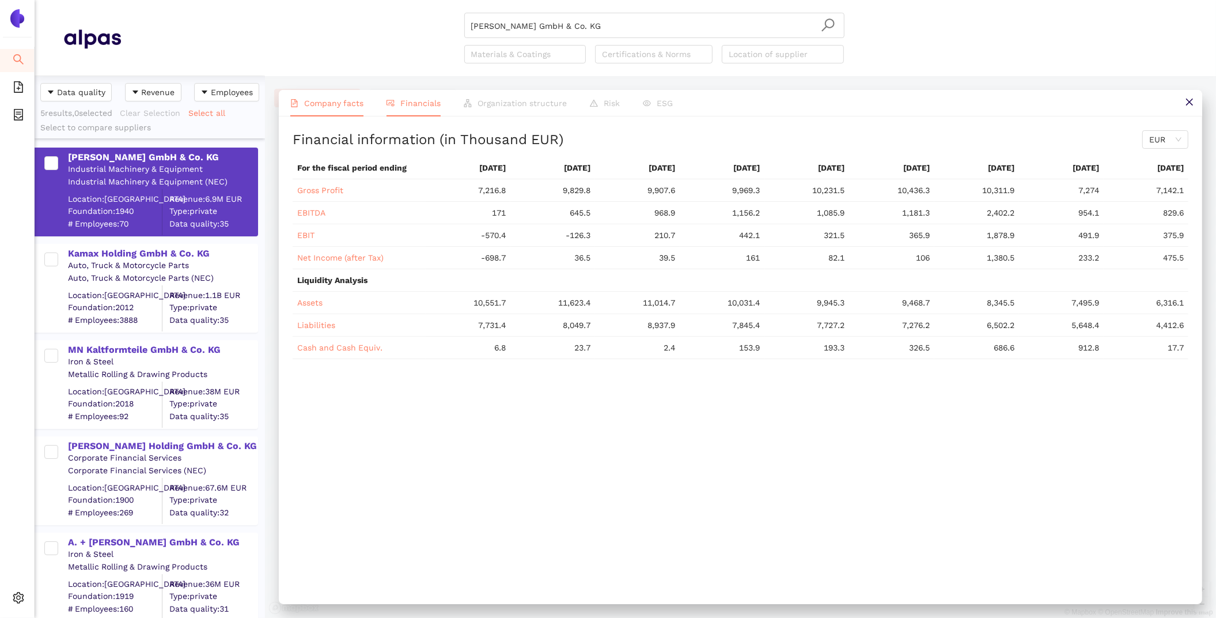
click at [332, 100] on span "Company facts" at bounding box center [333, 103] width 59 height 9
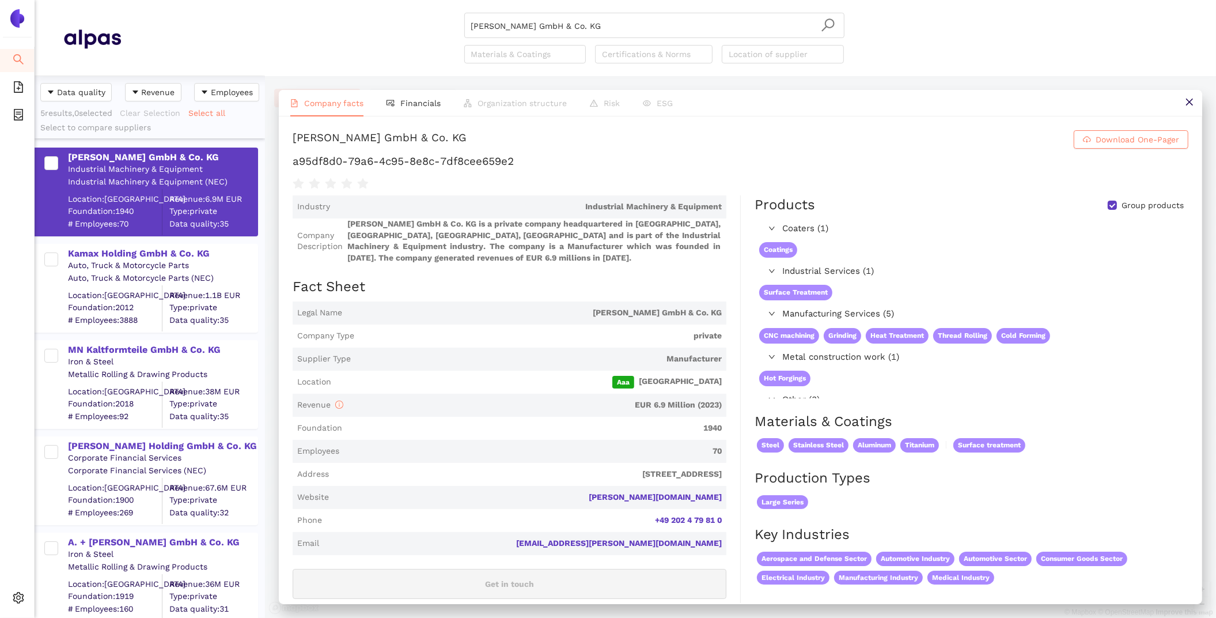
click at [500, 403] on span "EUR 6.9 Million (2023)" at bounding box center [535, 405] width 374 height 12
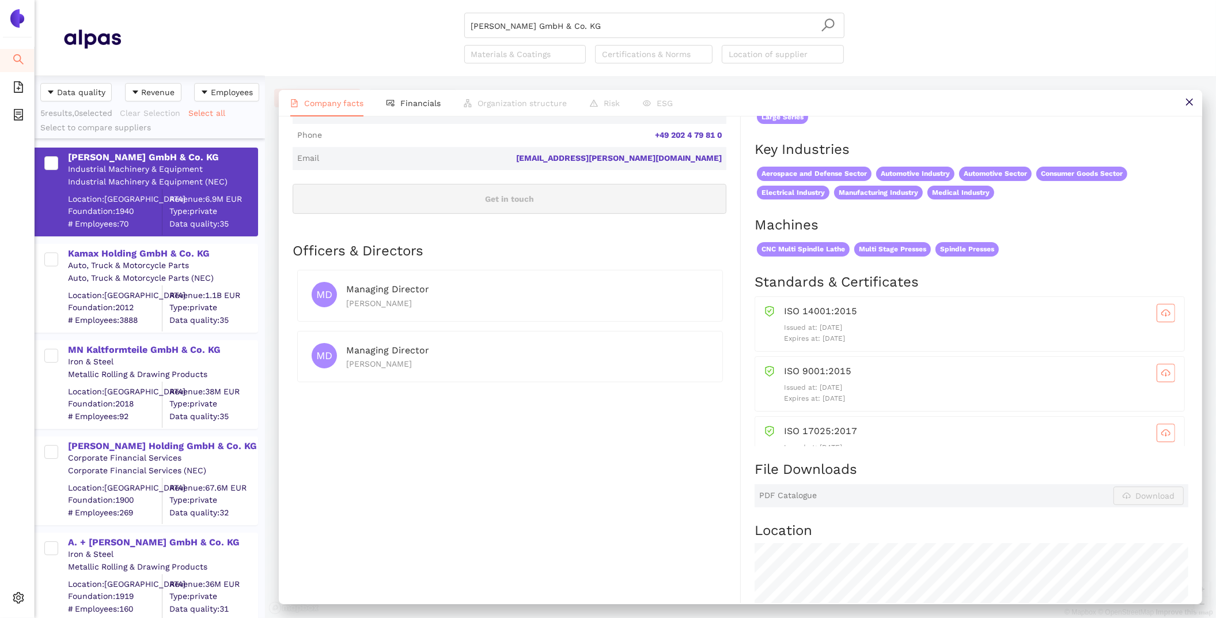
scroll to position [384, 0]
drag, startPoint x: 519, startPoint y: 21, endPoint x: 407, endPoint y: 9, distance: 113.0
click at [407, 9] on header "Tigges GmbH & Co. KG Materials & Coatings Certifications & Norms Location of su…" at bounding box center [626, 38] width 1182 height 76
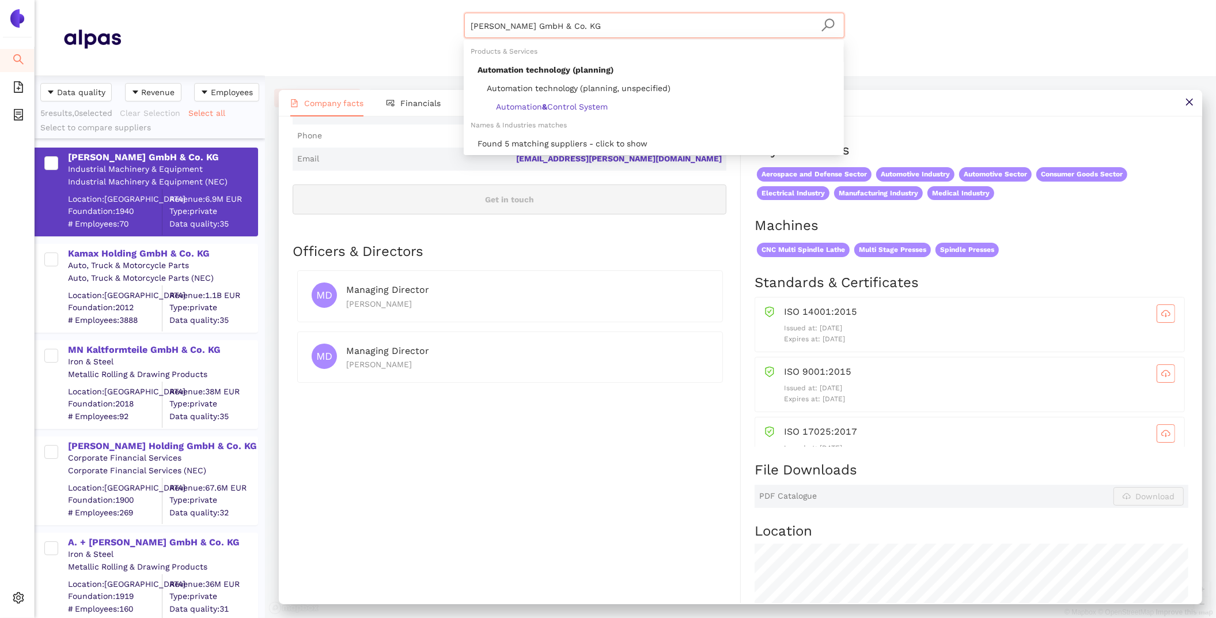
paste input "Walter Schneider GmbH"
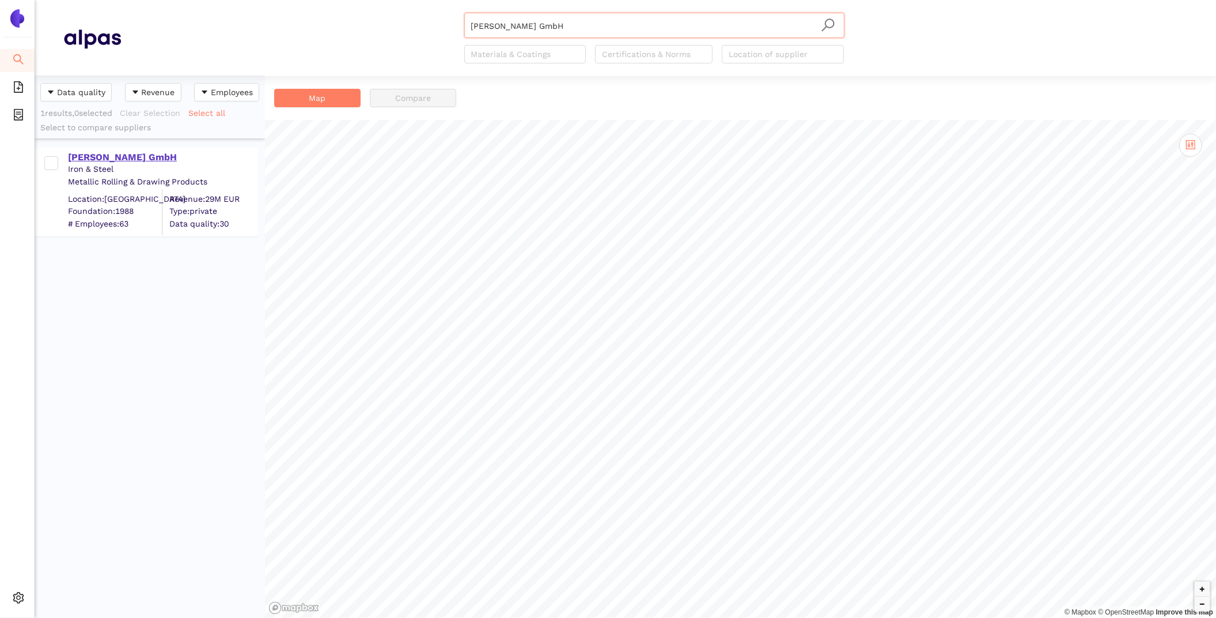
type input "Walter Schneider GmbH"
click at [127, 156] on div "Walter Schneider GmbH" at bounding box center [162, 157] width 189 height 13
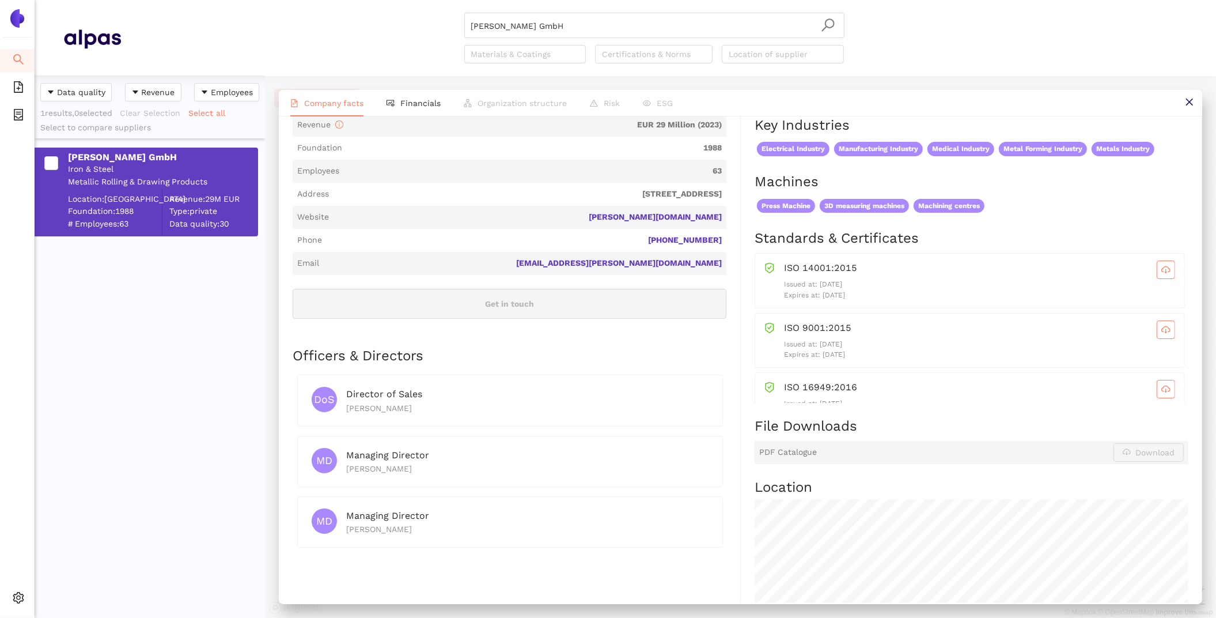
scroll to position [279, 0]
